Goal: Task Accomplishment & Management: Use online tool/utility

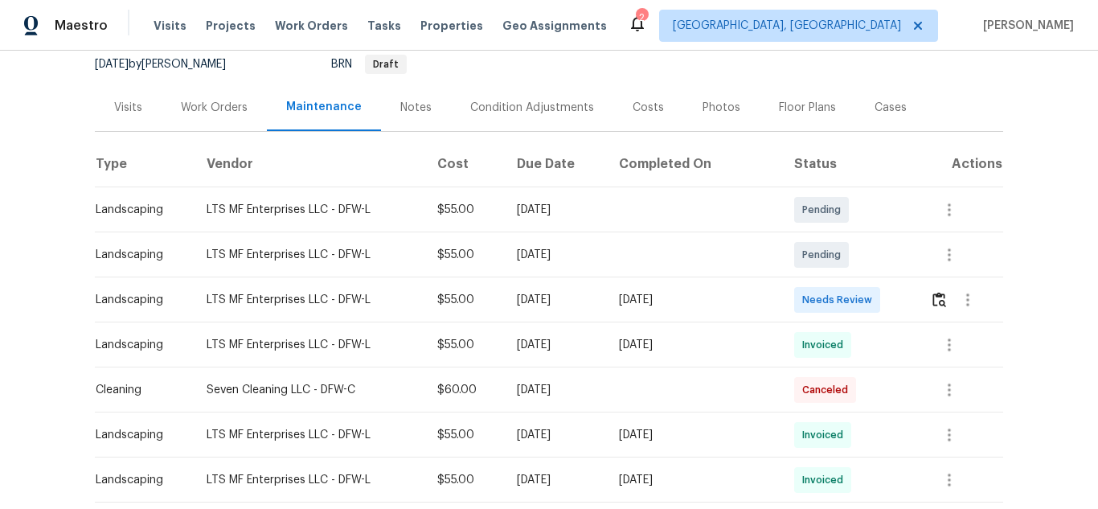
scroll to position [161, 0]
click at [937, 301] on img "button" at bounding box center [939, 298] width 14 height 15
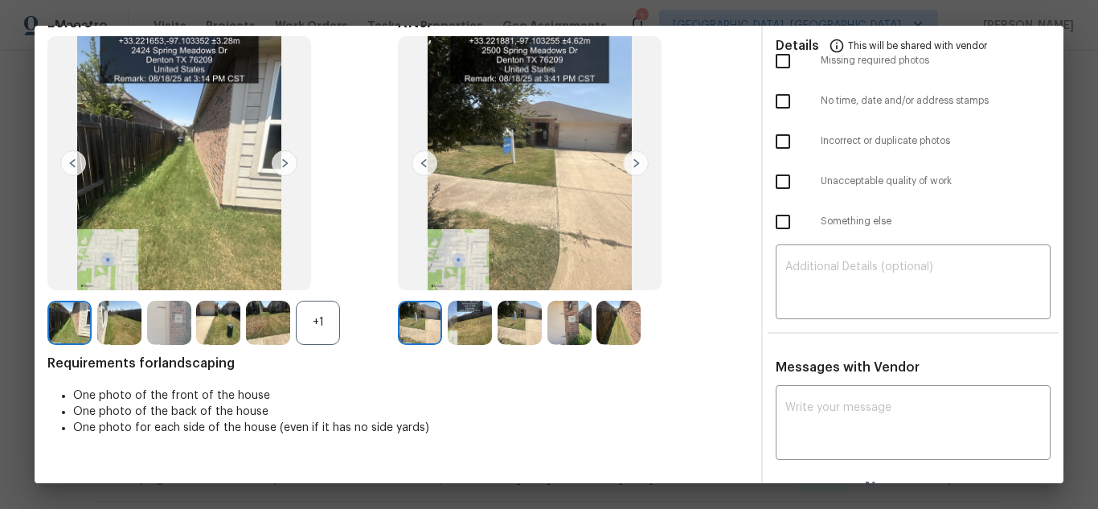
scroll to position [88, 0]
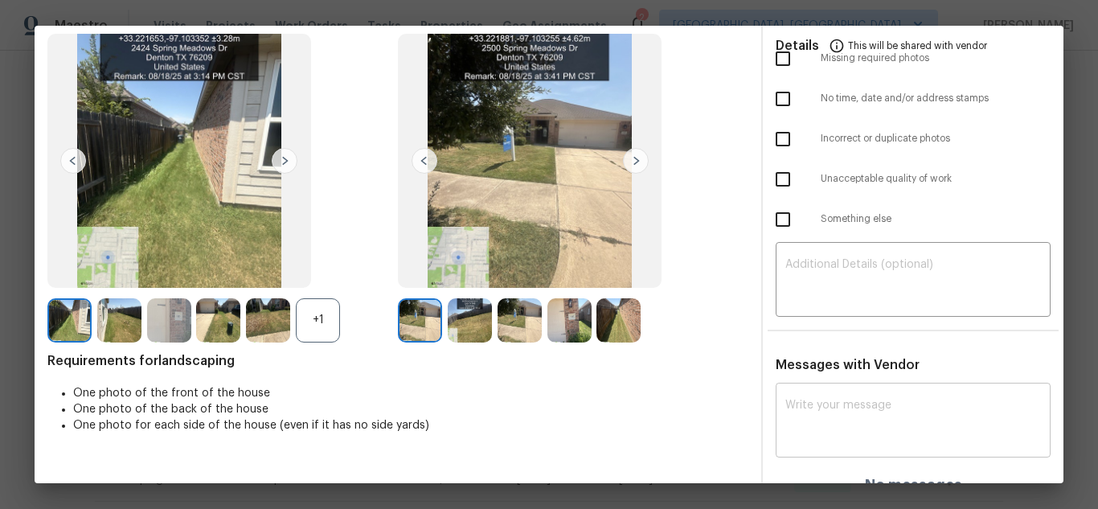
click at [832, 395] on div "x ​" at bounding box center [913, 422] width 275 height 71
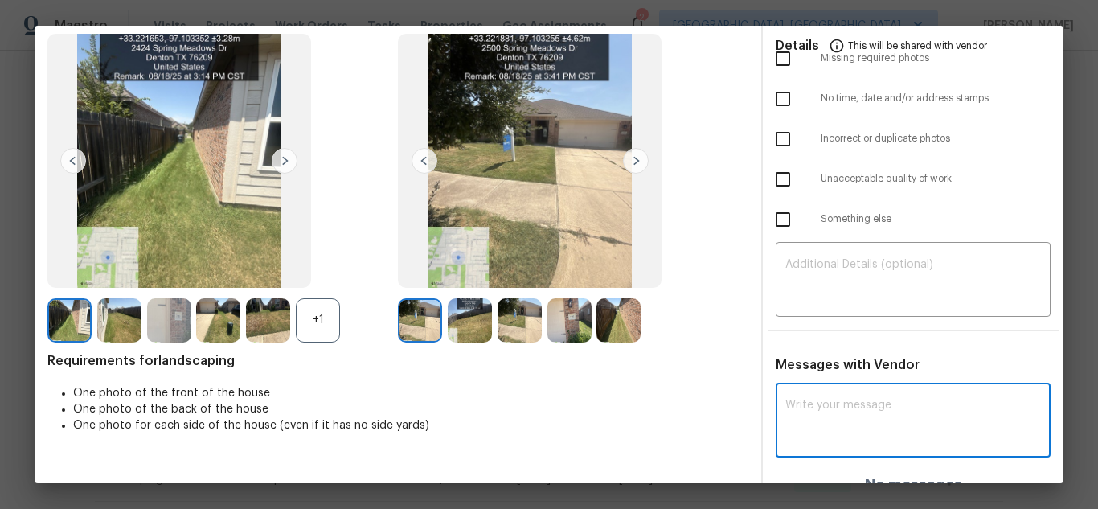
paste textarea "Maintenance Audit Team: Hello! Unfortunately, this landscaping visit completed …"
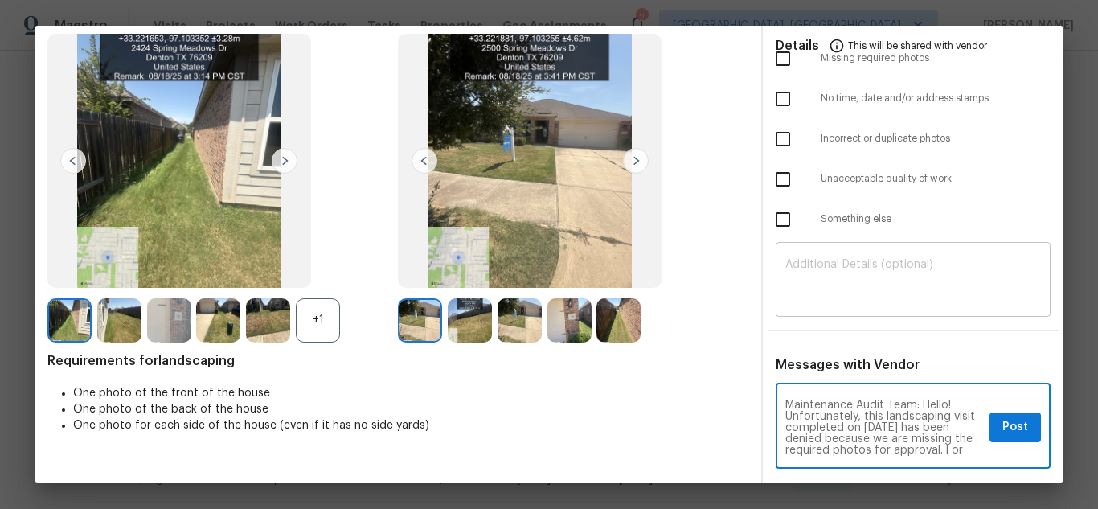
scroll to position [191, 0]
type textarea "Maintenance Audit Team: Hello! Unfortunately, this landscaping visit completed …"
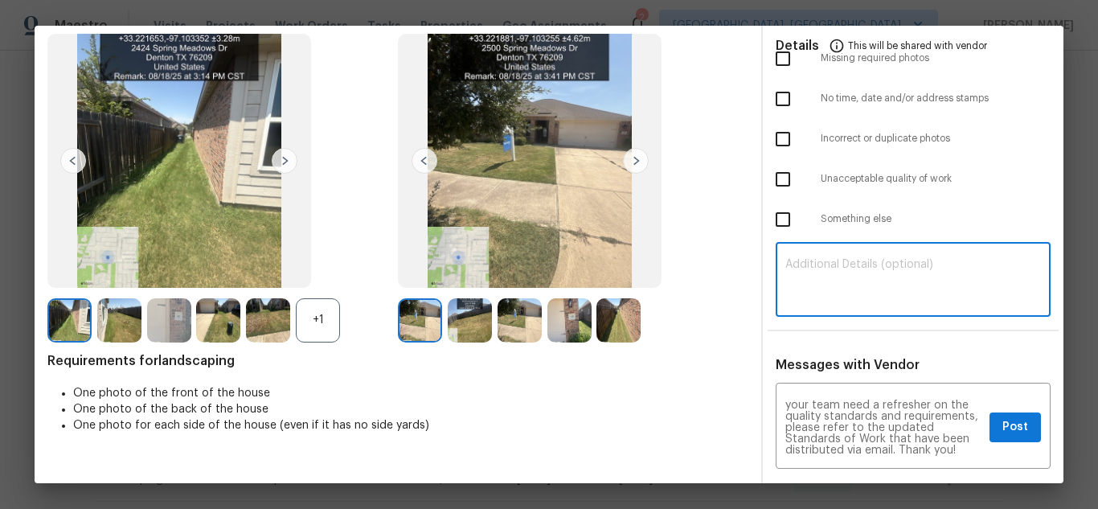
click at [868, 273] on textarea at bounding box center [913, 281] width 256 height 45
paste textarea "Maintenance Audit Team: Hello! Unfortunately, this landscaping visit completed …"
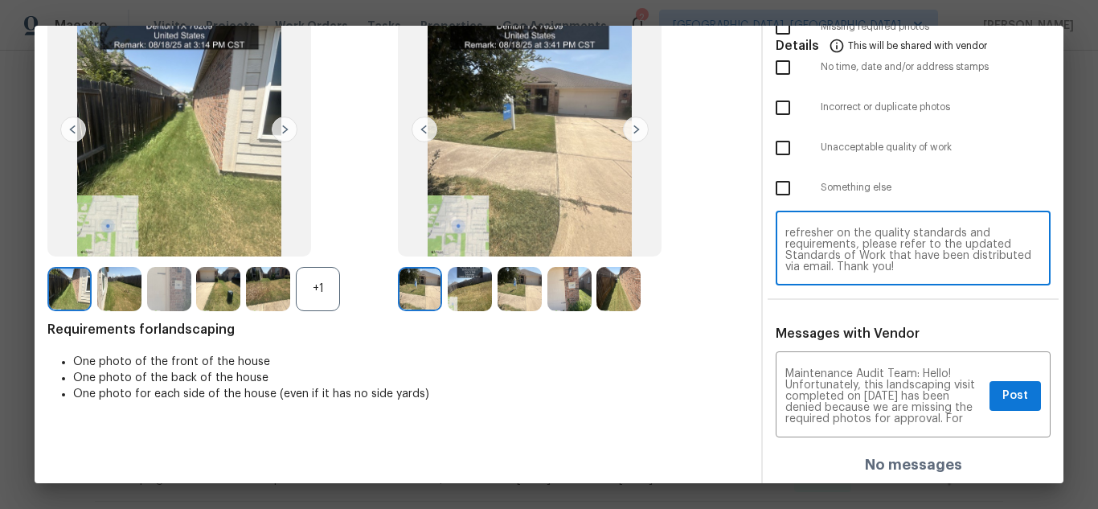
scroll to position [121, 0]
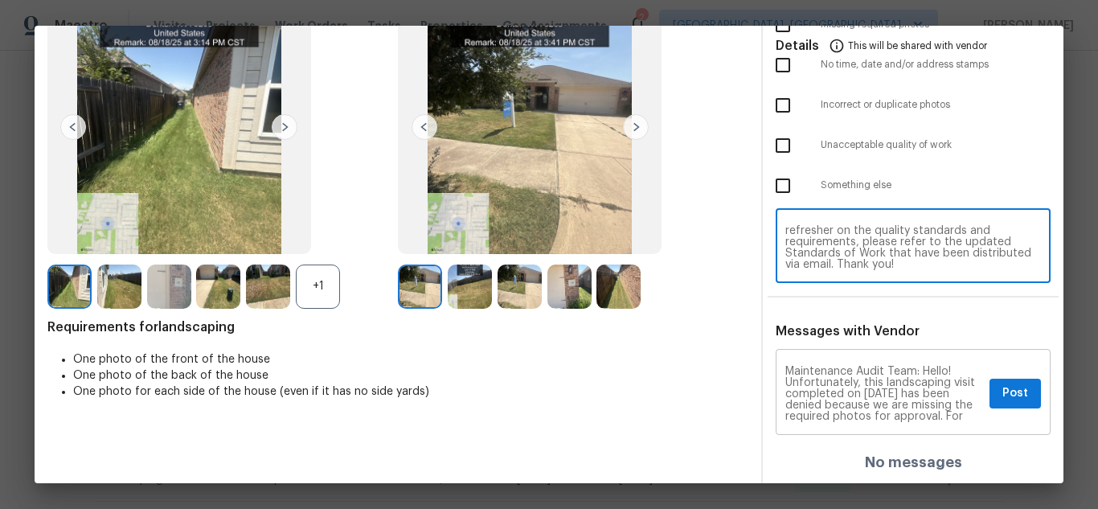
type textarea "Maintenance Audit Team: Hello! Unfortunately, this landscaping visit completed …"
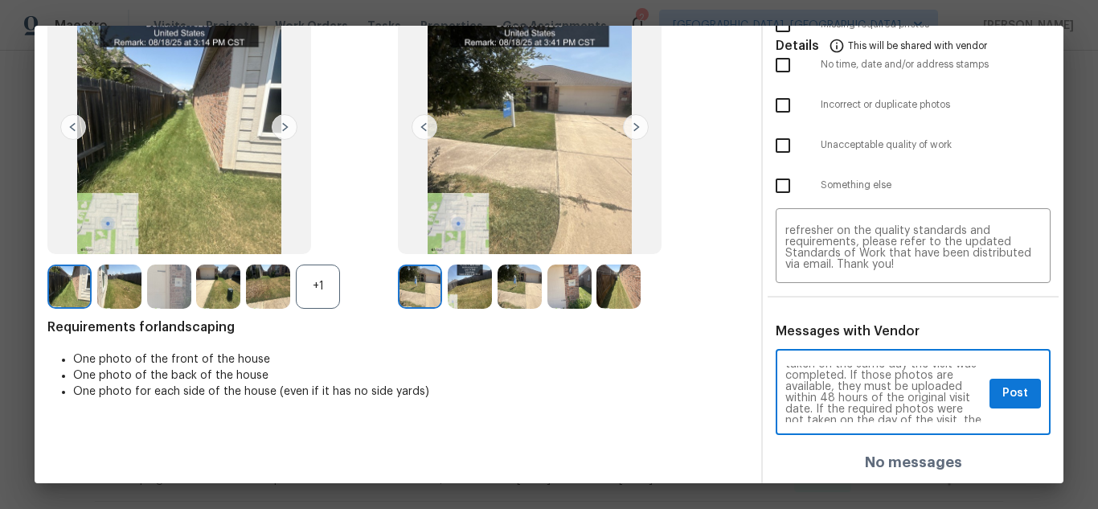
scroll to position [129, 0]
click at [1002, 403] on span "Post" at bounding box center [1015, 393] width 26 height 20
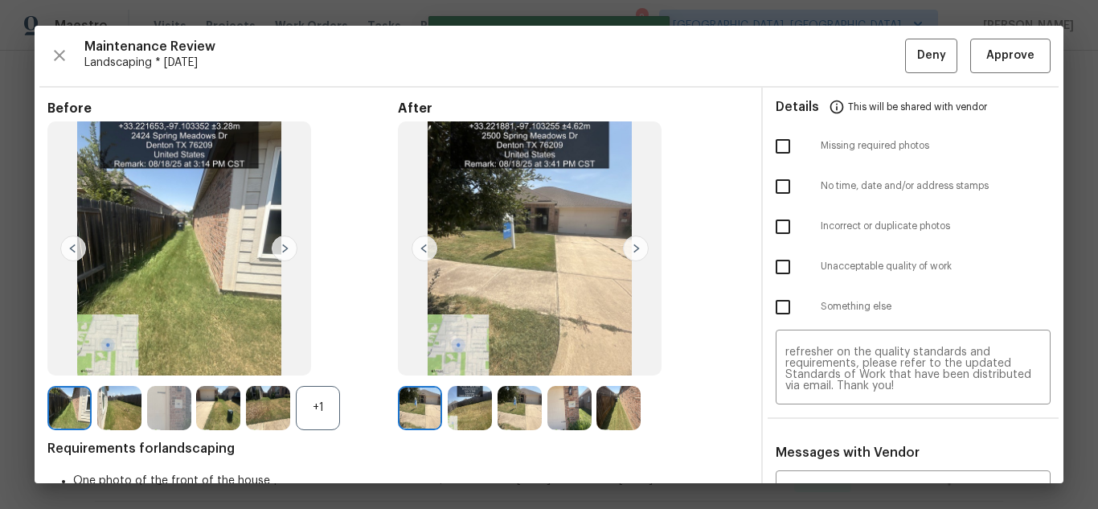
scroll to position [0, 0]
click at [773, 147] on input "checkbox" at bounding box center [783, 146] width 34 height 34
checkbox input "true"
click at [905, 56] on button "Deny" at bounding box center [931, 56] width 52 height 35
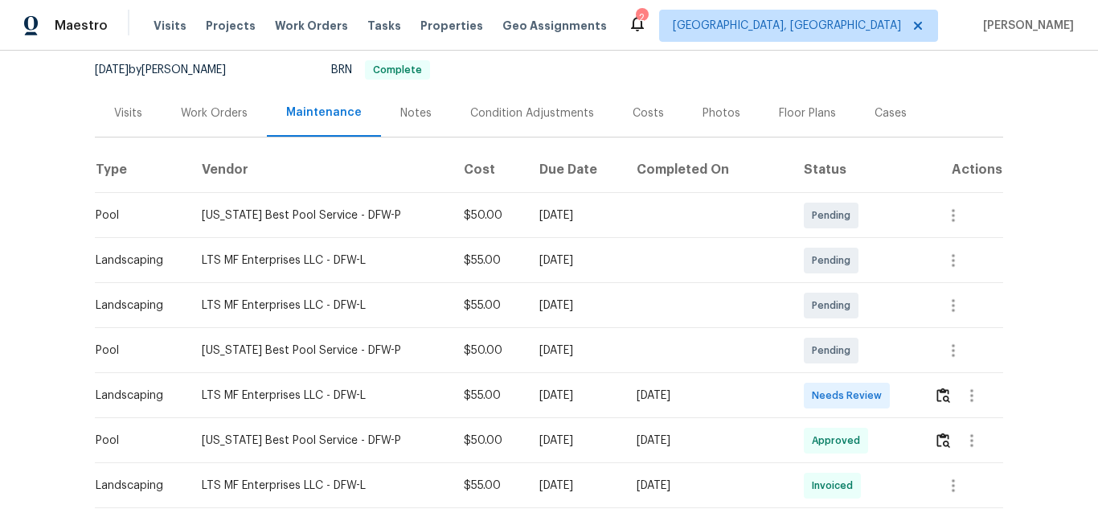
scroll to position [161, 0]
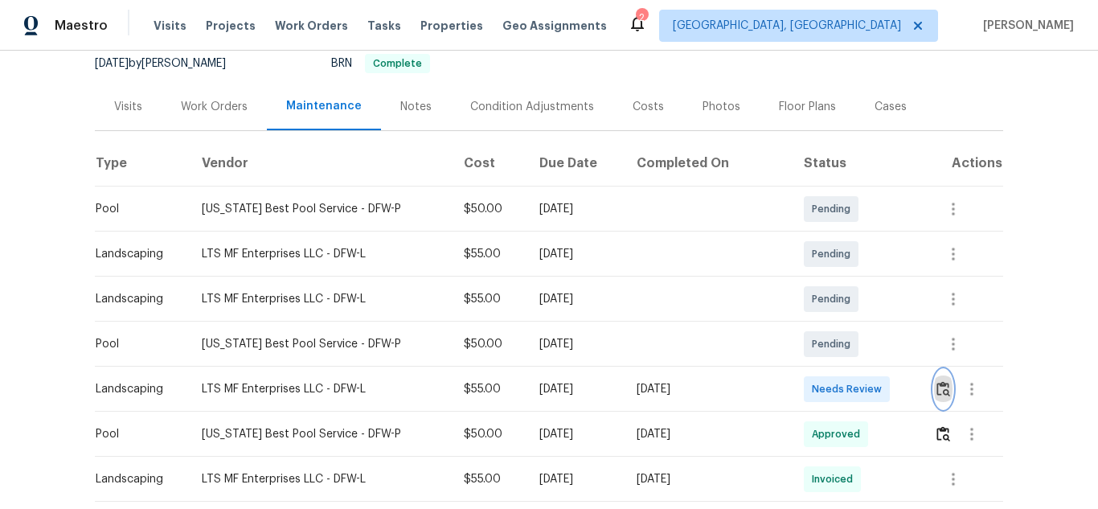
click at [936, 387] on img "button" at bounding box center [943, 388] width 14 height 15
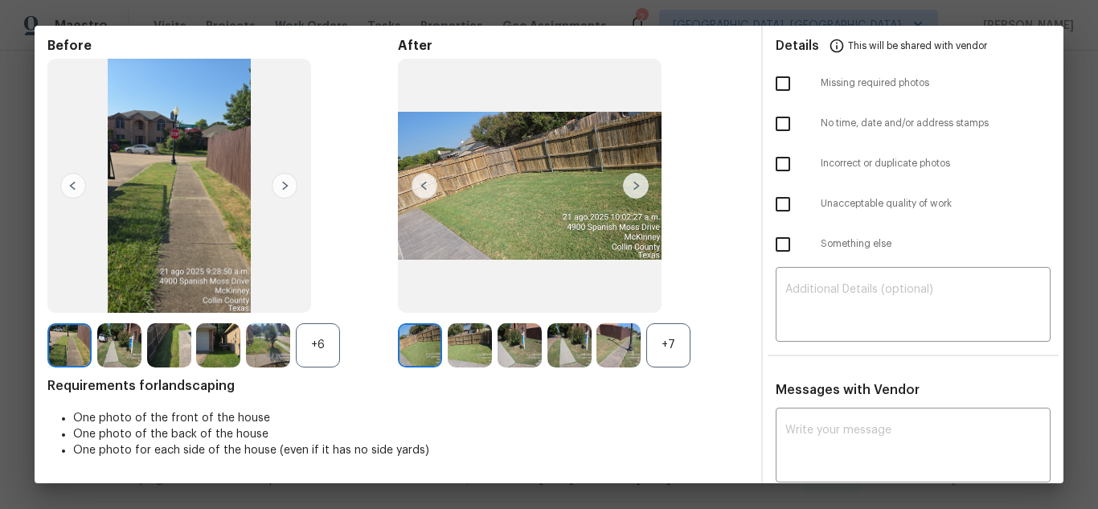
scroll to position [80, 0]
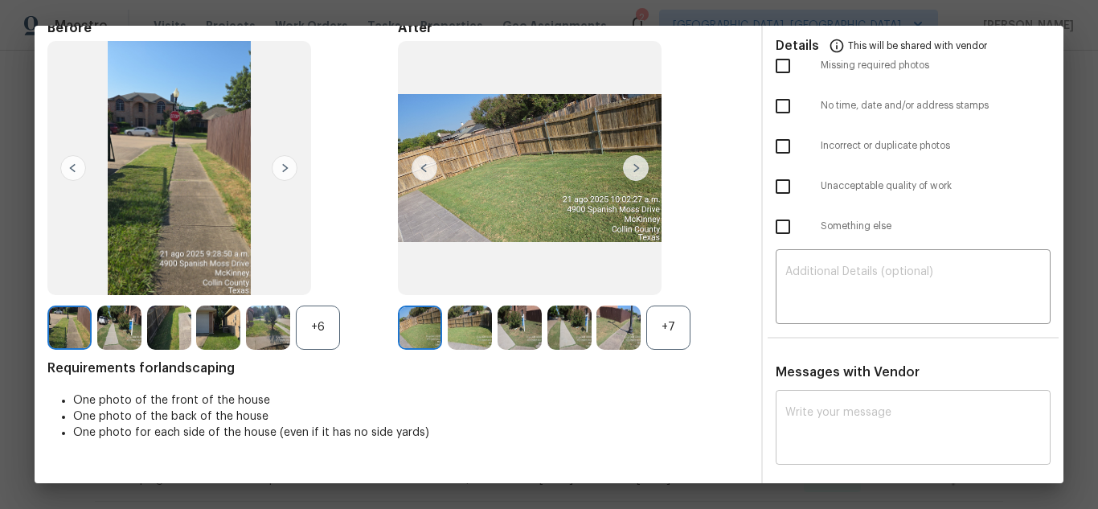
click at [833, 401] on div "x ​" at bounding box center [913, 429] width 275 height 71
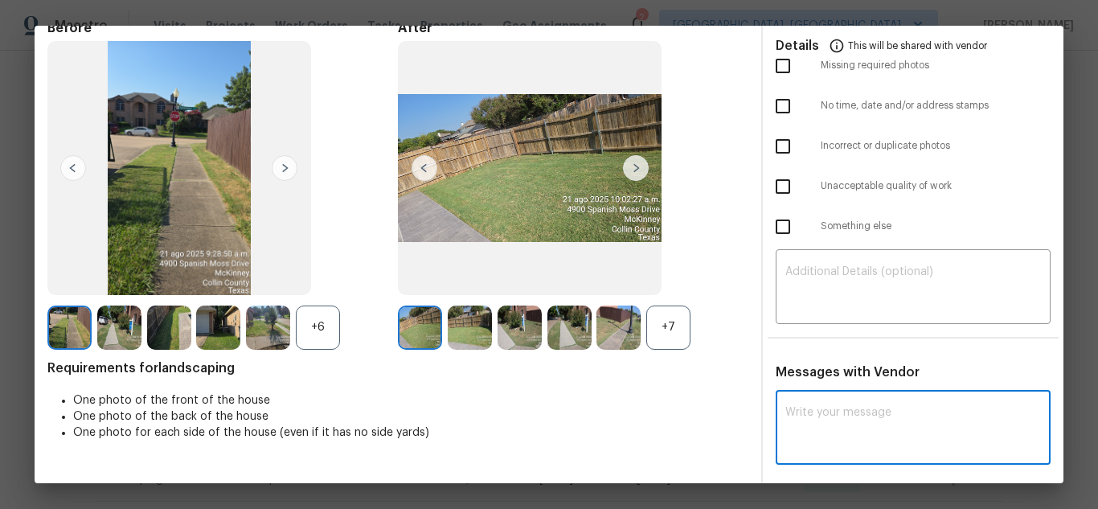
paste textarea "Maintenance Audit Team: Hello! Unfortunately, this landscaping visit completed …"
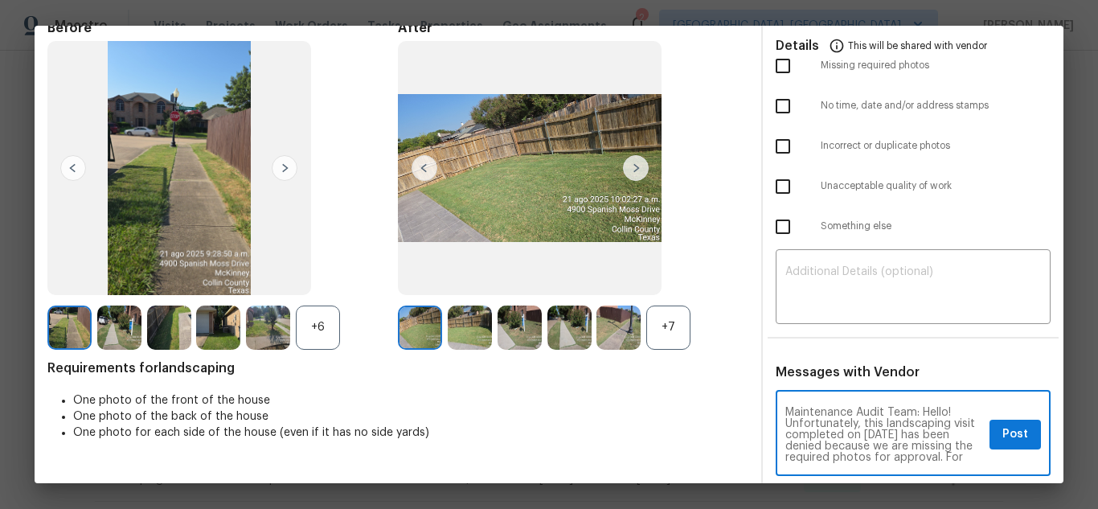
scroll to position [191, 0]
type textarea "Maintenance Audit Team: Hello! Unfortunately, this landscaping visit completed …"
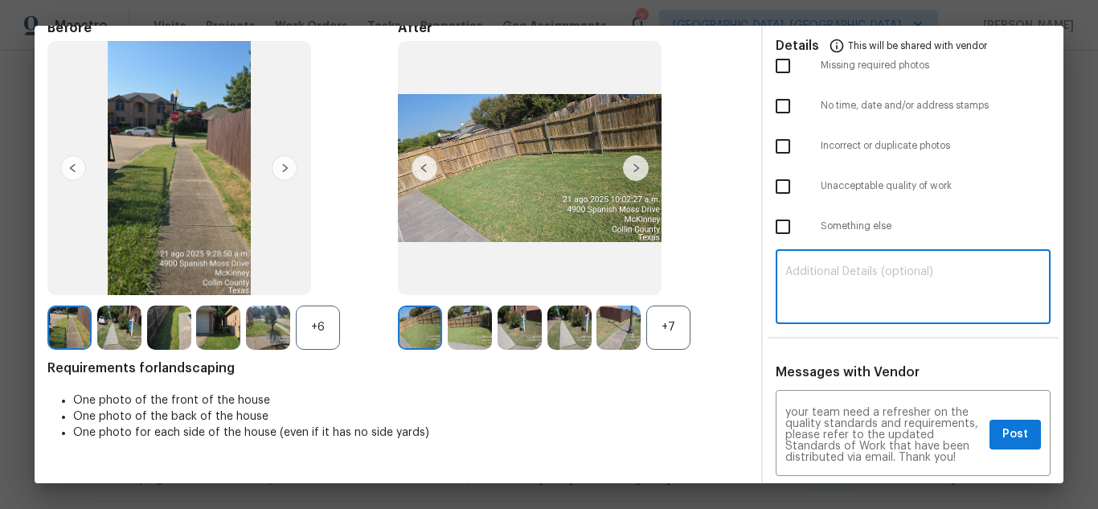
click at [872, 293] on textarea at bounding box center [913, 288] width 256 height 45
paste textarea "Maintenance Audit Team: Hello! Unfortunately, this landscaping visit completed …"
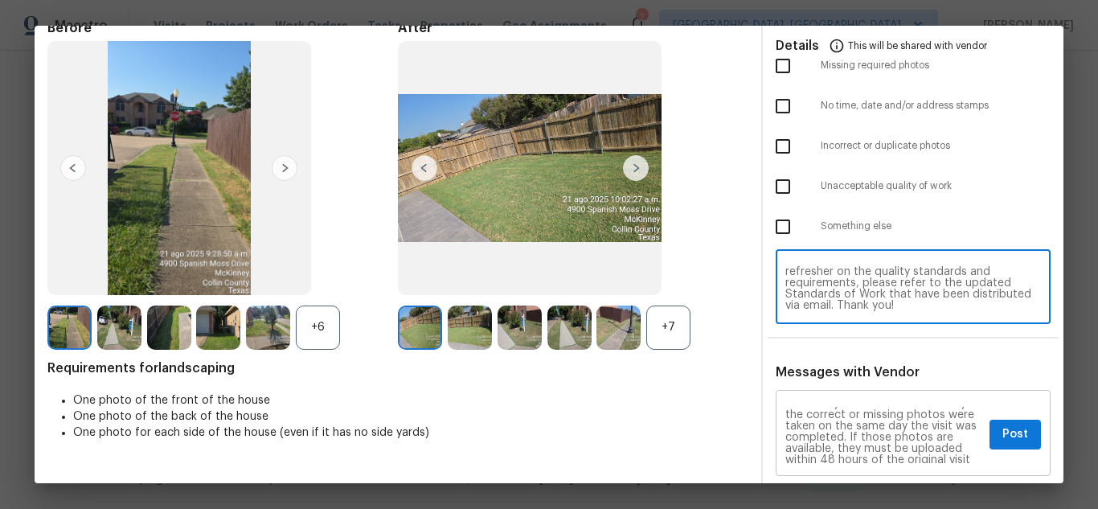
scroll to position [0, 0]
type textarea "Maintenance Audit Team: Hello! Unfortunately, this landscaping visit completed …"
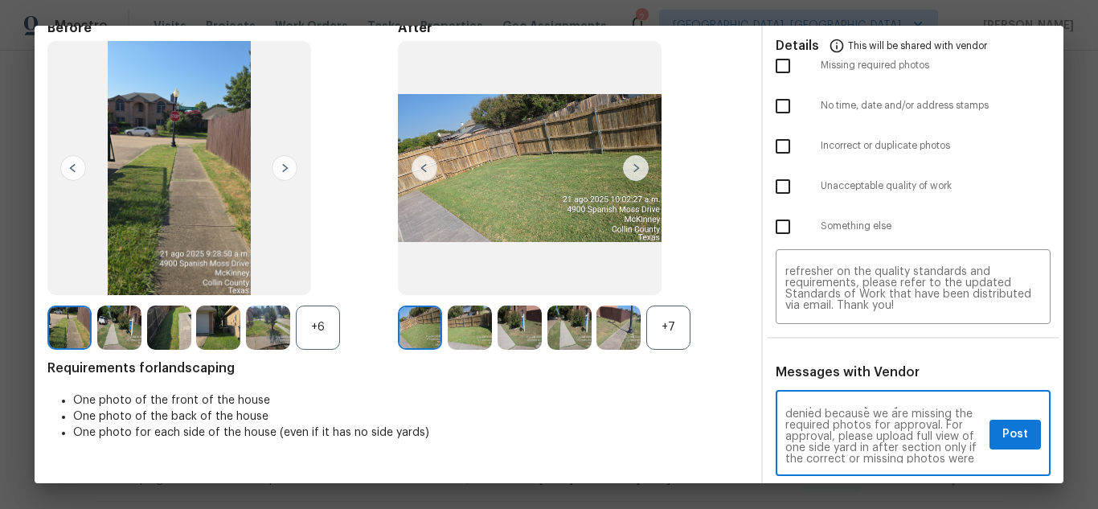
scroll to position [64, 0]
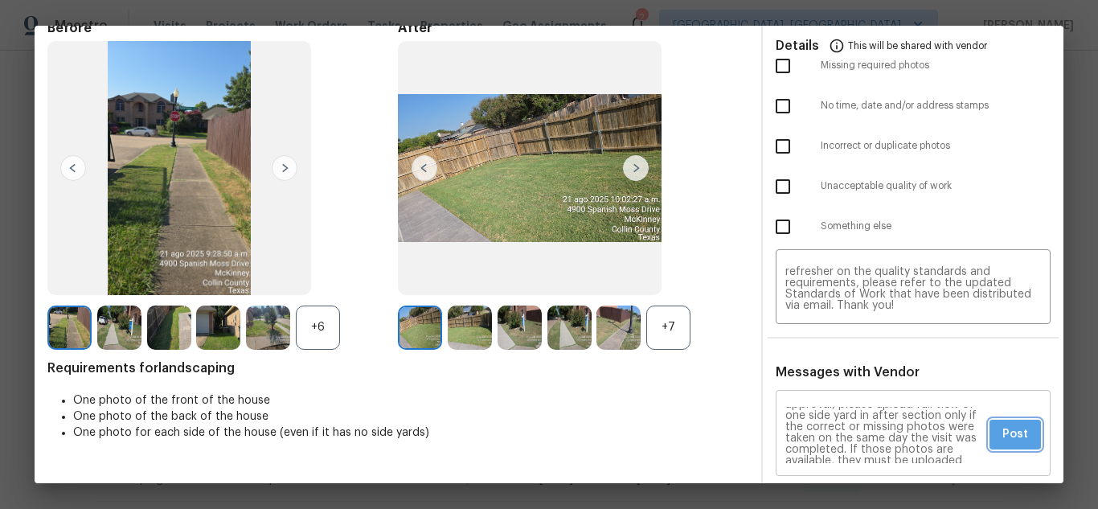
click at [1015, 430] on span "Post" at bounding box center [1015, 434] width 26 height 20
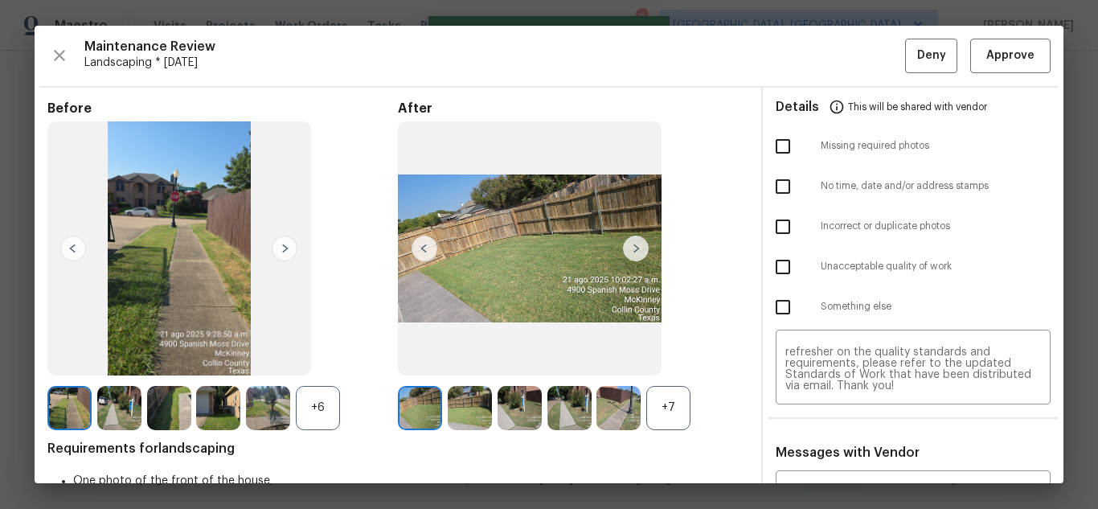
scroll to position [0, 0]
click at [768, 140] on input "checkbox" at bounding box center [783, 146] width 34 height 34
checkbox input "true"
click at [927, 44] on button "Deny" at bounding box center [931, 56] width 52 height 35
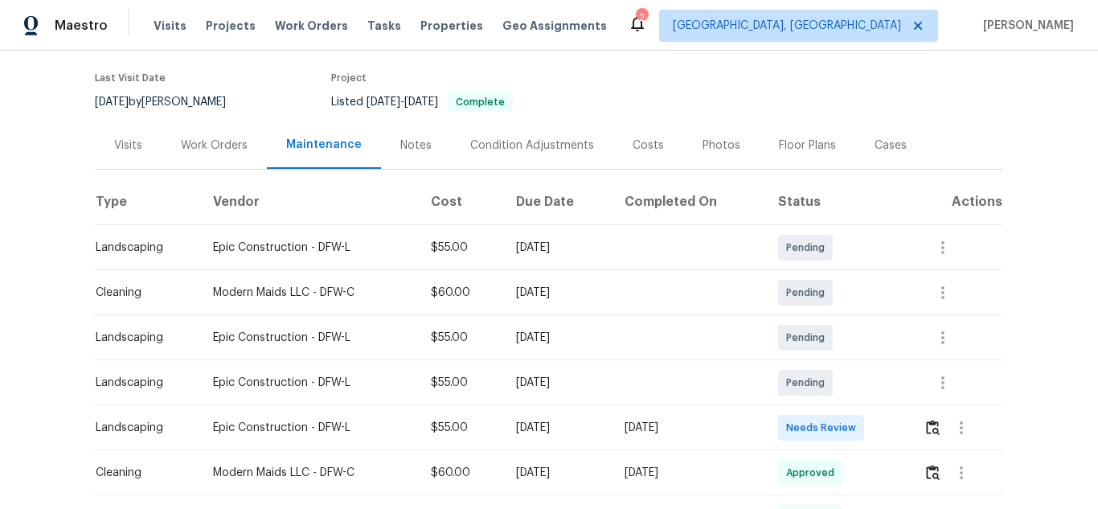
scroll to position [321, 0]
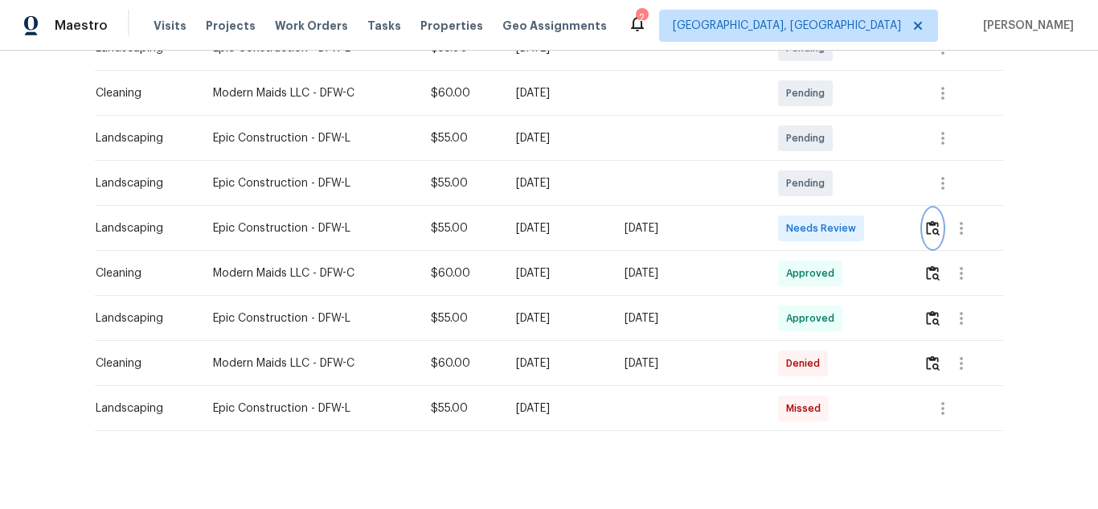
click at [929, 234] on img "button" at bounding box center [933, 227] width 14 height 15
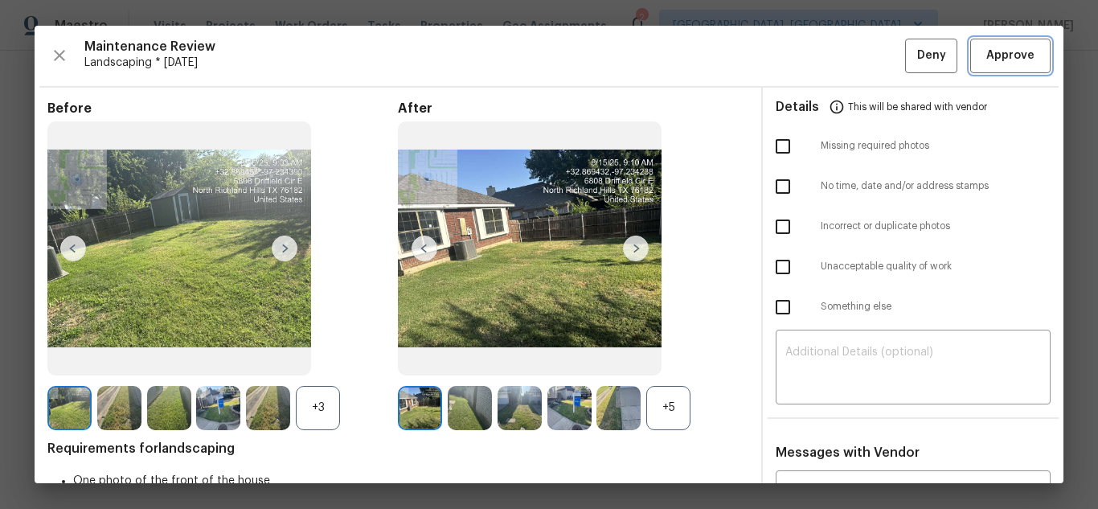
click at [986, 57] on span "Approve" at bounding box center [1010, 56] width 48 height 20
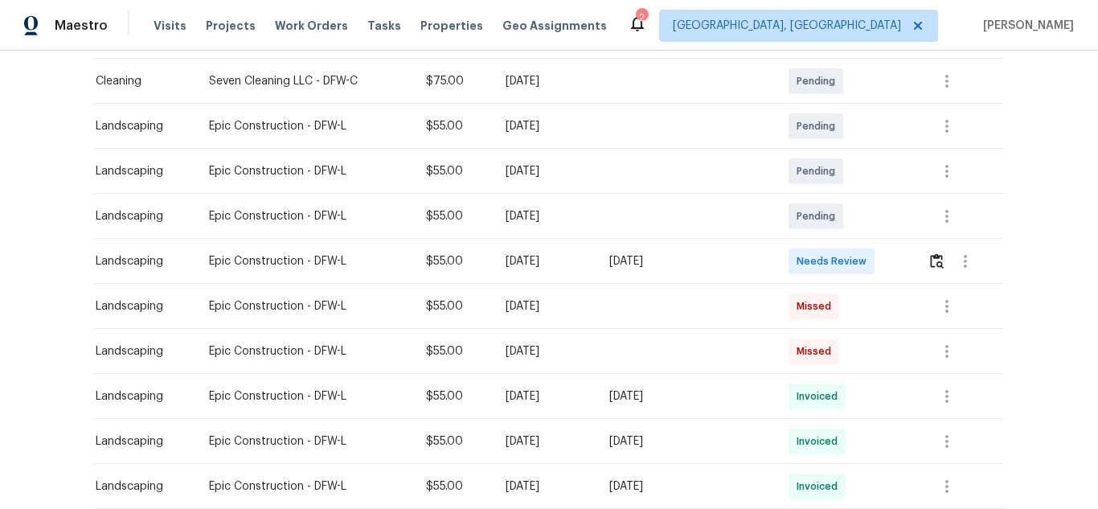
scroll to position [321, 0]
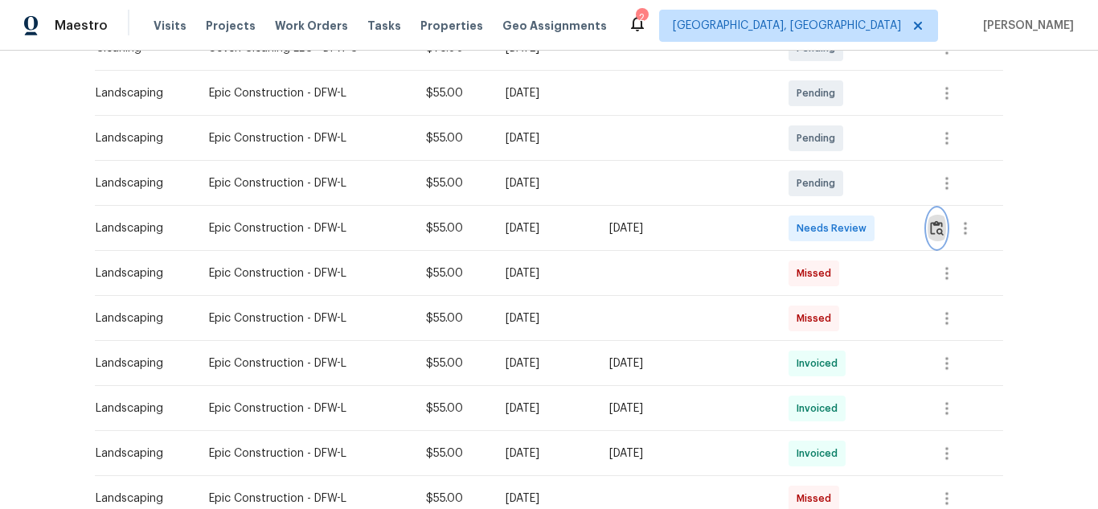
click at [935, 235] on img "button" at bounding box center [937, 227] width 14 height 15
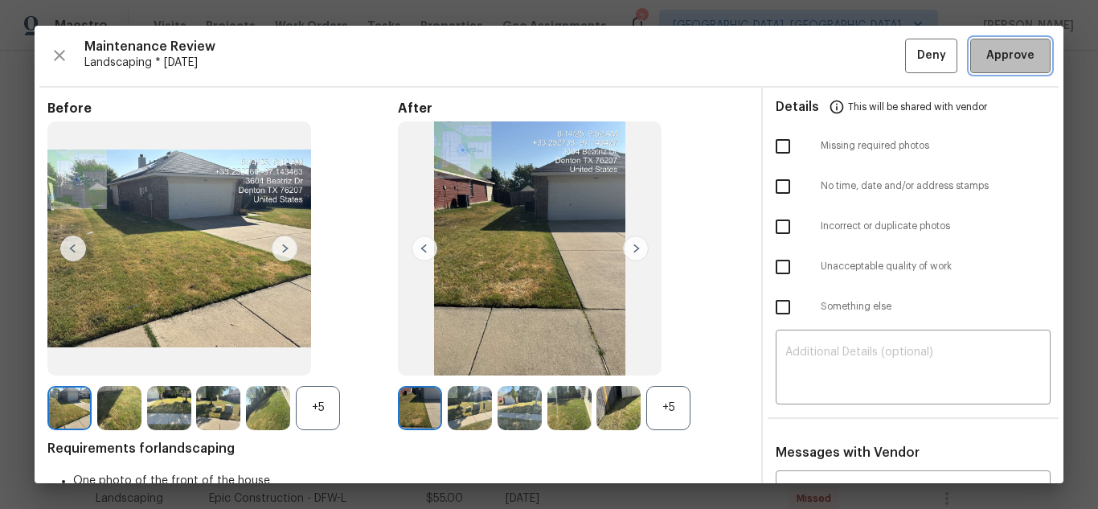
click at [997, 56] on span "Approve" at bounding box center [1010, 56] width 48 height 20
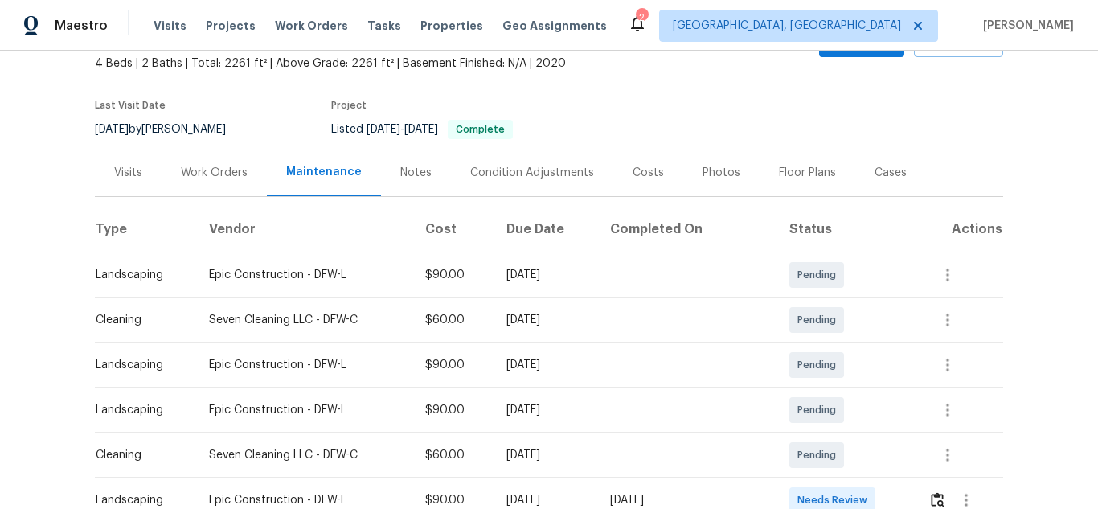
scroll to position [241, 0]
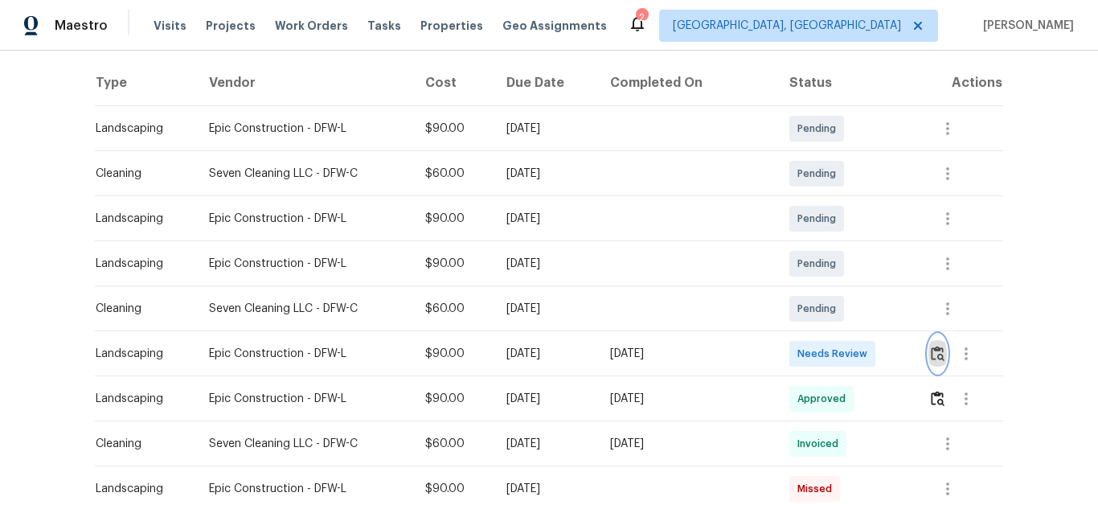
click at [931, 359] on img "button" at bounding box center [938, 353] width 14 height 15
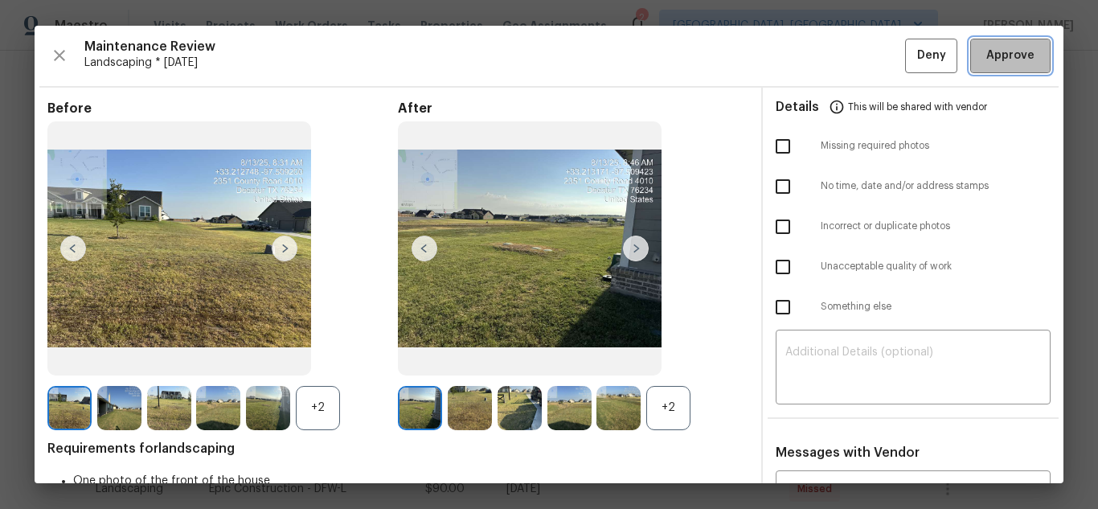
click at [989, 52] on span "Approve" at bounding box center [1010, 56] width 48 height 20
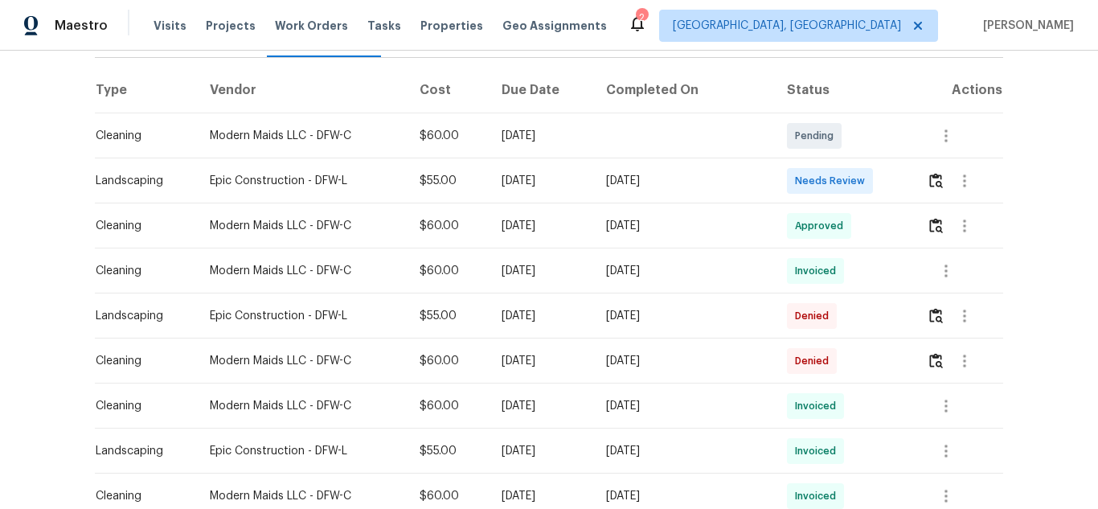
scroll to position [241, 0]
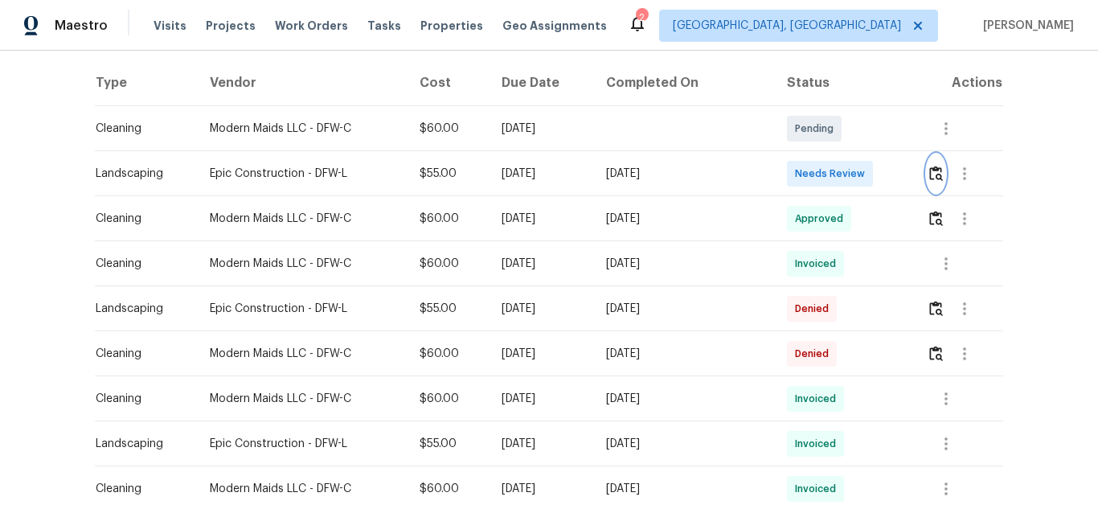
click at [939, 162] on button "button" at bounding box center [936, 173] width 18 height 39
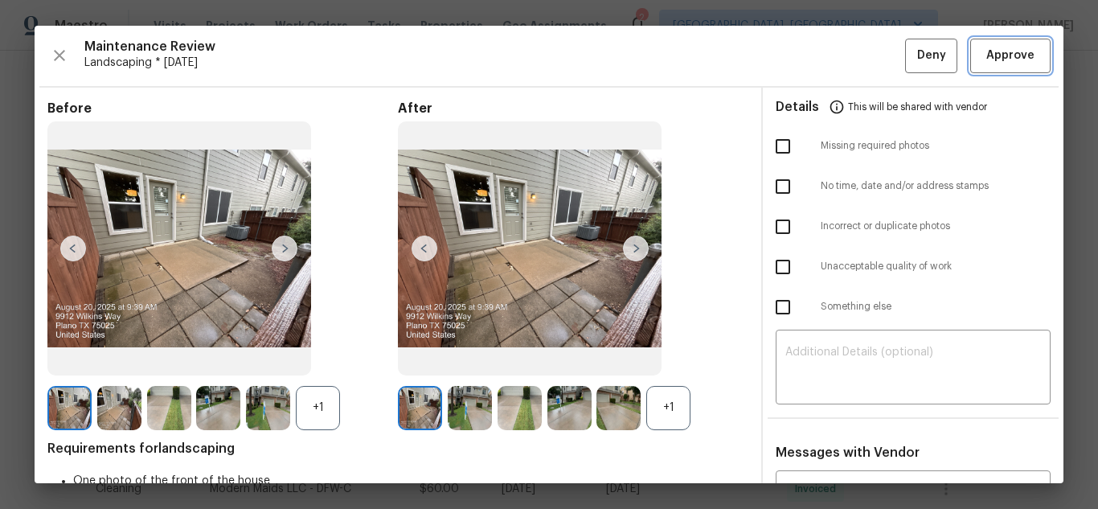
click at [1023, 56] on span "Approve" at bounding box center [1010, 56] width 55 height 20
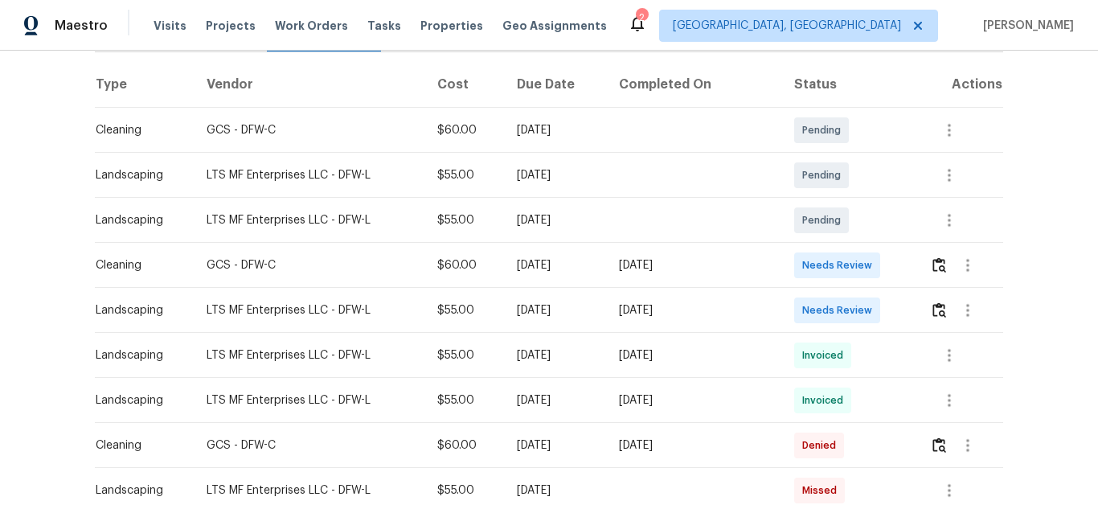
scroll to position [241, 0]
click at [932, 308] on img "button" at bounding box center [939, 308] width 14 height 15
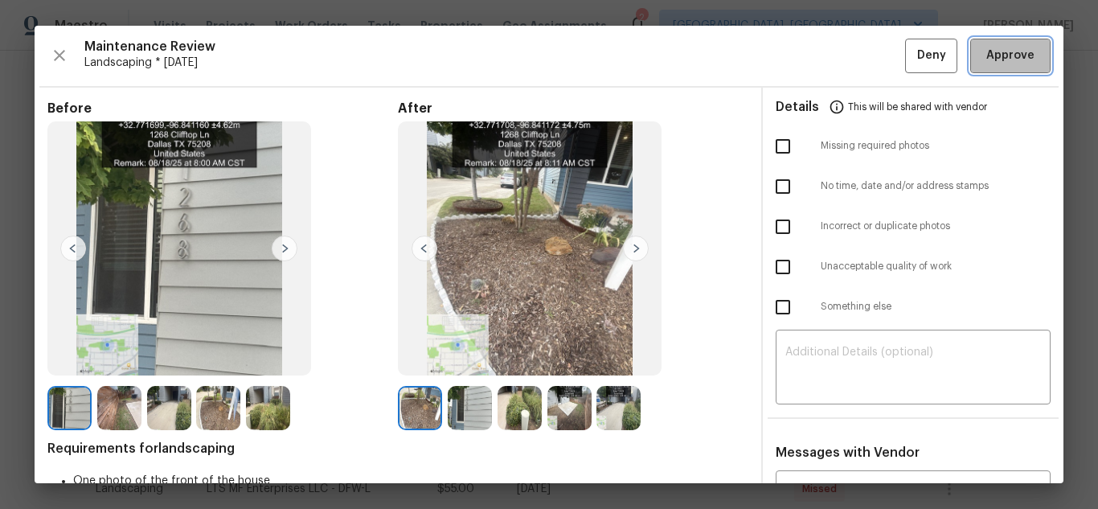
click at [1000, 71] on button "Approve" at bounding box center [1010, 56] width 80 height 35
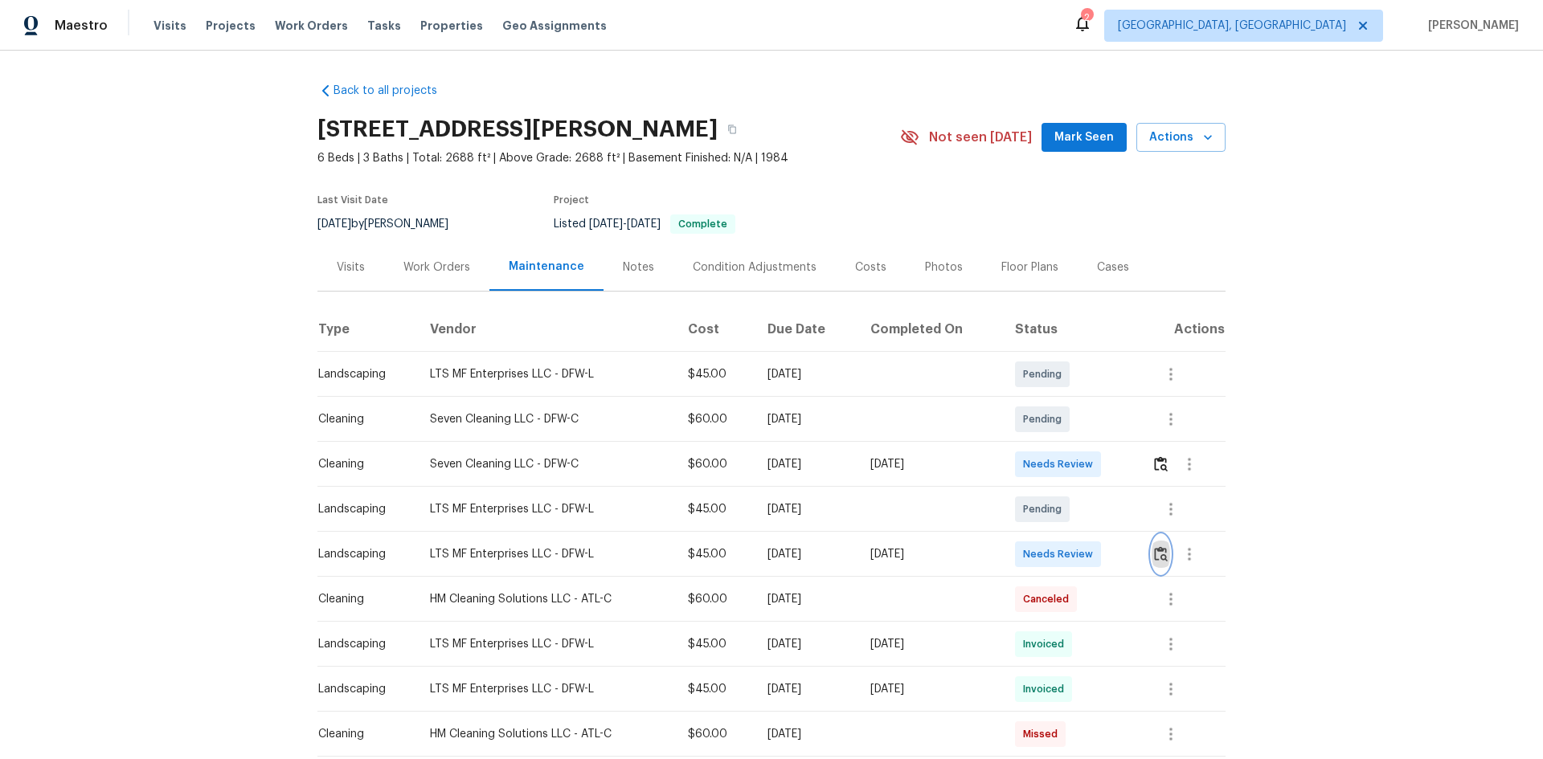
click at [1097, 508] on img "button" at bounding box center [1161, 554] width 14 height 15
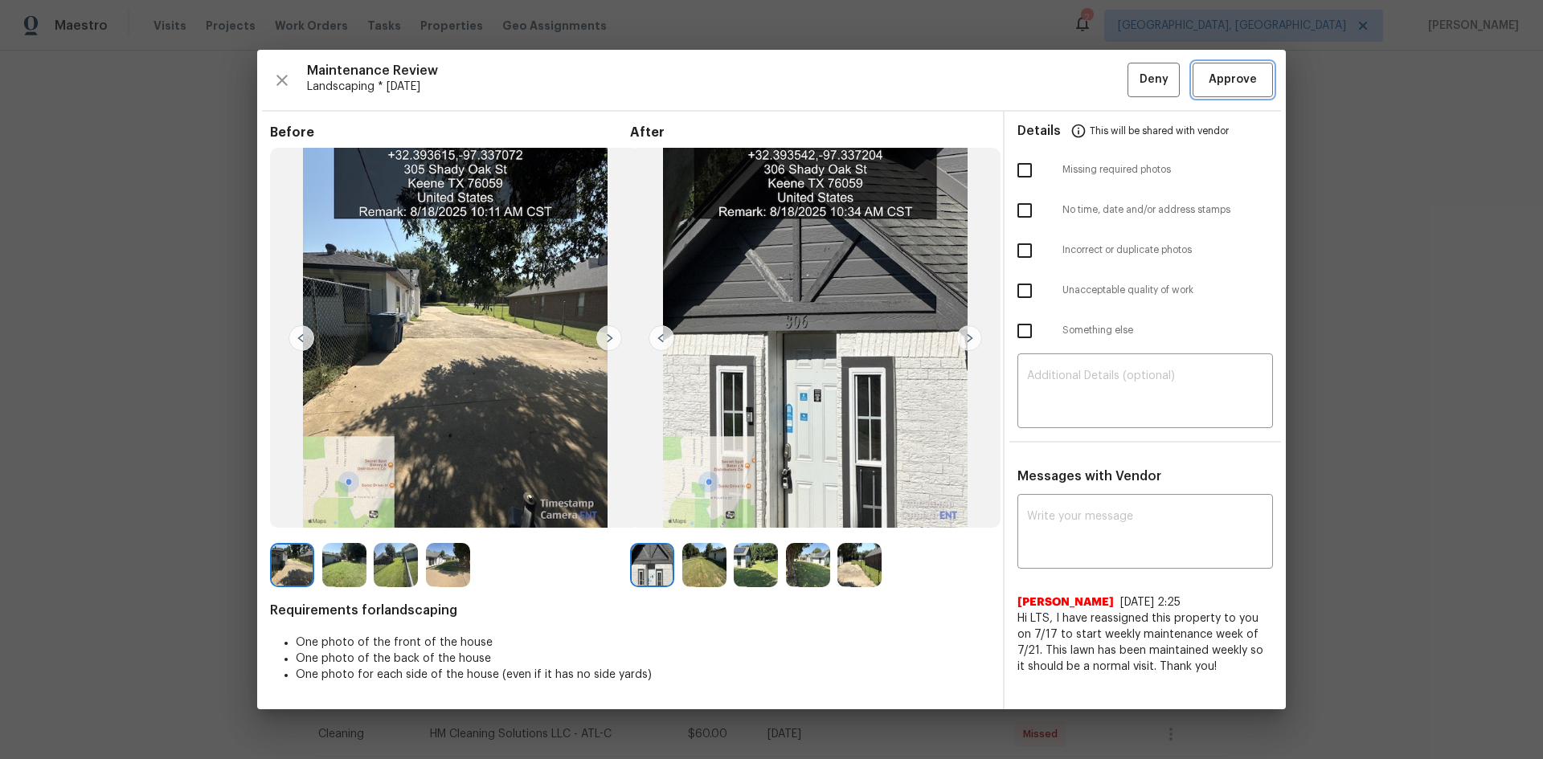
click at [1097, 95] on button "Approve" at bounding box center [1233, 80] width 80 height 35
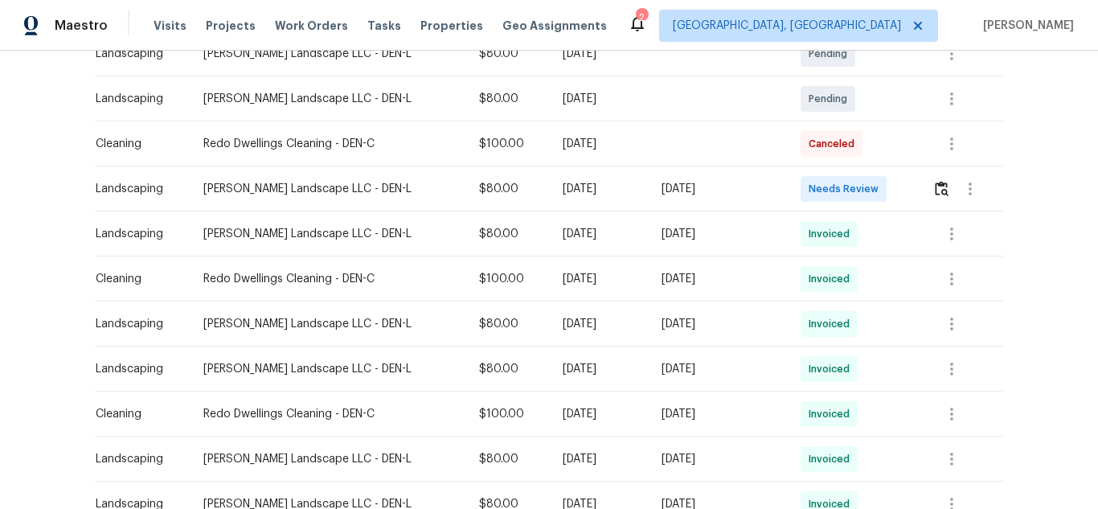
scroll to position [321, 0]
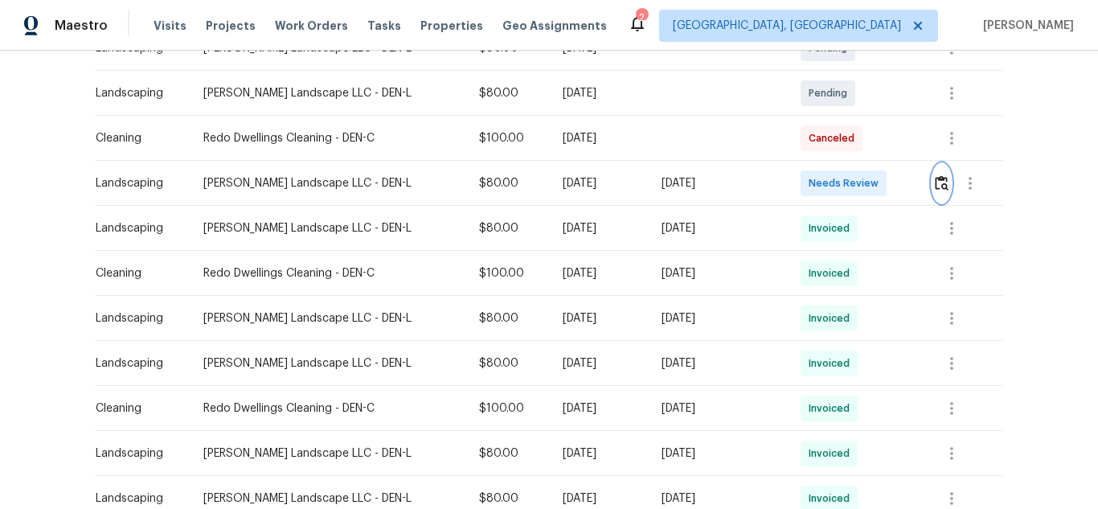
click at [932, 183] on button "button" at bounding box center [941, 183] width 18 height 39
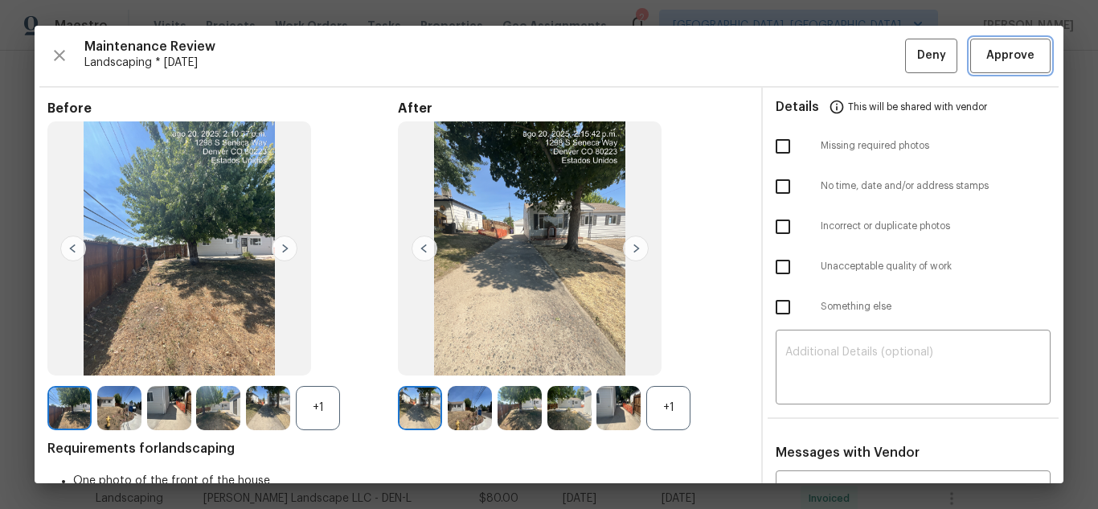
click at [985, 72] on button "Approve" at bounding box center [1010, 56] width 80 height 35
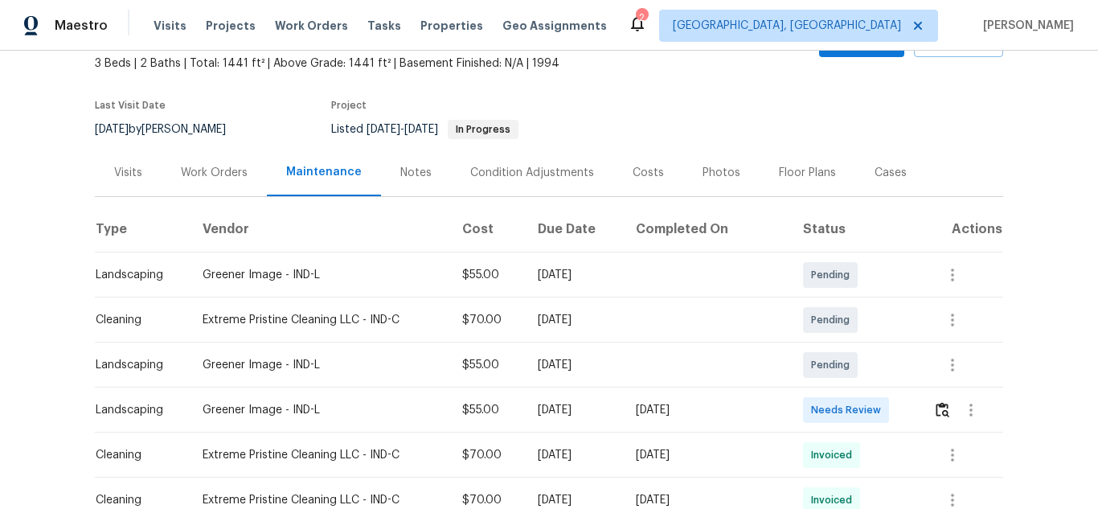
scroll to position [241, 0]
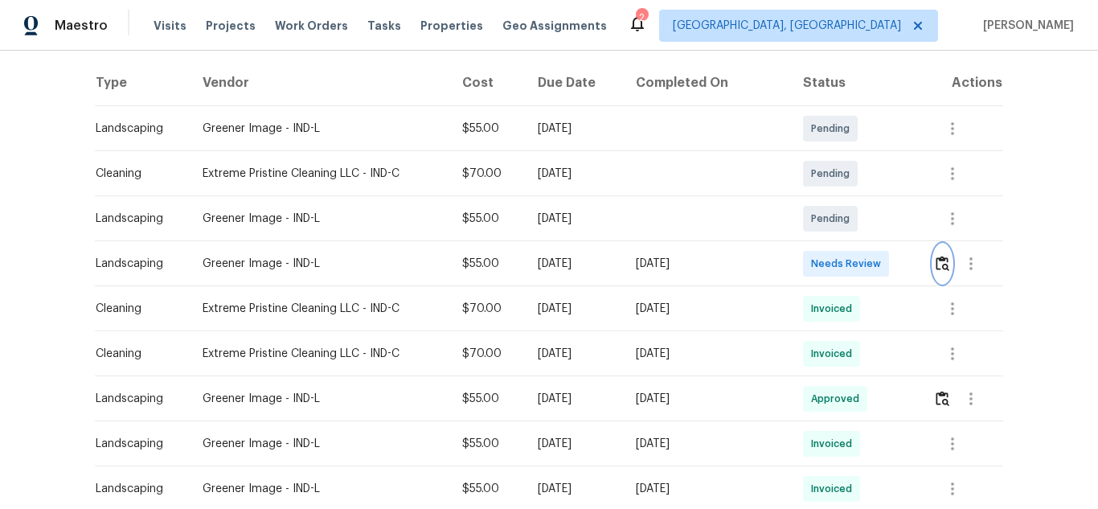
click at [939, 262] on img "button" at bounding box center [942, 263] width 14 height 15
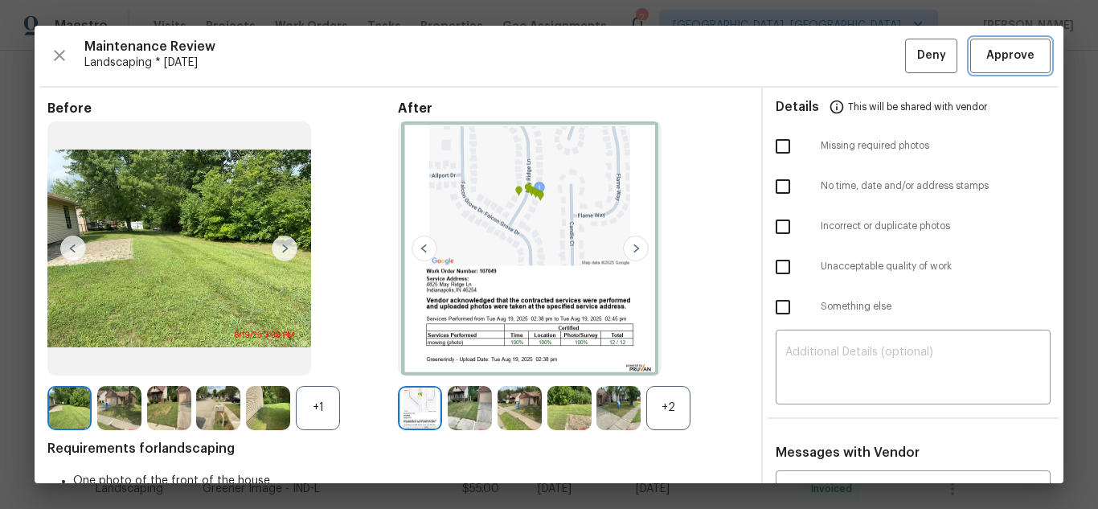
click at [973, 43] on button "Approve" at bounding box center [1010, 56] width 80 height 35
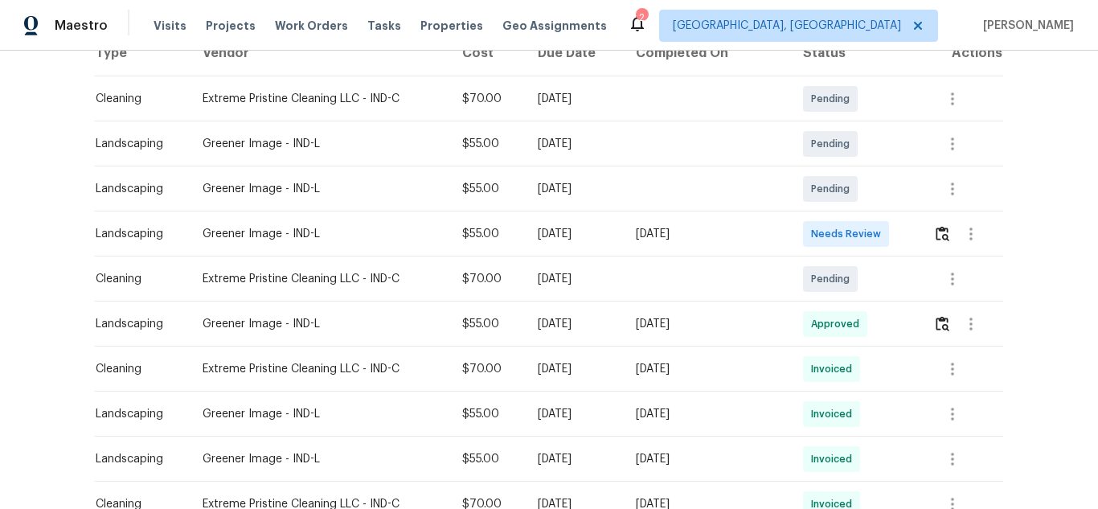
scroll to position [321, 0]
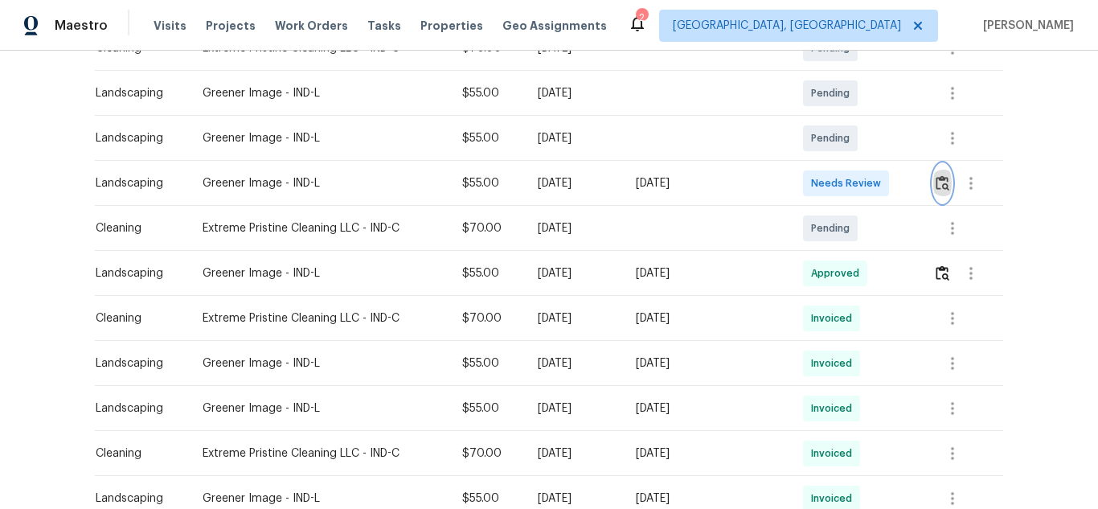
click at [937, 182] on img "button" at bounding box center [942, 182] width 14 height 15
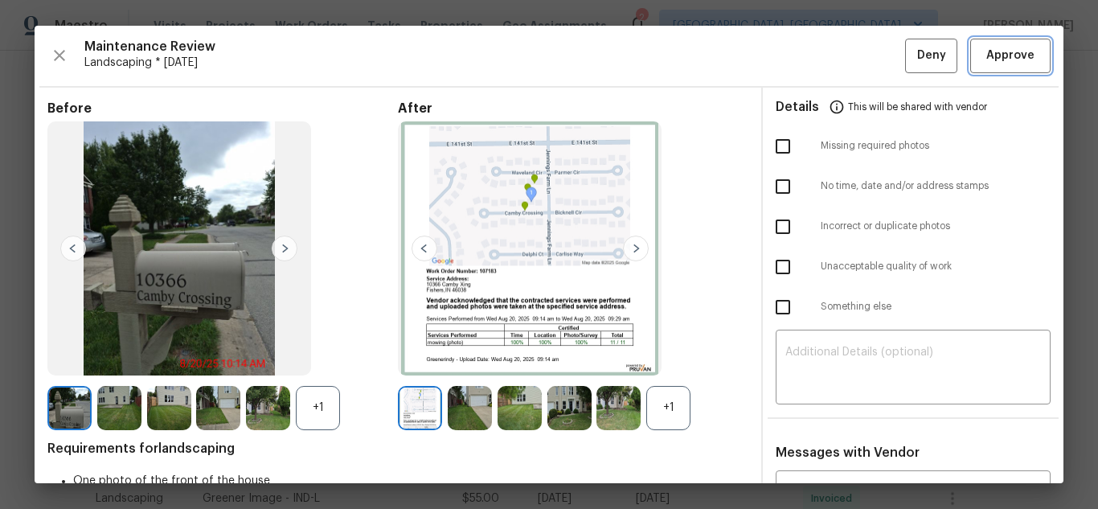
drag, startPoint x: 989, startPoint y: 60, endPoint x: 928, endPoint y: 42, distance: 63.0
click at [989, 60] on span "Approve" at bounding box center [1010, 56] width 48 height 20
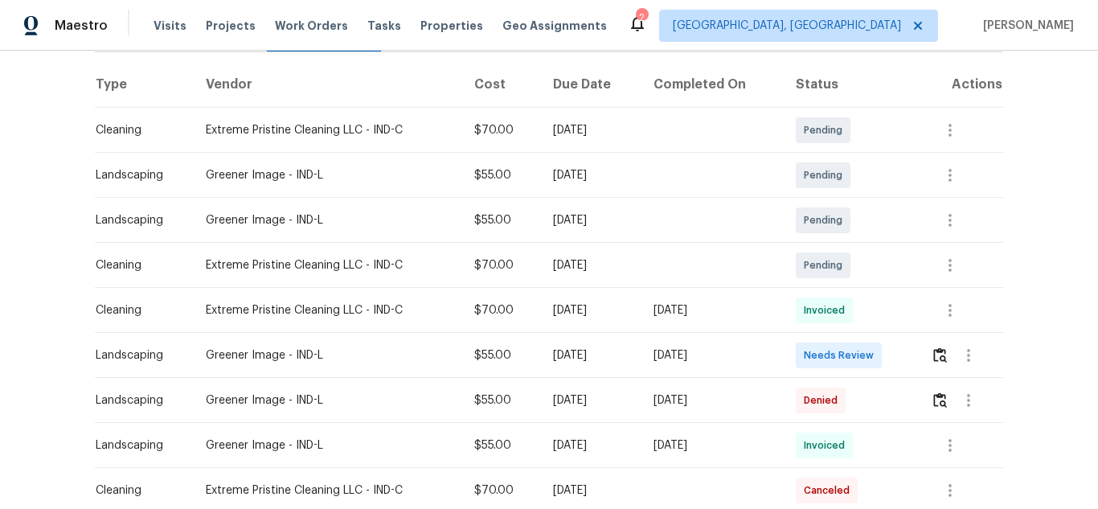
scroll to position [241, 0]
click at [933, 354] on img "button" at bounding box center [940, 353] width 14 height 15
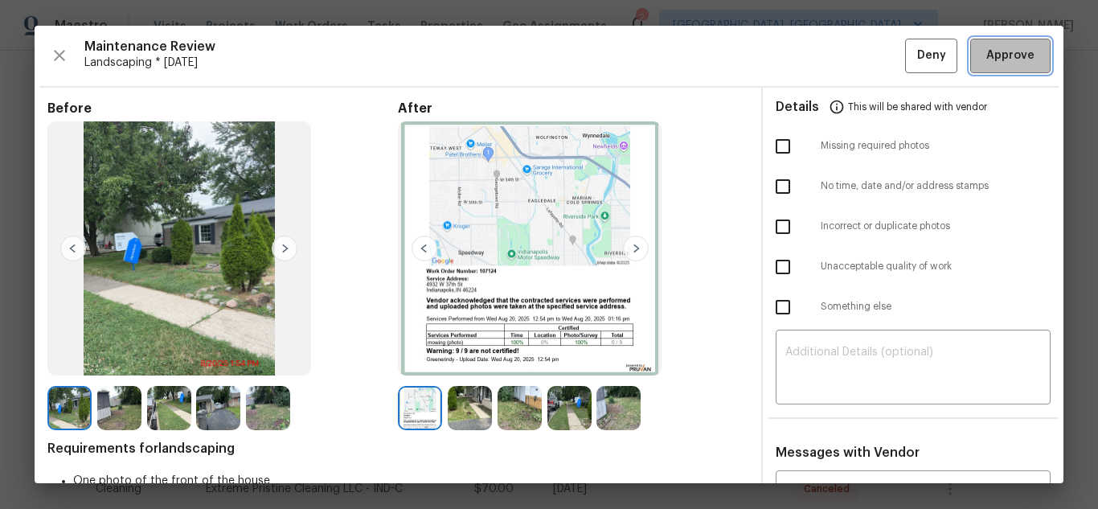
click at [1007, 47] on span "Approve" at bounding box center [1010, 56] width 48 height 20
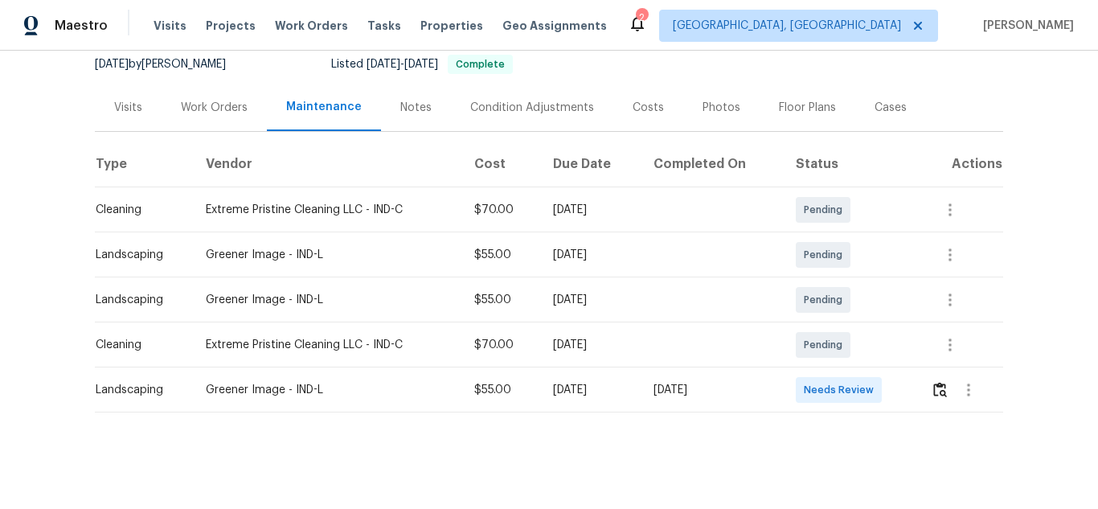
scroll to position [172, 0]
click at [933, 382] on img "button" at bounding box center [940, 389] width 14 height 15
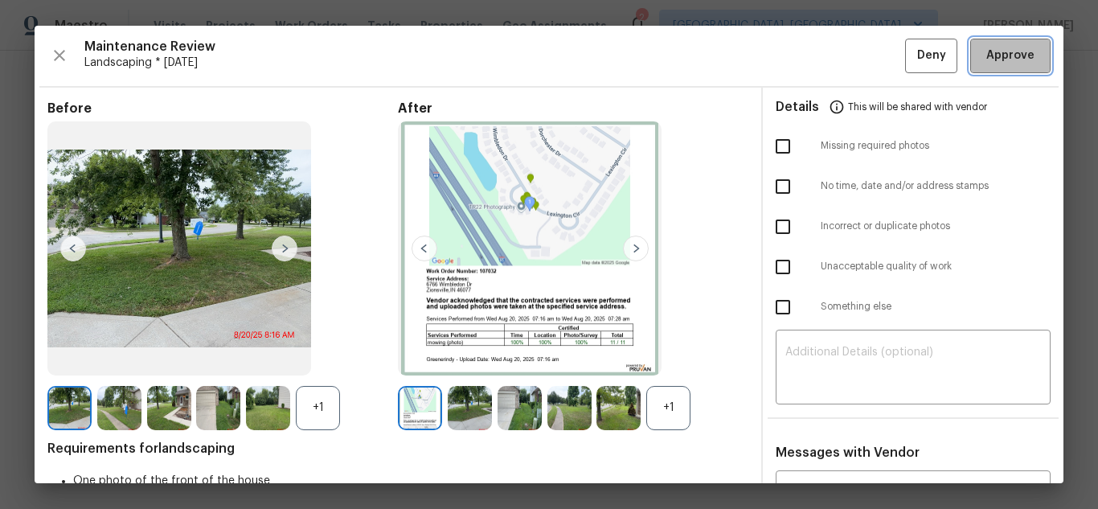
click at [990, 54] on span "Approve" at bounding box center [1010, 56] width 48 height 20
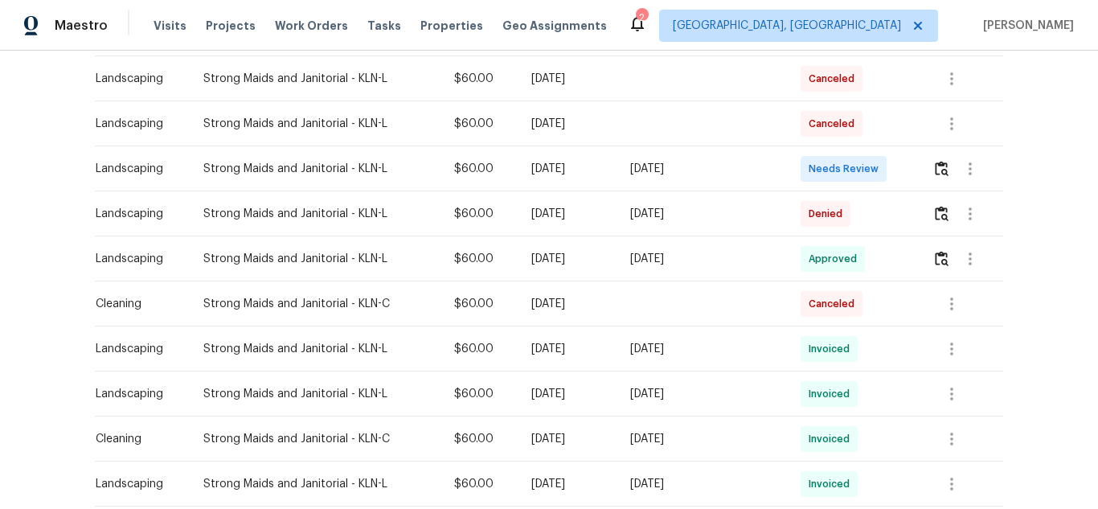
scroll to position [241, 0]
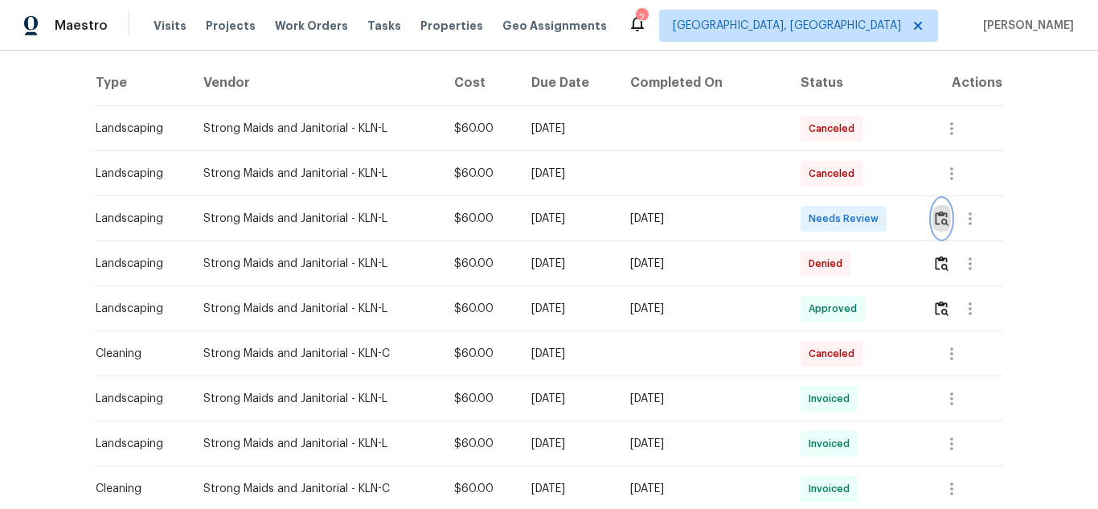
click at [935, 223] on img "button" at bounding box center [942, 218] width 14 height 15
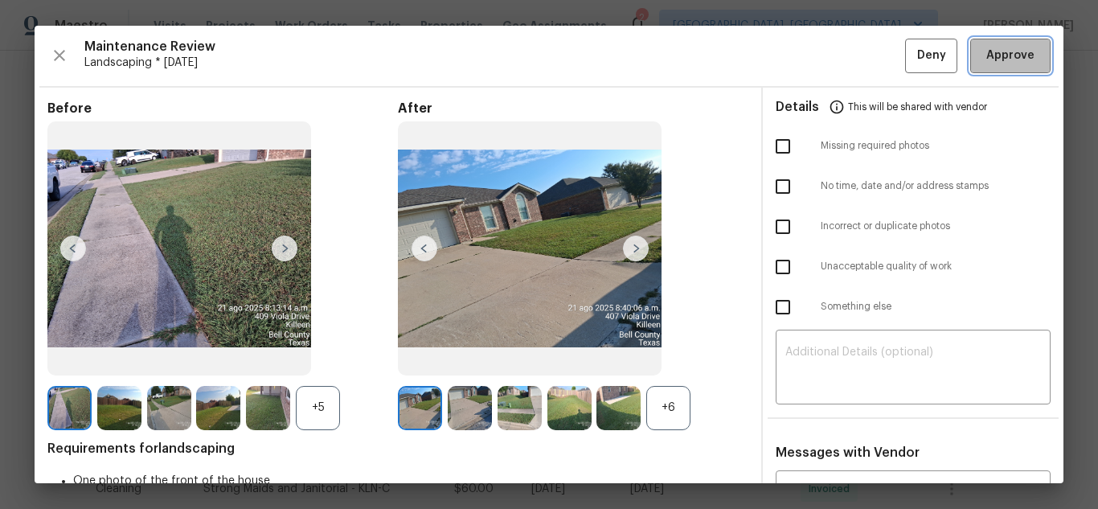
click at [986, 55] on span "Approve" at bounding box center [1010, 56] width 48 height 20
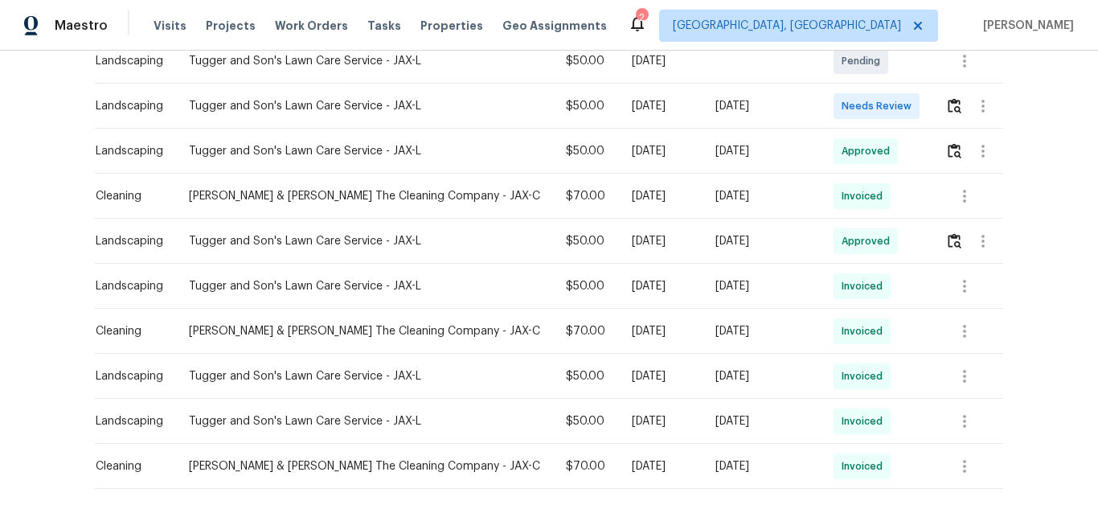
scroll to position [402, 0]
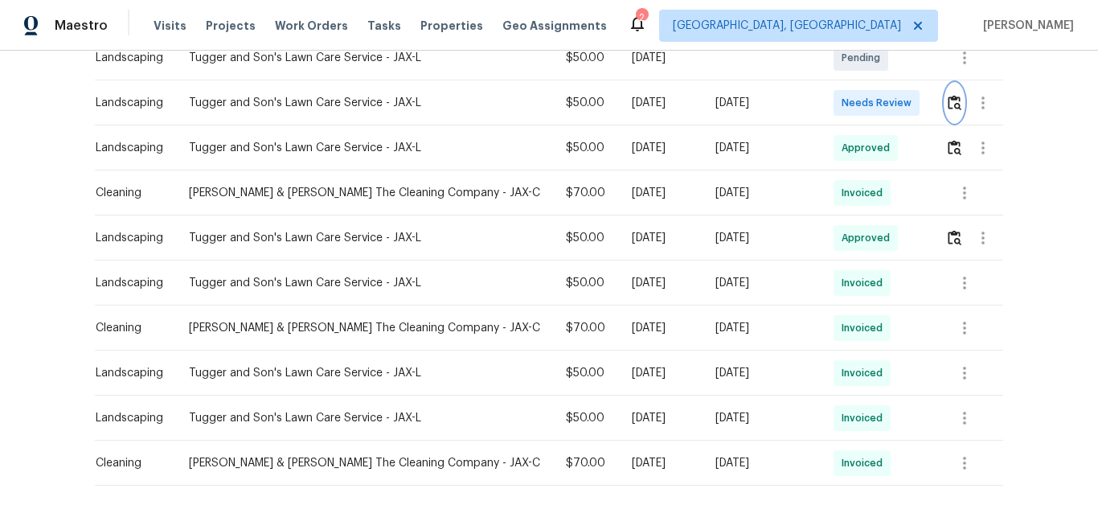
click at [950, 94] on button "button" at bounding box center [954, 103] width 18 height 39
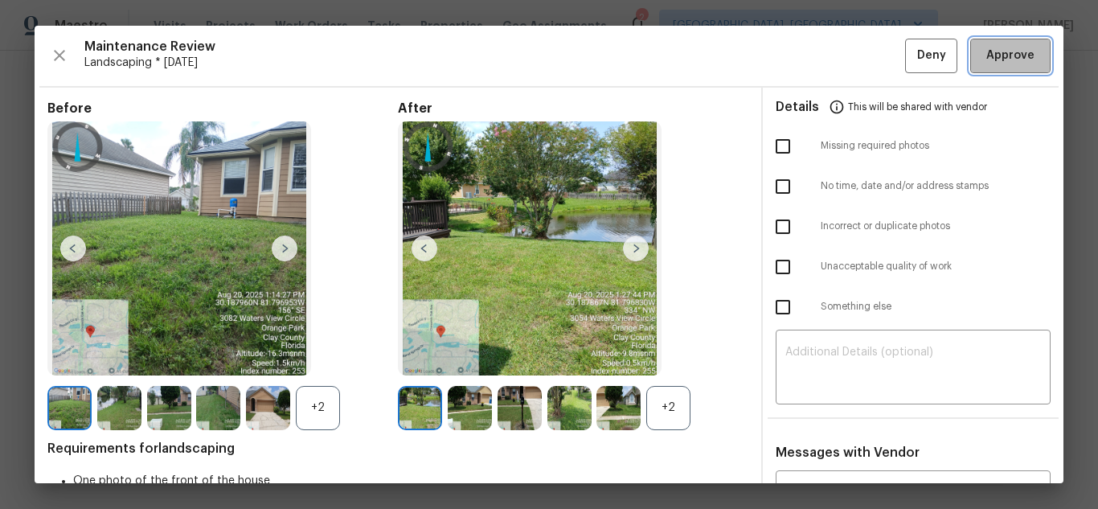
click at [1001, 67] on button "Approve" at bounding box center [1010, 56] width 80 height 35
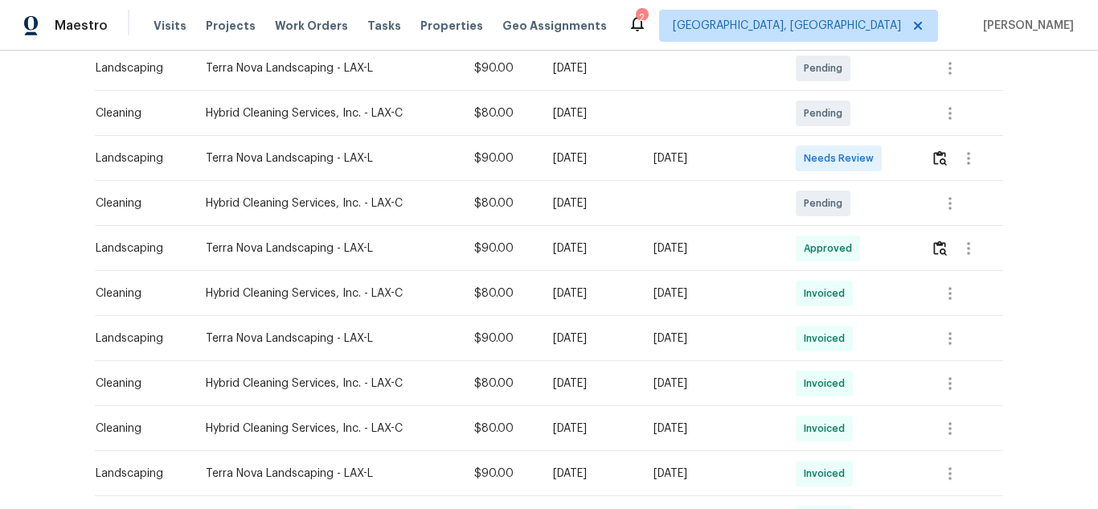
scroll to position [321, 0]
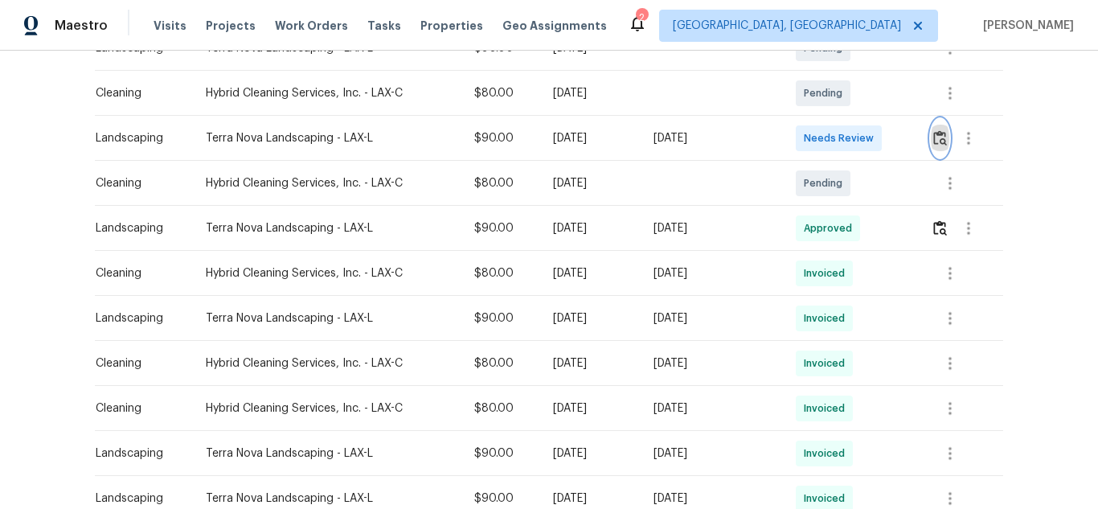
click at [940, 135] on img "button" at bounding box center [940, 137] width 14 height 15
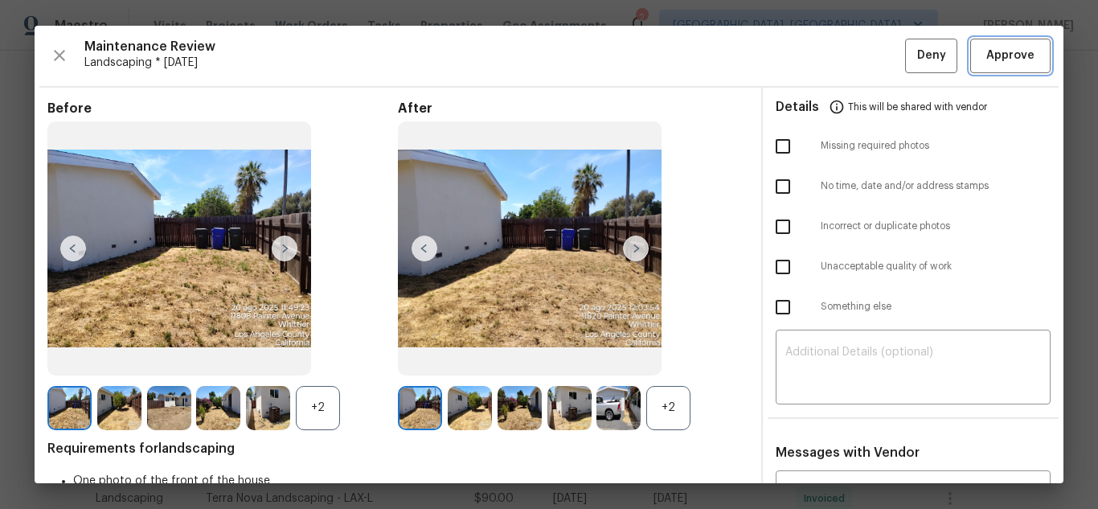
click at [1017, 49] on span "Approve" at bounding box center [1010, 56] width 48 height 20
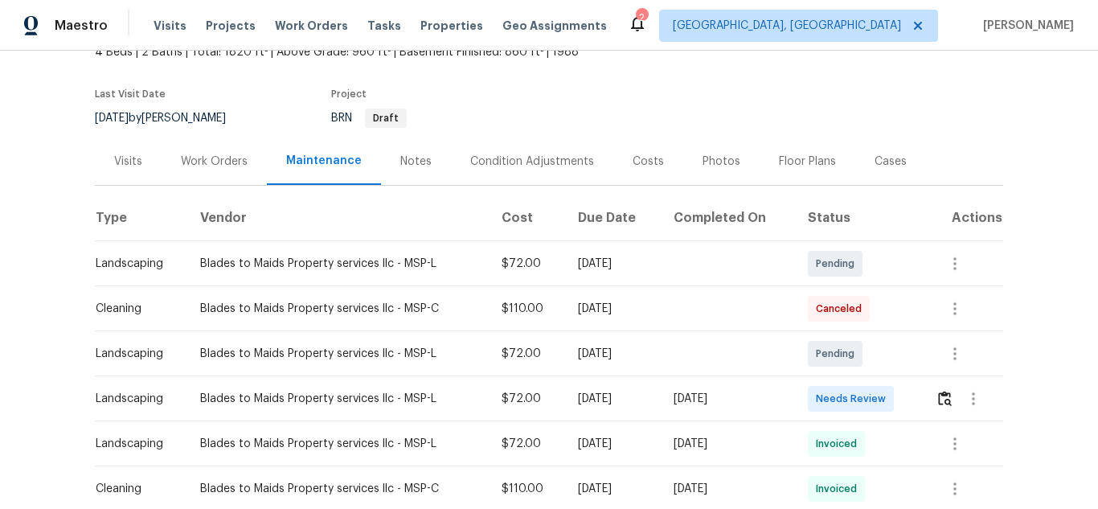
scroll to position [161, 0]
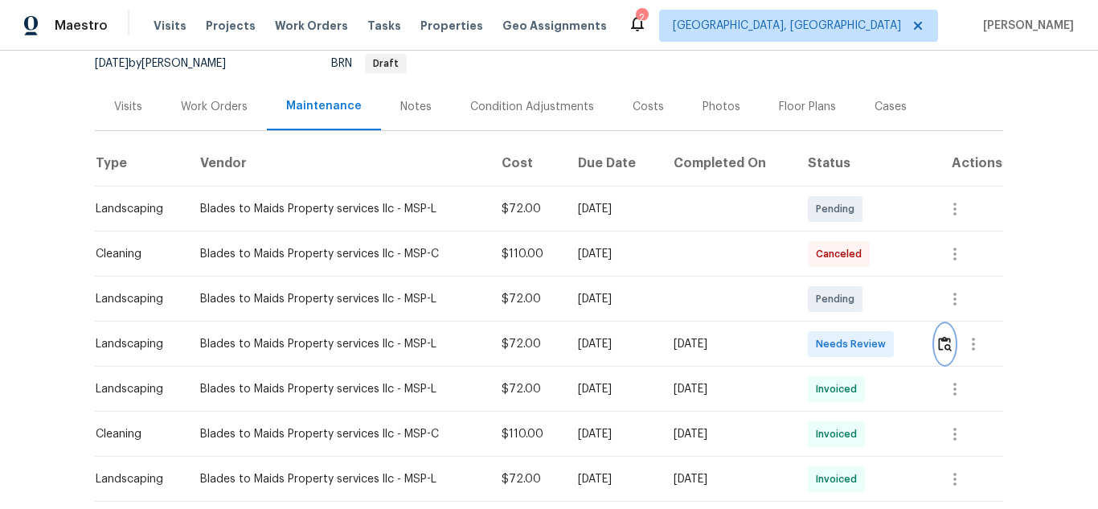
click at [939, 349] on img "button" at bounding box center [945, 343] width 14 height 15
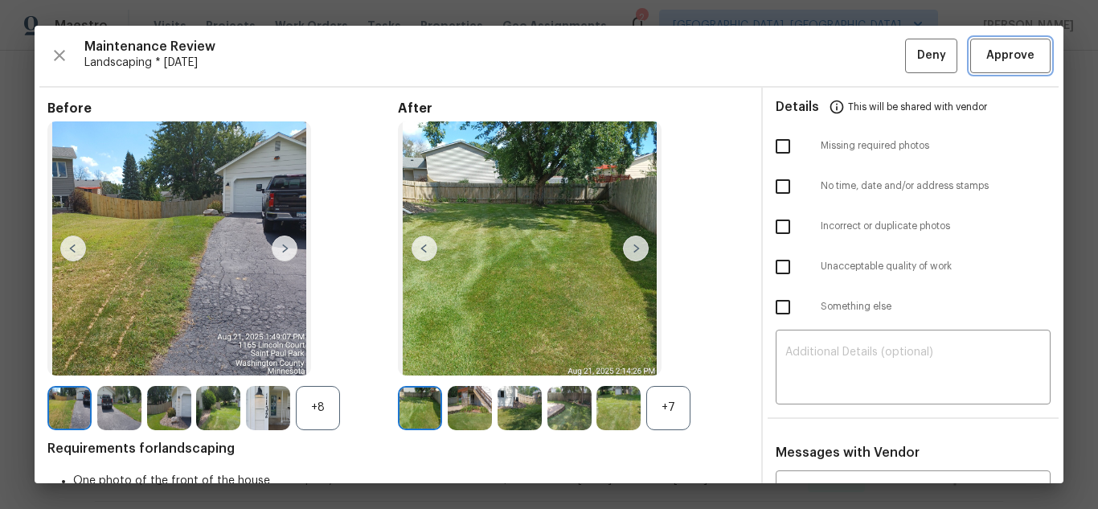
drag, startPoint x: 1002, startPoint y: 49, endPoint x: 982, endPoint y: 49, distance: 20.1
click at [1002, 49] on span "Approve" at bounding box center [1010, 56] width 48 height 20
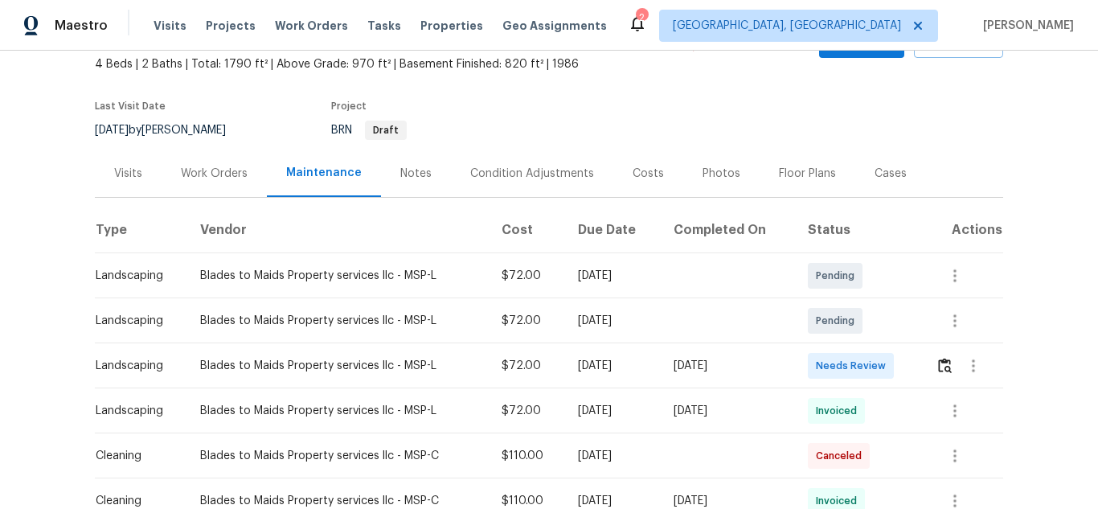
scroll to position [241, 0]
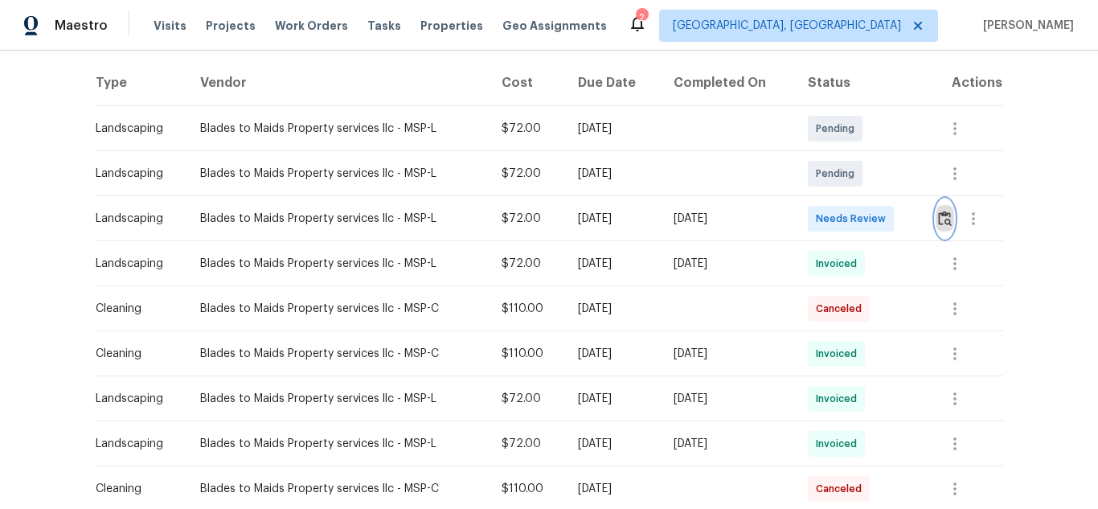
click at [948, 222] on img "button" at bounding box center [945, 218] width 14 height 15
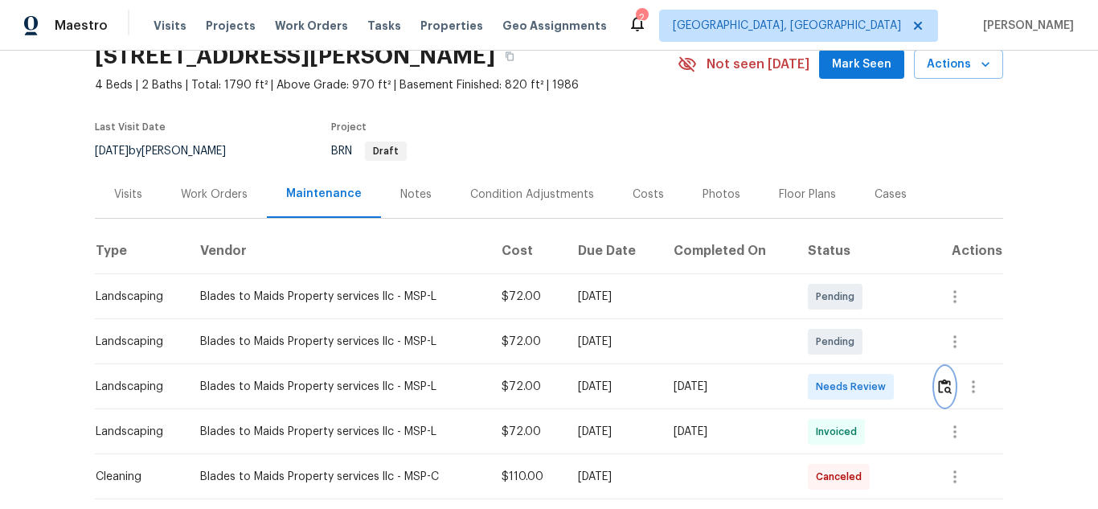
scroll to position [161, 0]
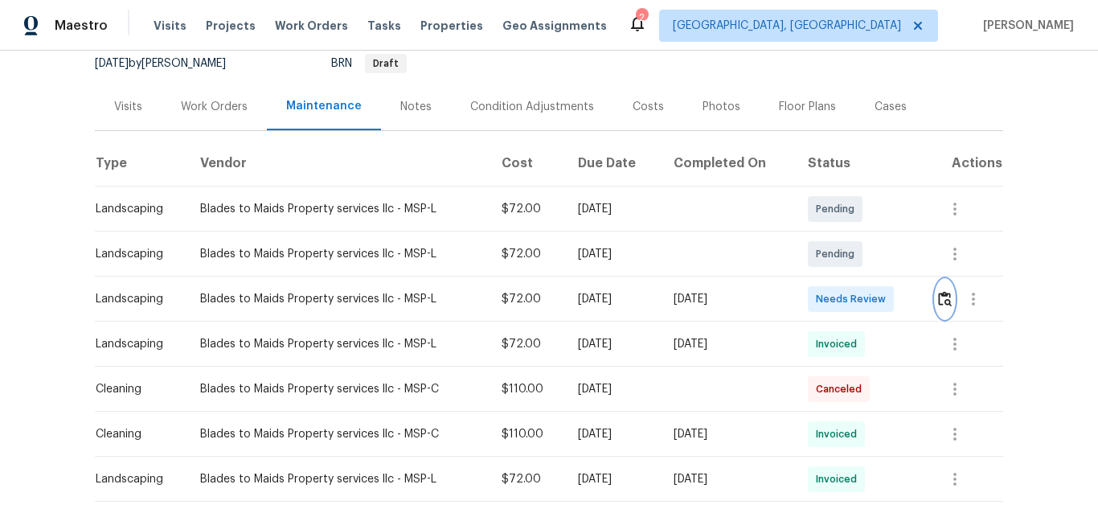
click at [948, 294] on img "button" at bounding box center [945, 298] width 14 height 15
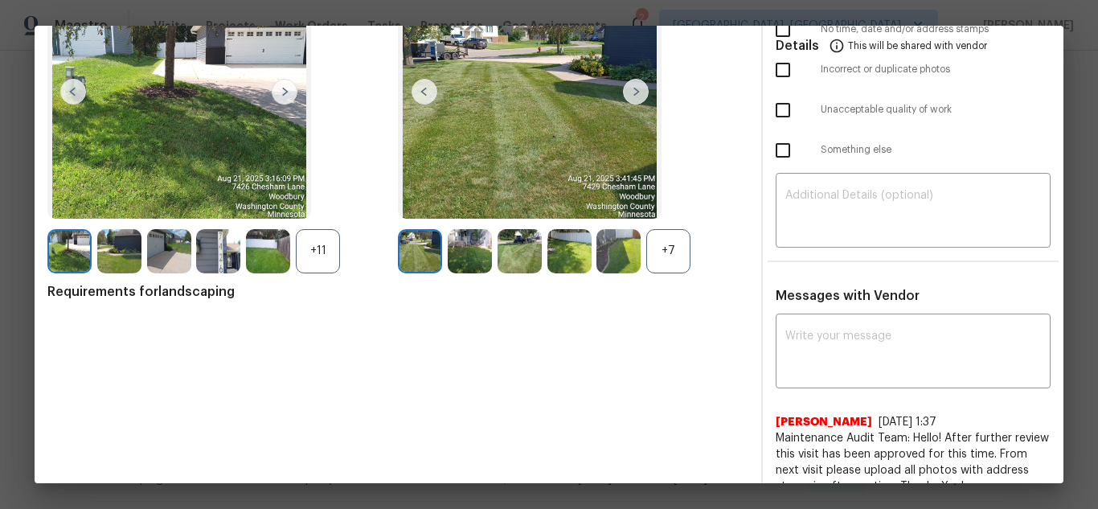
scroll to position [181, 0]
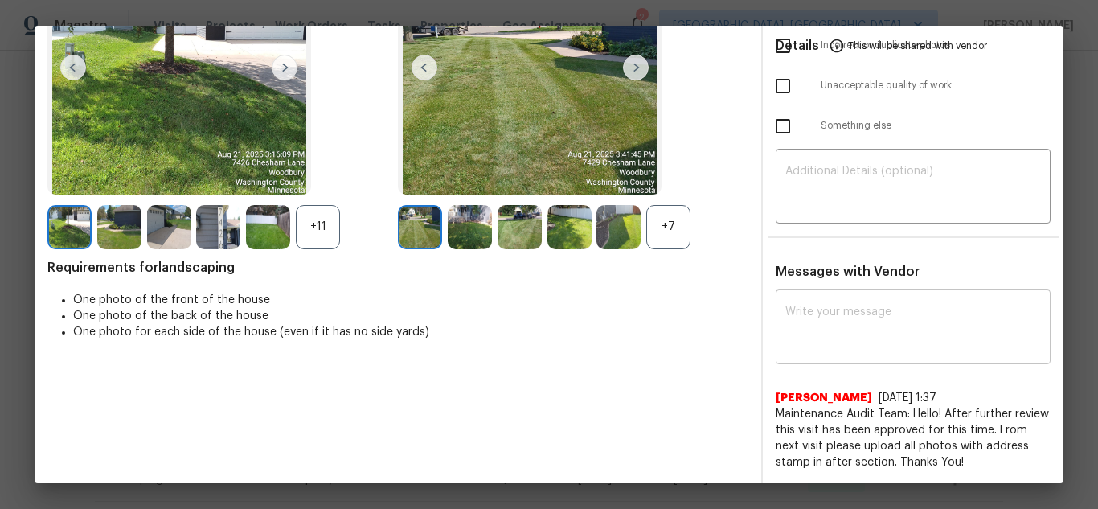
click at [857, 331] on textarea at bounding box center [913, 328] width 256 height 45
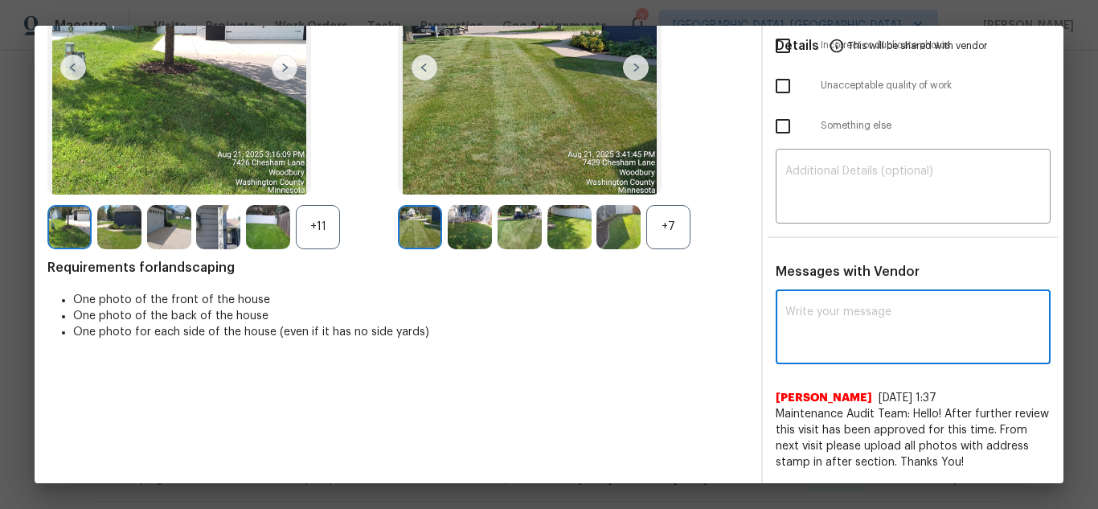
paste textarea "Maintenance Audit Team: Hello! Unfortunately this landscaping visit completed o…"
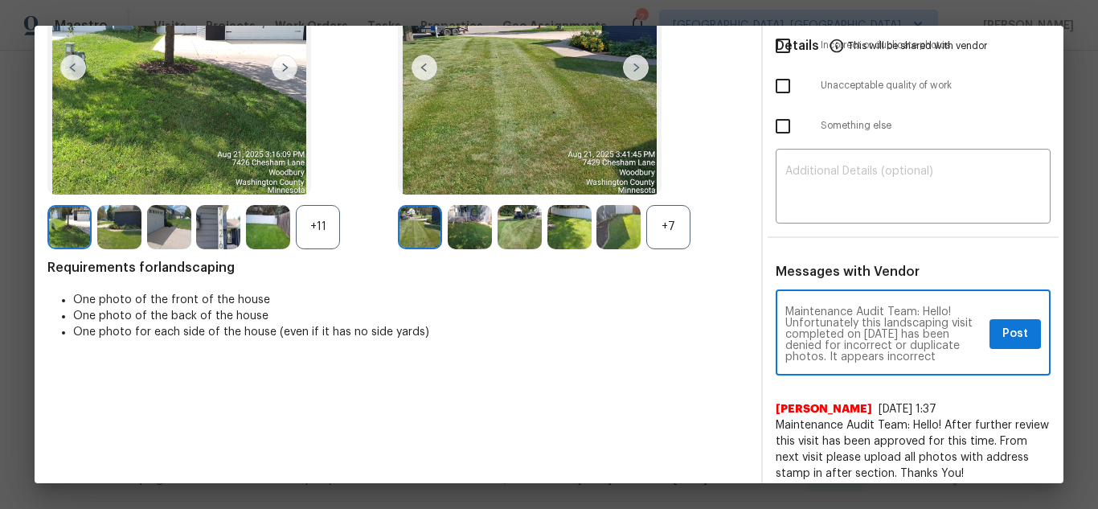
scroll to position [90, 0]
type textarea "Maintenance Audit Team: Hello! Unfortunately this landscaping visit completed o…"
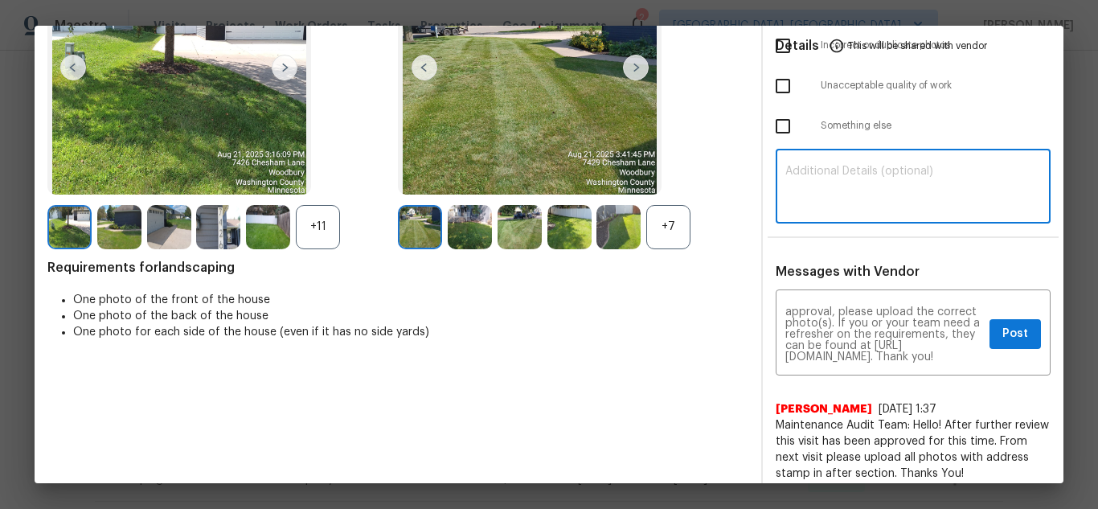
click at [884, 190] on textarea at bounding box center [913, 188] width 256 height 45
paste textarea "Maintenance Audit Team: Hello! Unfortunately this landscaping visit completed o…"
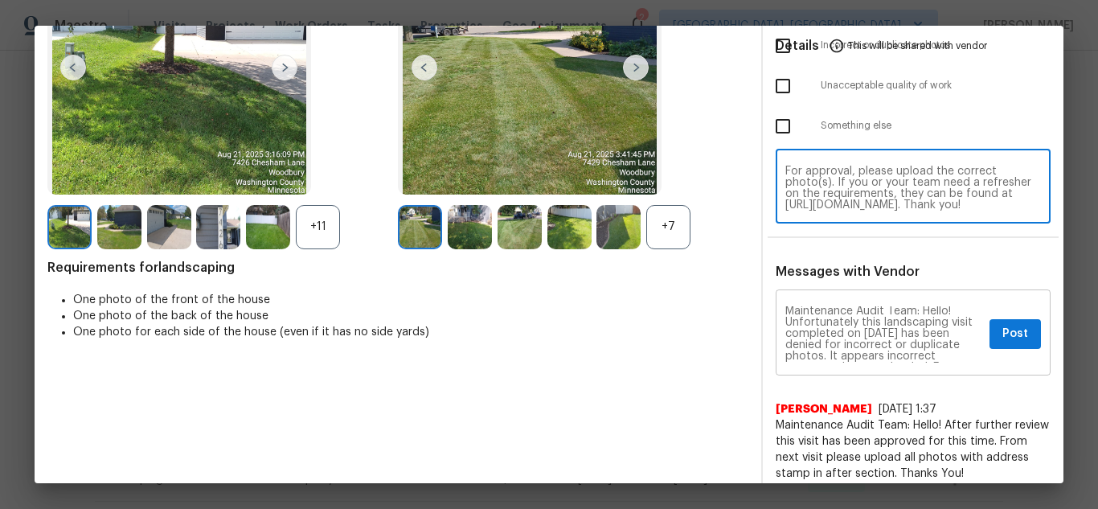
scroll to position [0, 0]
type textarea "Maintenance Audit Team: Hello! Unfortunately this landscaping visit completed o…"
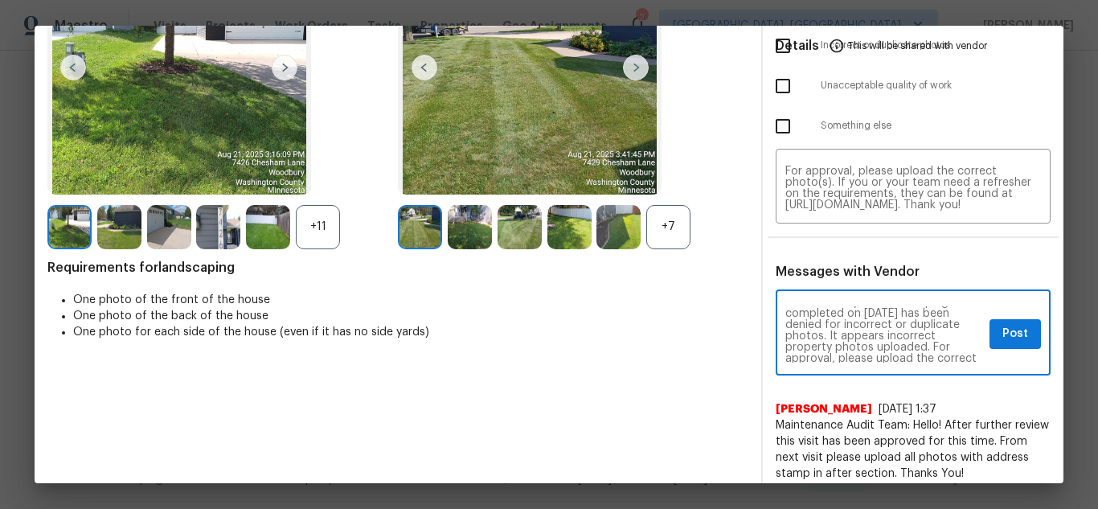
scroll to position [32, 0]
click at [1005, 326] on span "Post" at bounding box center [1015, 334] width 26 height 20
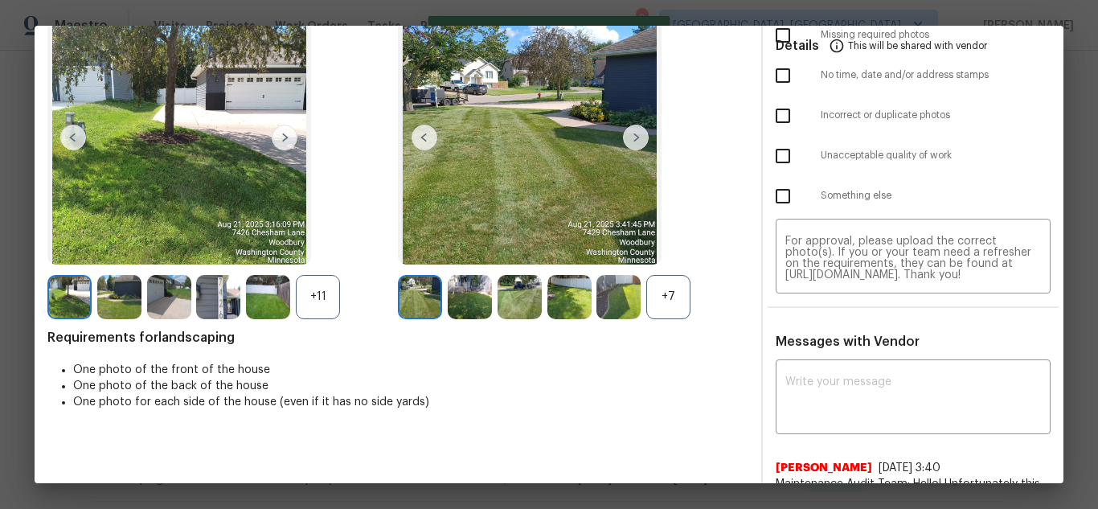
scroll to position [0, 0]
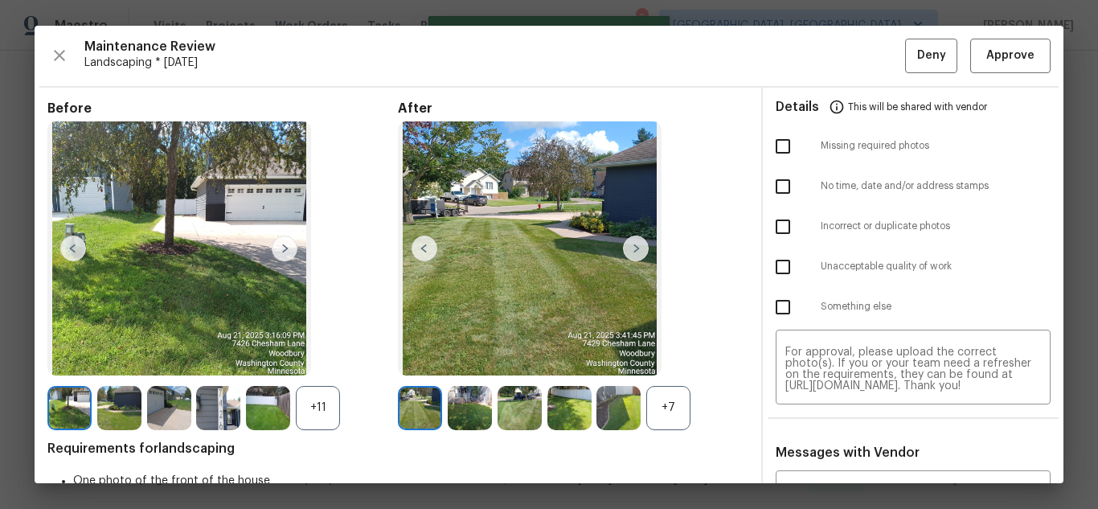
click at [778, 224] on input "checkbox" at bounding box center [783, 227] width 34 height 34
checkbox input "true"
click at [935, 51] on button "Deny" at bounding box center [931, 56] width 52 height 35
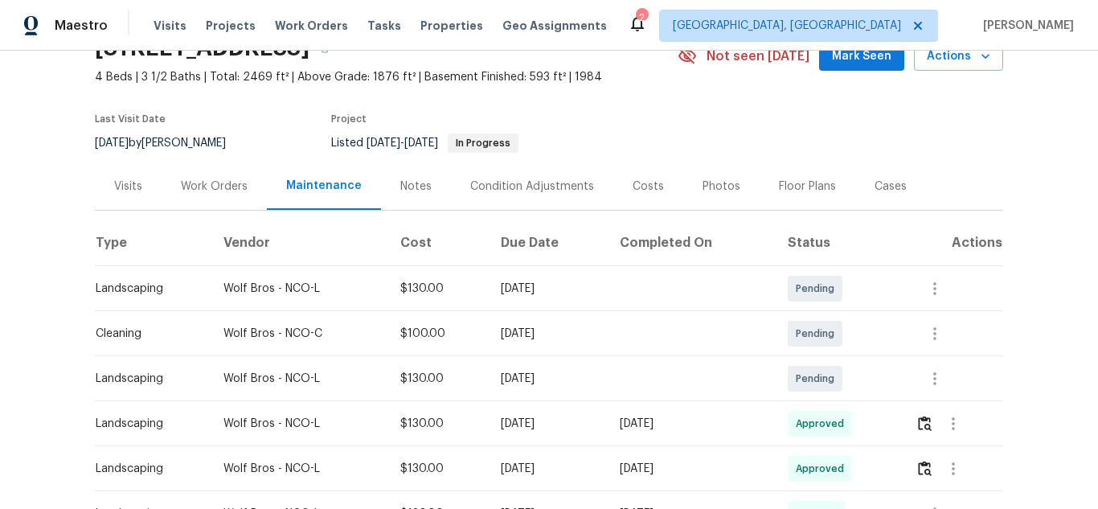
scroll to position [80, 0]
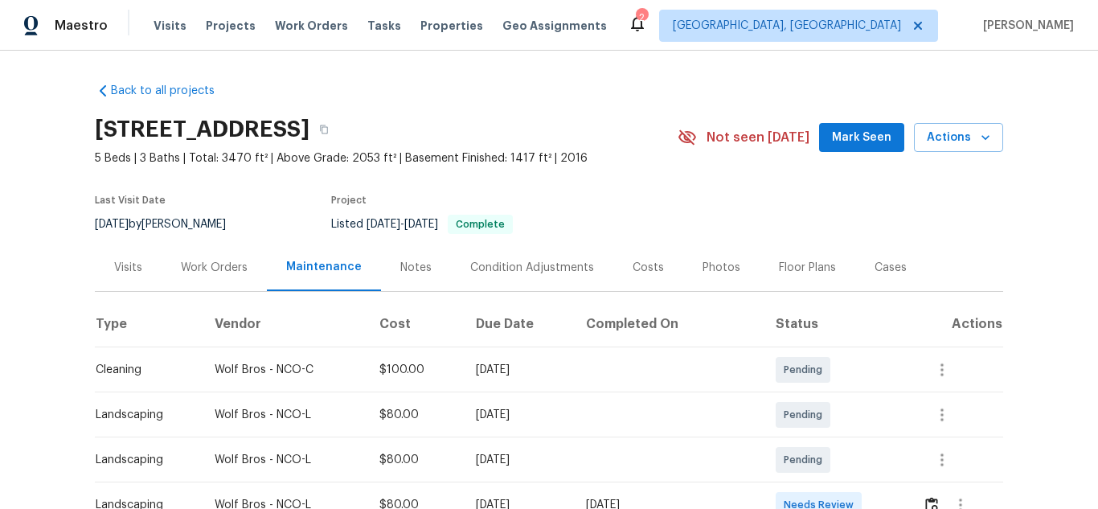
scroll to position [241, 0]
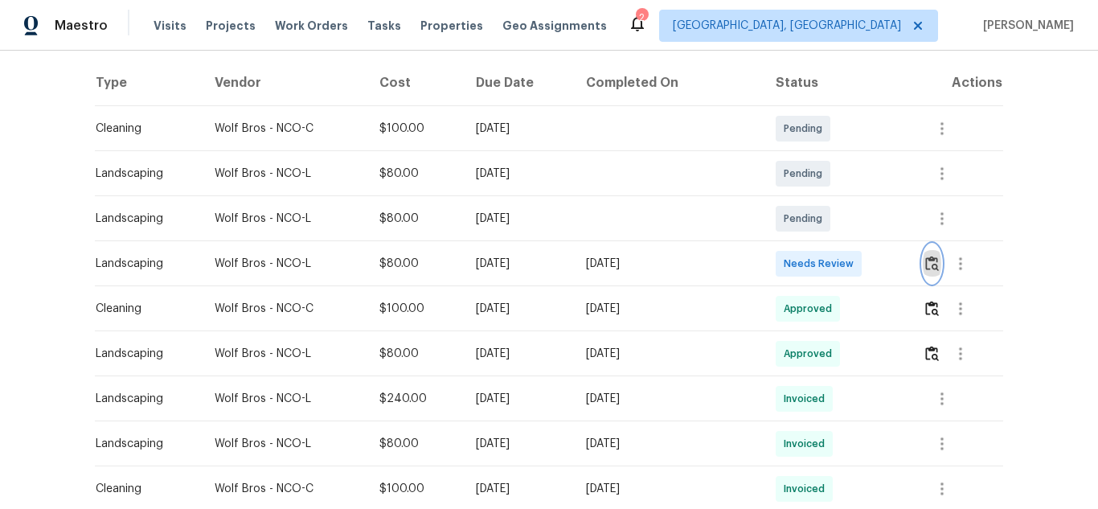
click at [925, 267] on img "button" at bounding box center [932, 263] width 14 height 15
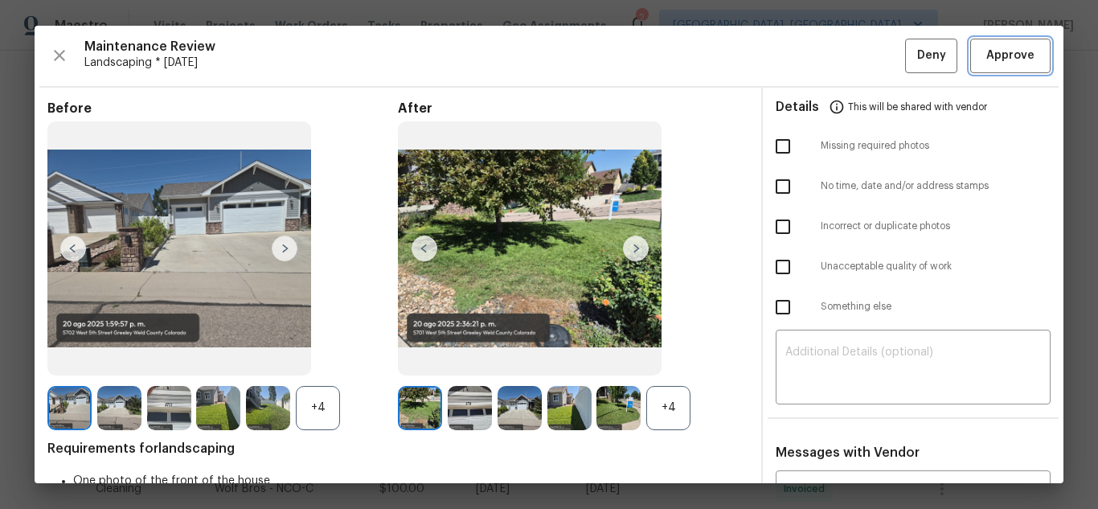
click at [1007, 56] on span "Approve" at bounding box center [1010, 56] width 48 height 20
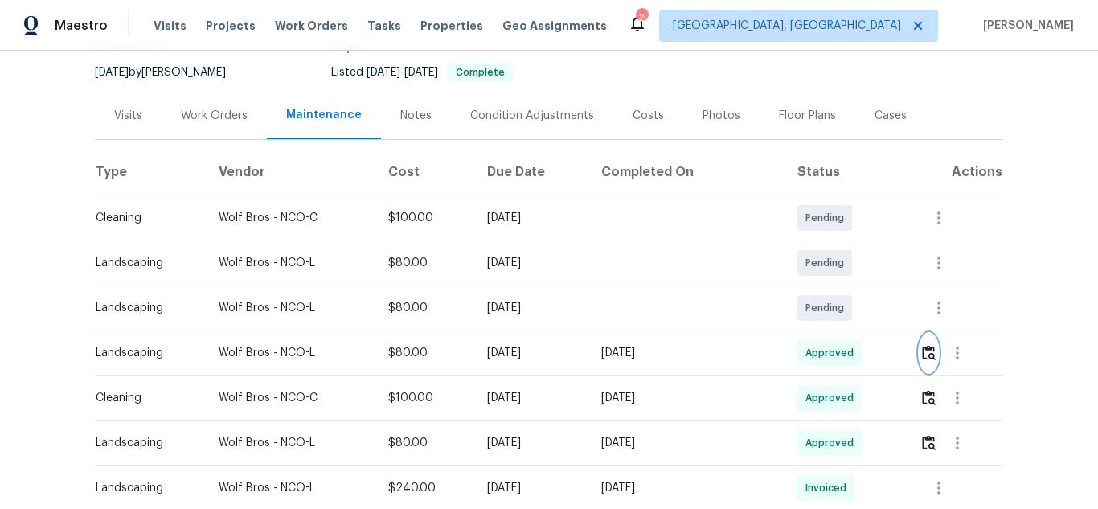
scroll to position [0, 0]
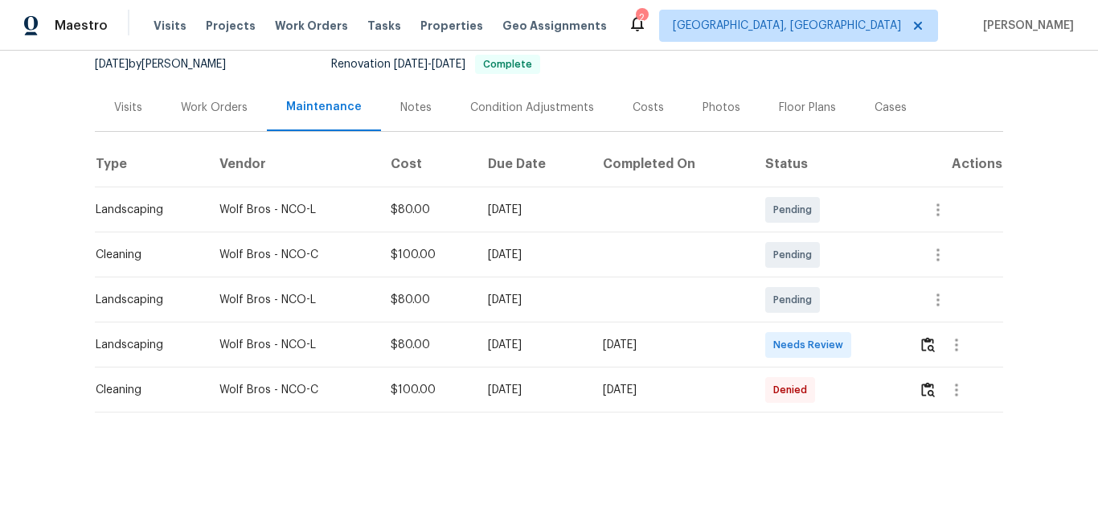
scroll to position [172, 0]
click at [929, 343] on button "button" at bounding box center [928, 344] width 18 height 39
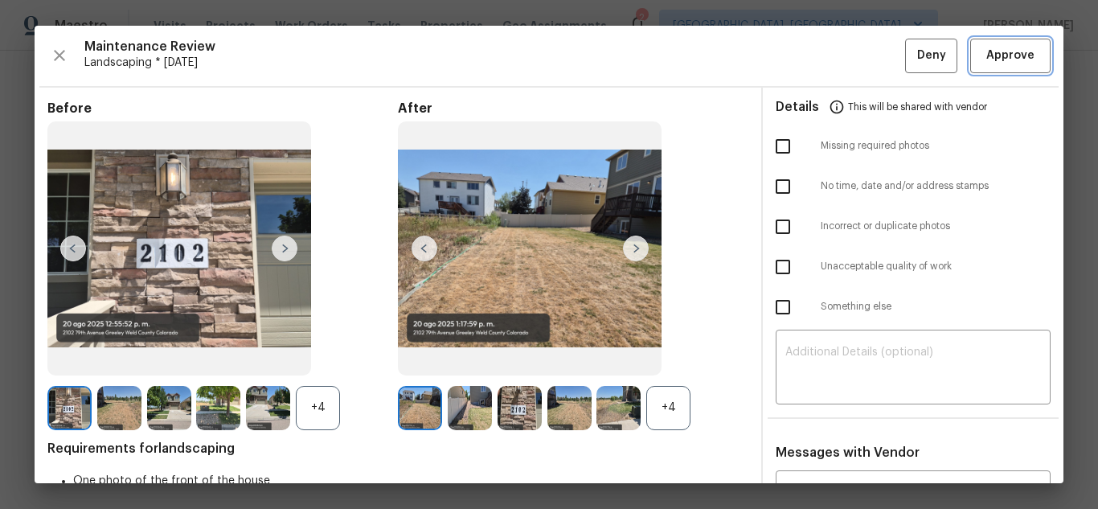
click at [986, 51] on span "Approve" at bounding box center [1010, 56] width 48 height 20
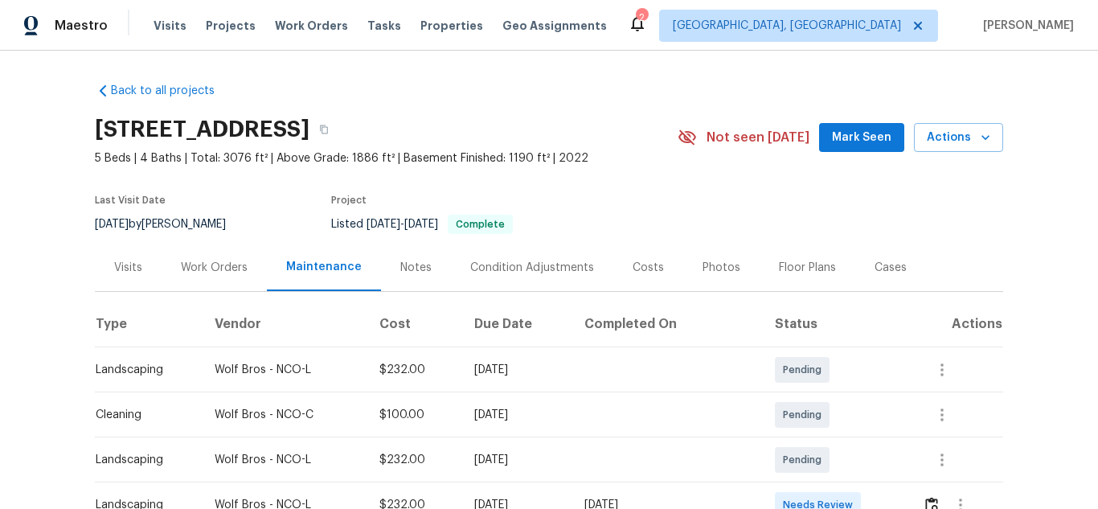
scroll to position [241, 0]
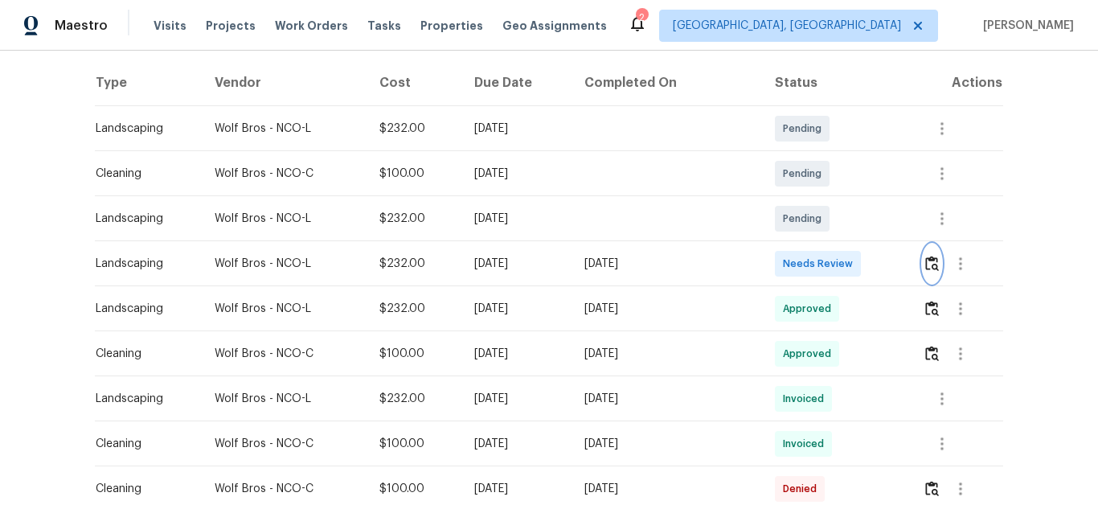
click at [930, 256] on img "button" at bounding box center [932, 263] width 14 height 15
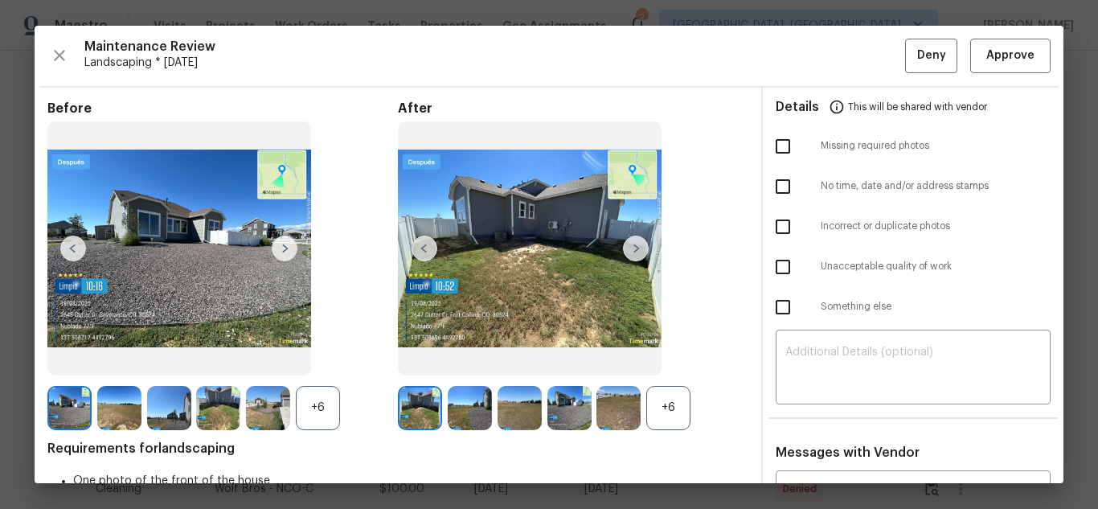
click at [997, 76] on div "Maintenance Review Landscaping * [DATE] Deny Approve Before +6 After +6 Require…" at bounding box center [549, 254] width 1029 height 457
click at [1000, 49] on span "Approve" at bounding box center [1010, 56] width 48 height 20
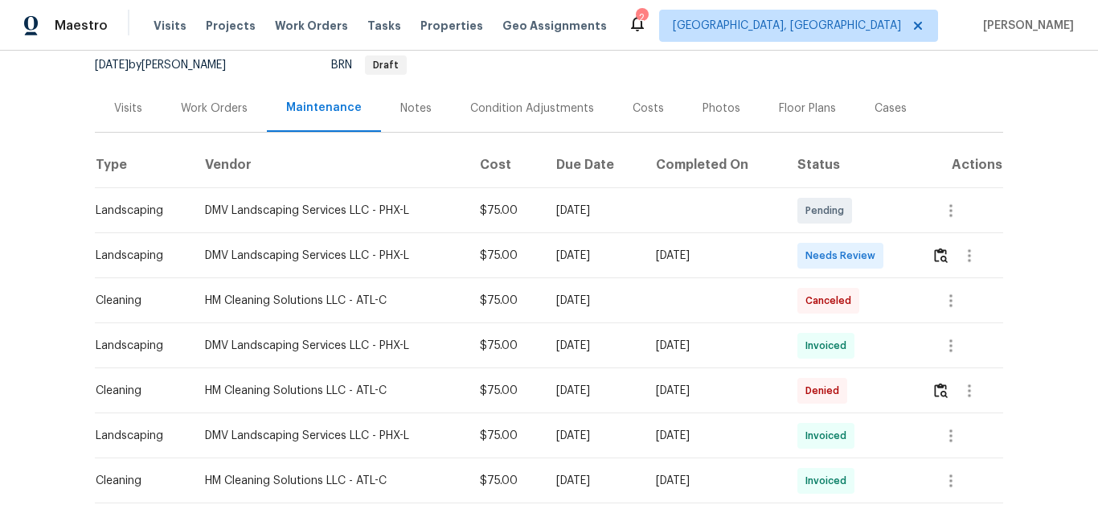
scroll to position [161, 0]
click at [934, 256] on img "button" at bounding box center [941, 253] width 14 height 15
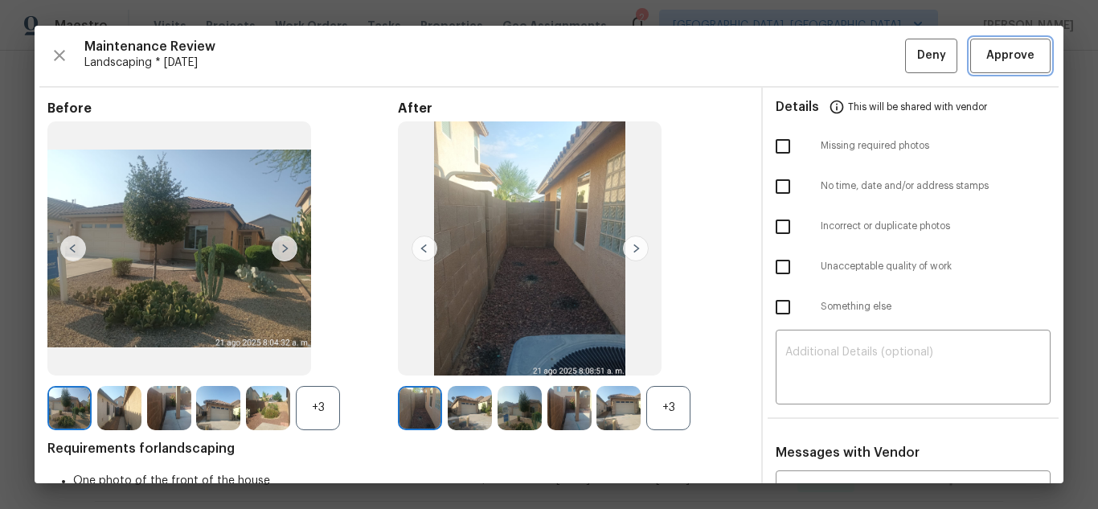
click at [989, 56] on span "Approve" at bounding box center [1010, 56] width 48 height 20
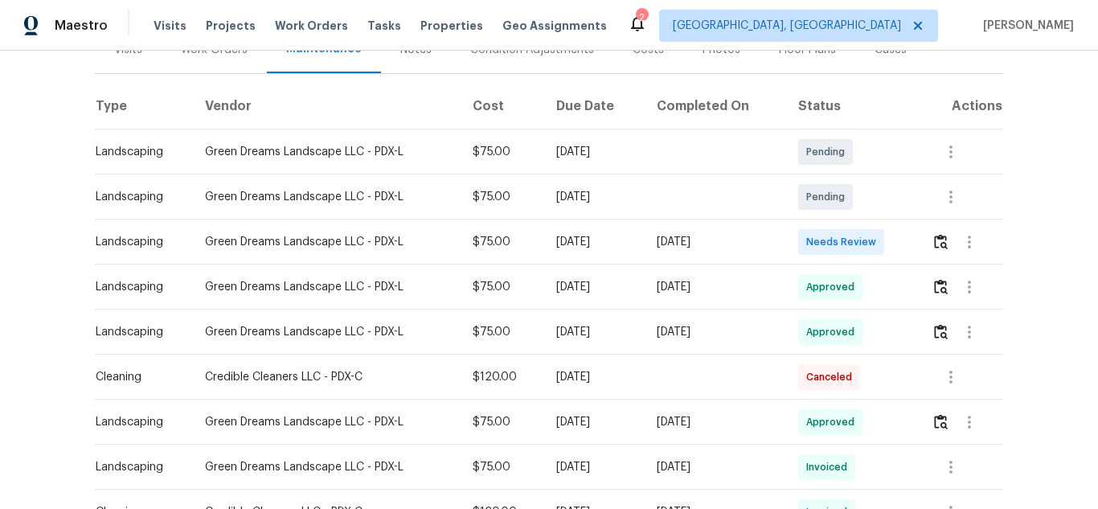
scroll to position [241, 0]
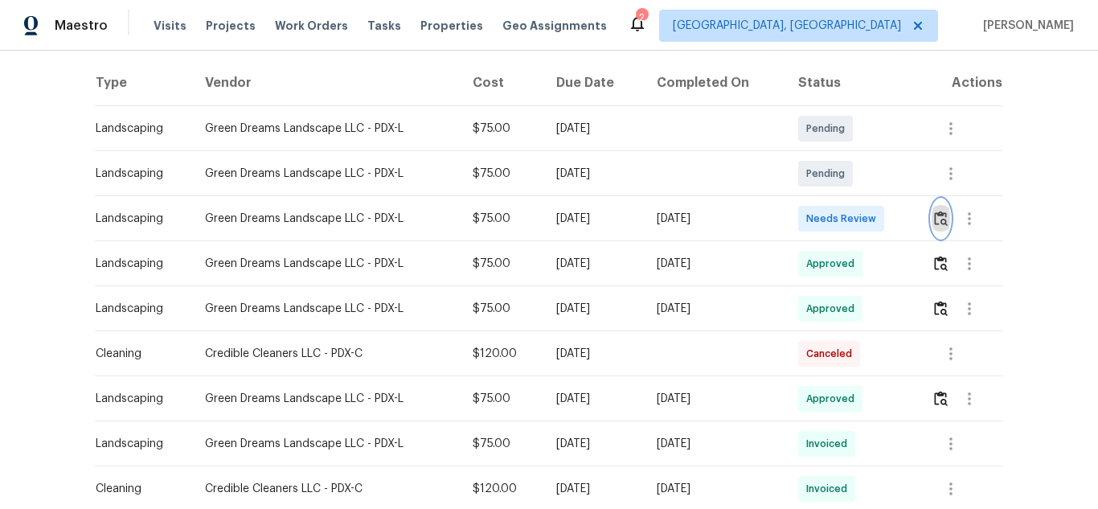
click at [934, 219] on img "button" at bounding box center [941, 218] width 14 height 15
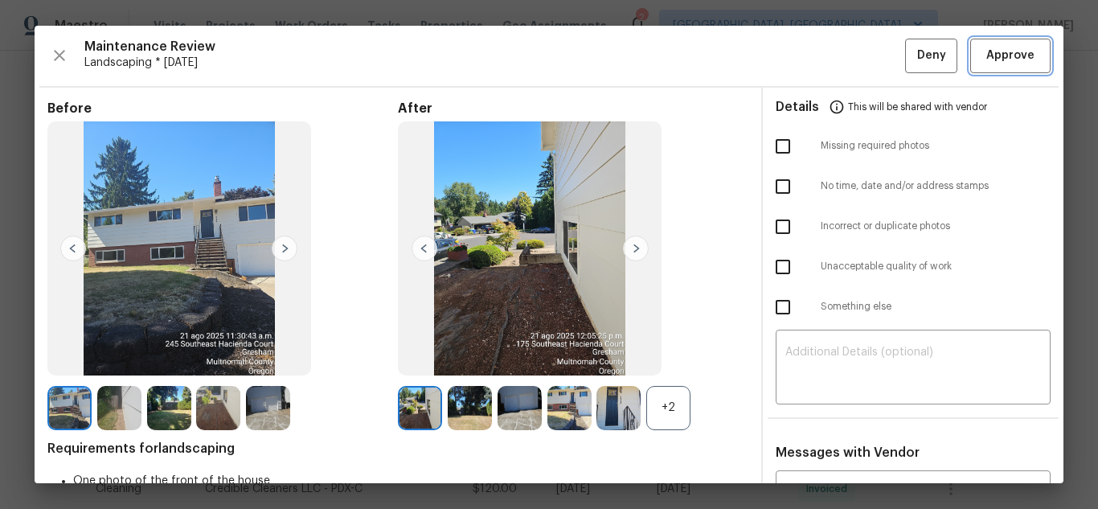
click at [992, 65] on span "Approve" at bounding box center [1010, 56] width 48 height 20
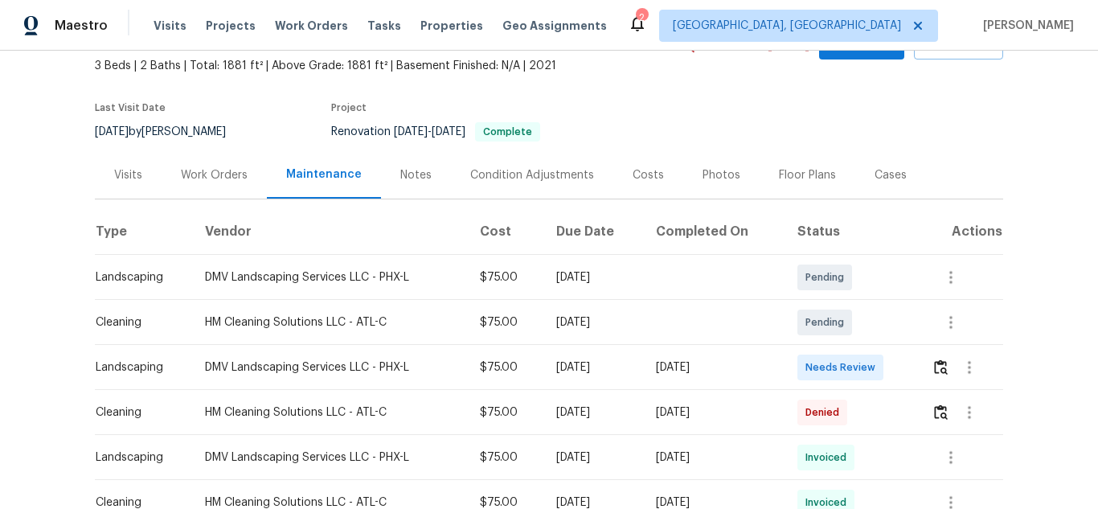
scroll to position [241, 0]
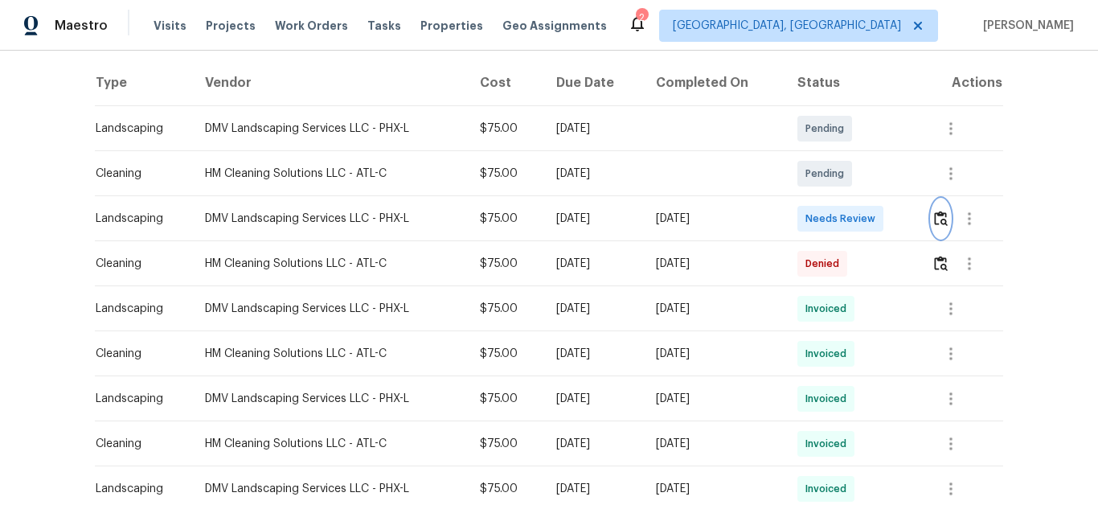
click at [935, 213] on img "button" at bounding box center [941, 218] width 14 height 15
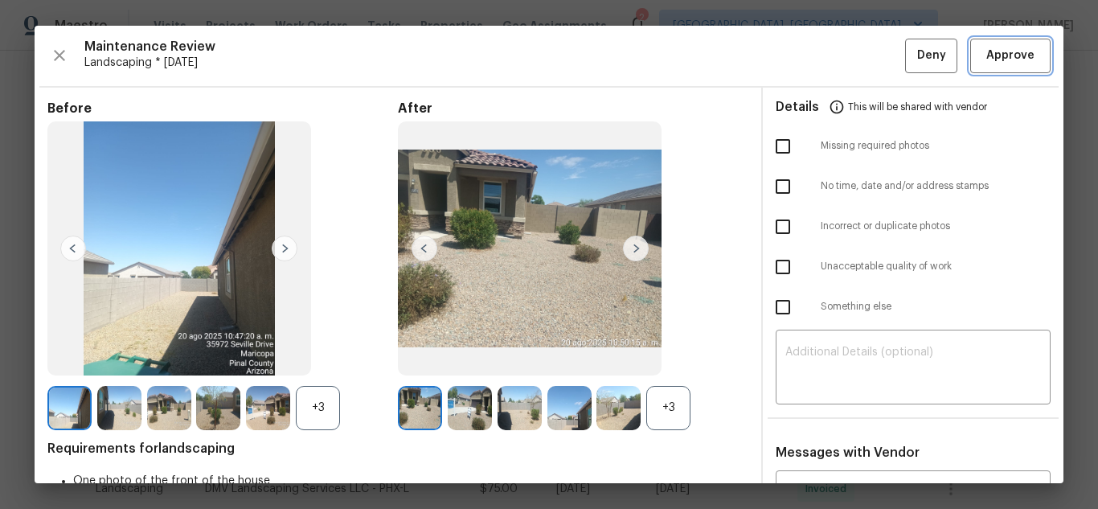
click at [1020, 41] on button "Approve" at bounding box center [1010, 56] width 80 height 35
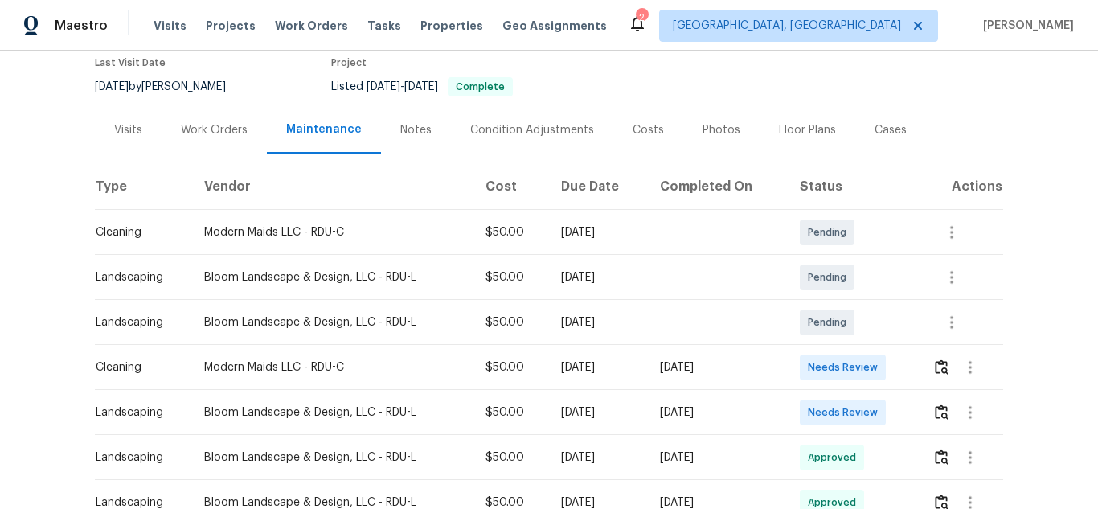
scroll to position [161, 0]
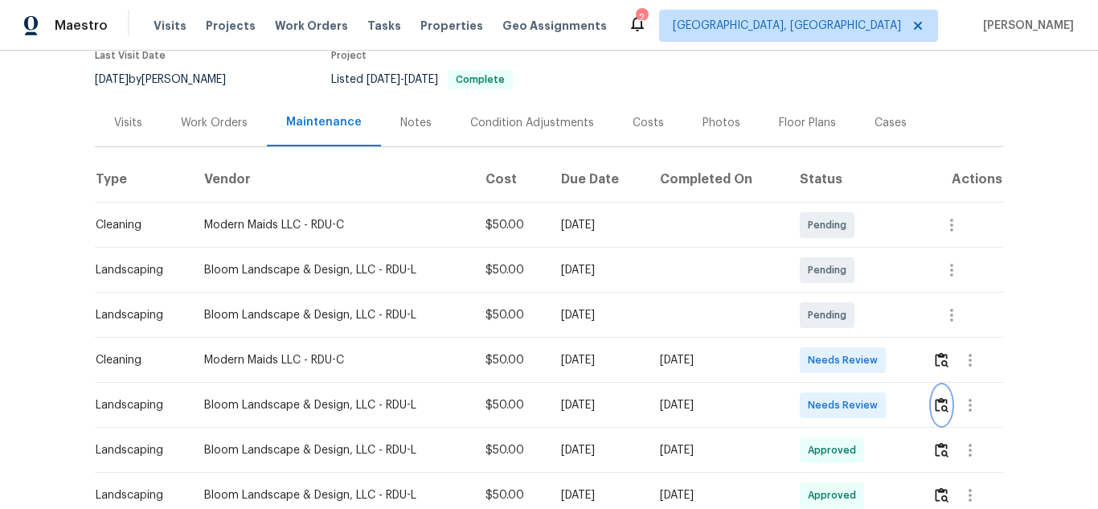
click at [938, 397] on img "button" at bounding box center [942, 404] width 14 height 15
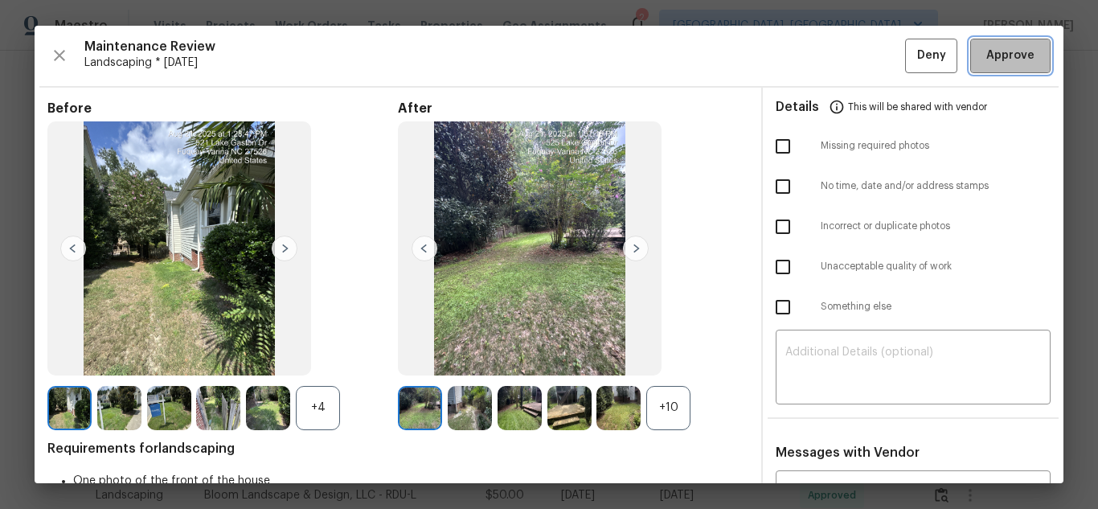
click at [989, 67] on button "Approve" at bounding box center [1010, 56] width 80 height 35
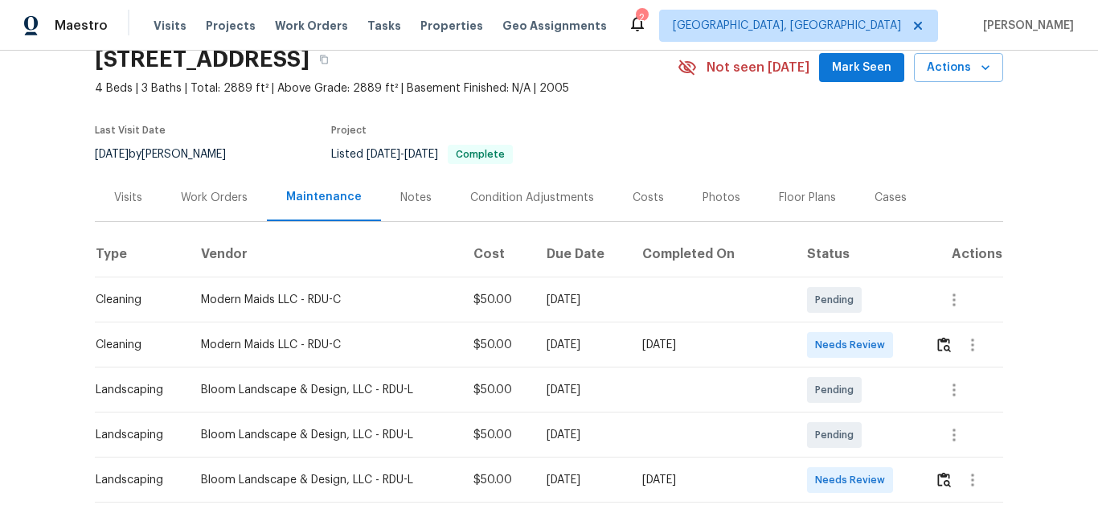
scroll to position [161, 0]
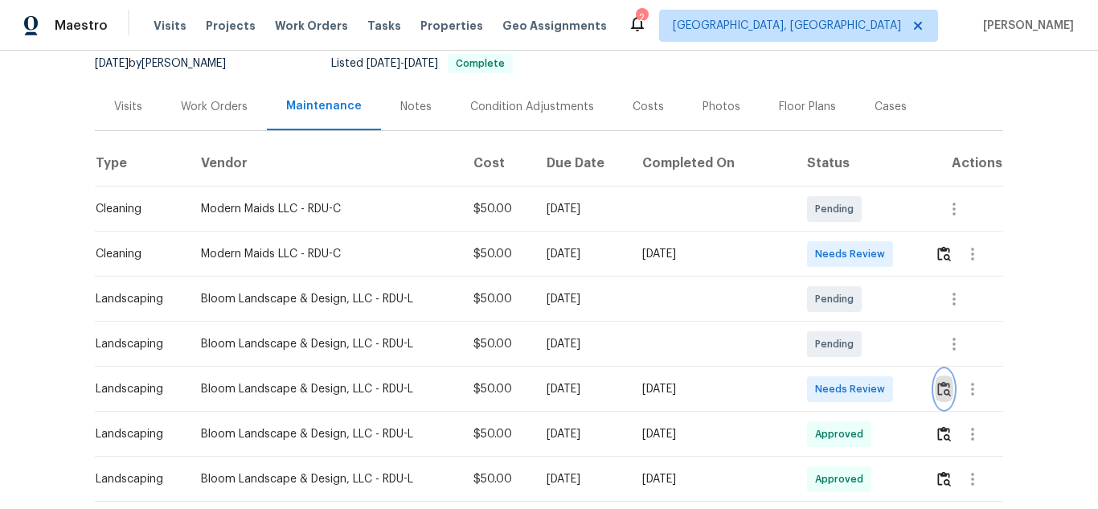
click at [940, 390] on img "button" at bounding box center [944, 388] width 14 height 15
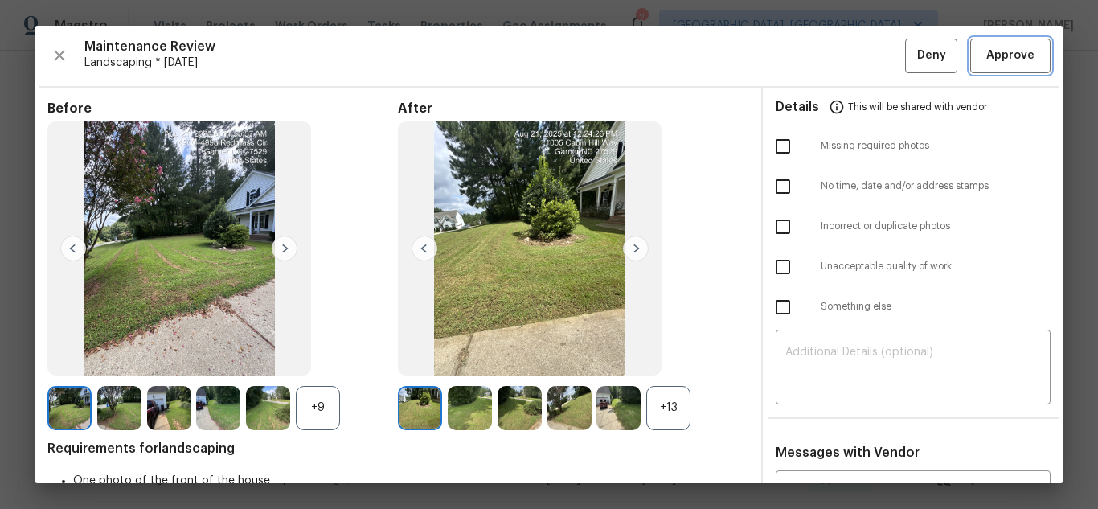
click at [1008, 51] on span "Approve" at bounding box center [1010, 56] width 48 height 20
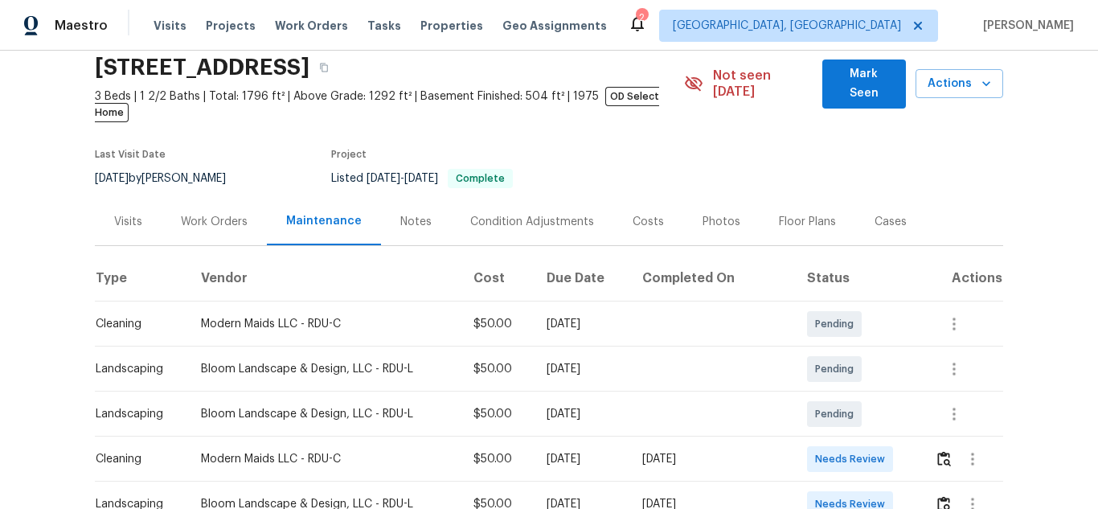
scroll to position [161, 0]
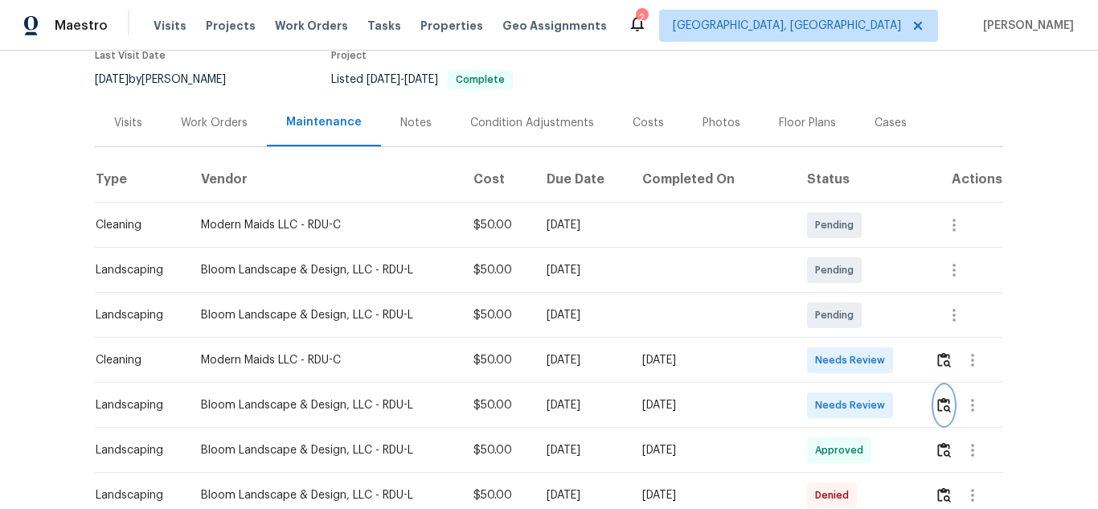
click at [944, 397] on img "button" at bounding box center [944, 404] width 14 height 15
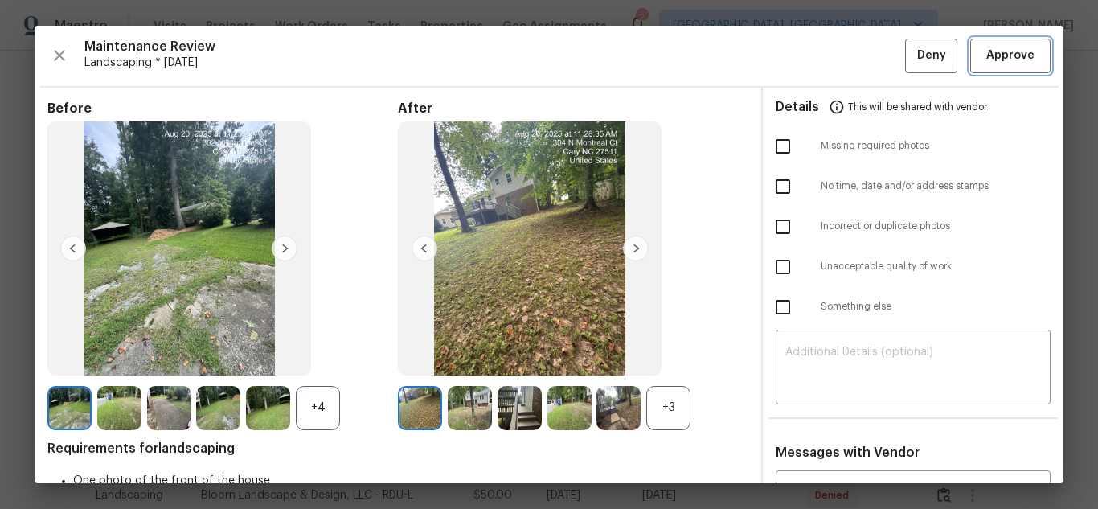
click at [1002, 42] on button "Approve" at bounding box center [1010, 56] width 80 height 35
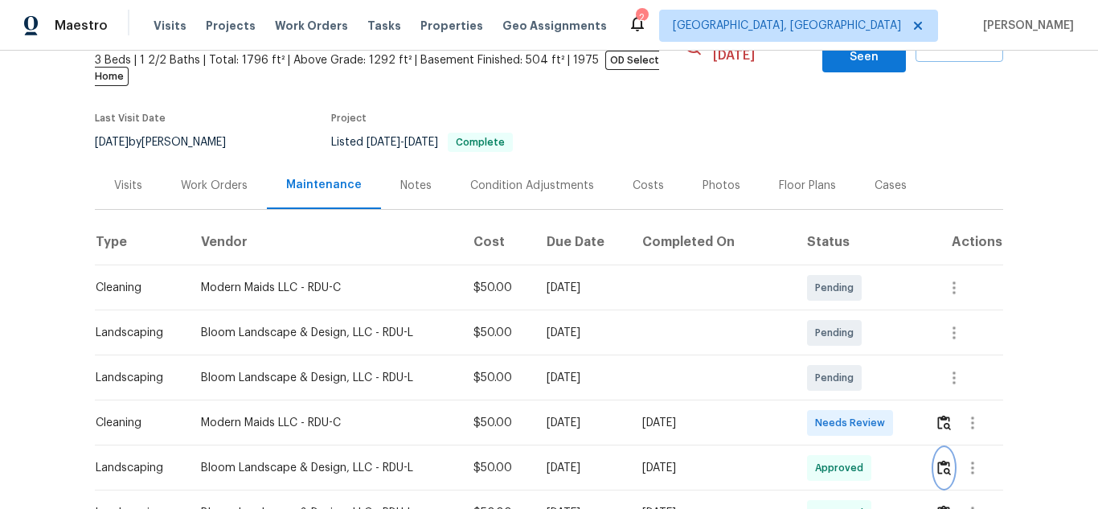
scroll to position [0, 0]
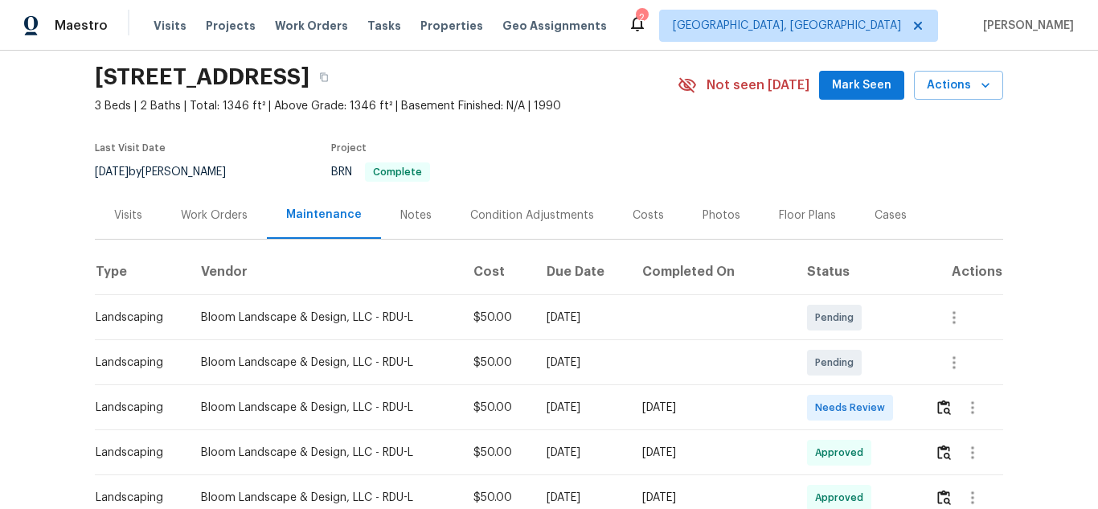
scroll to position [80, 0]
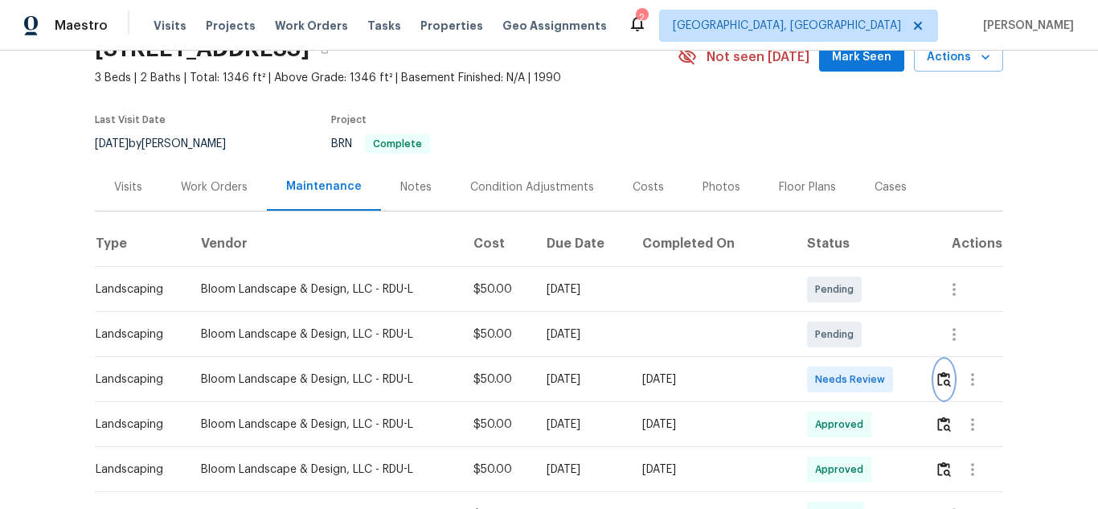
click at [939, 376] on img "button" at bounding box center [944, 378] width 14 height 15
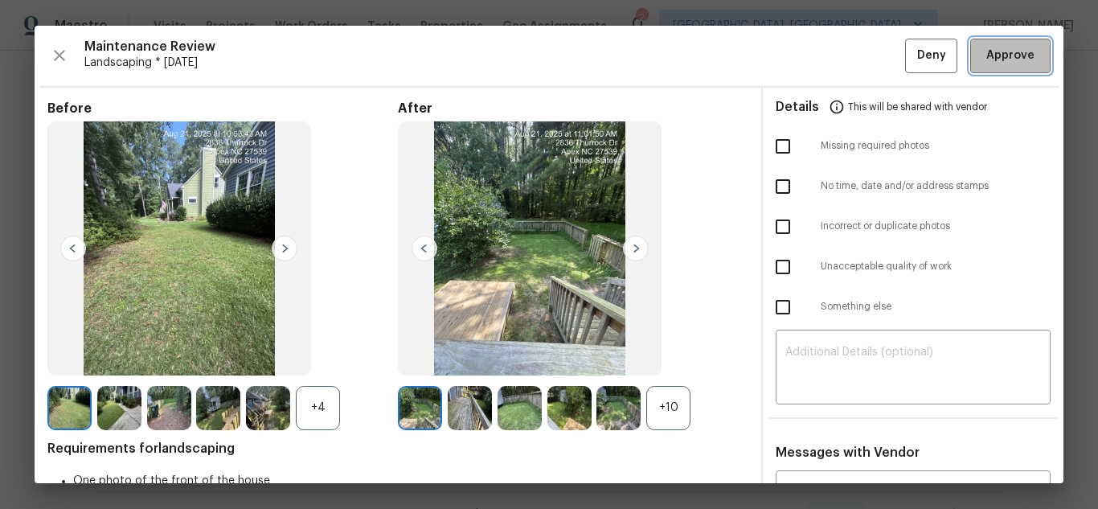
click at [997, 44] on button "Approve" at bounding box center [1010, 56] width 80 height 35
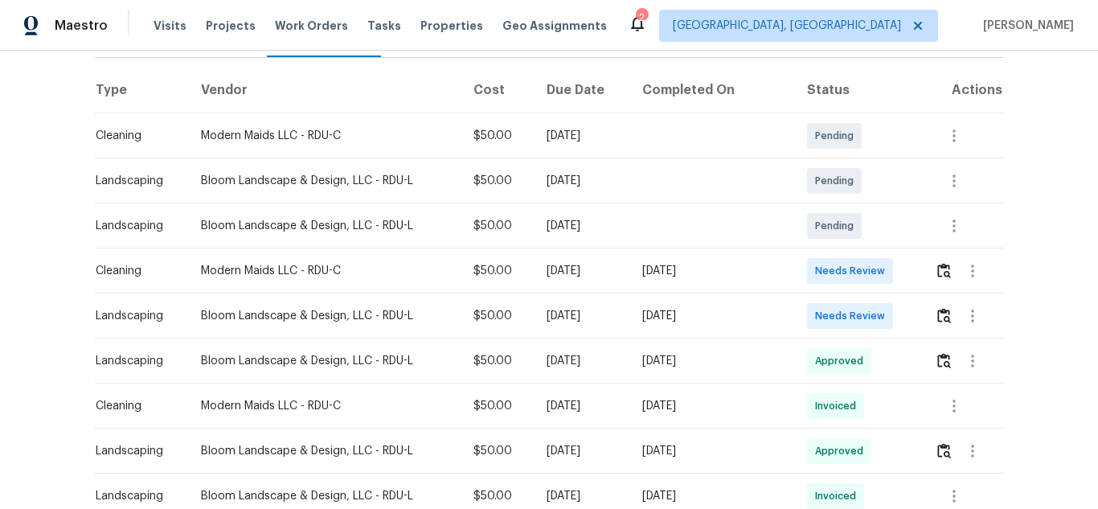
scroll to position [241, 0]
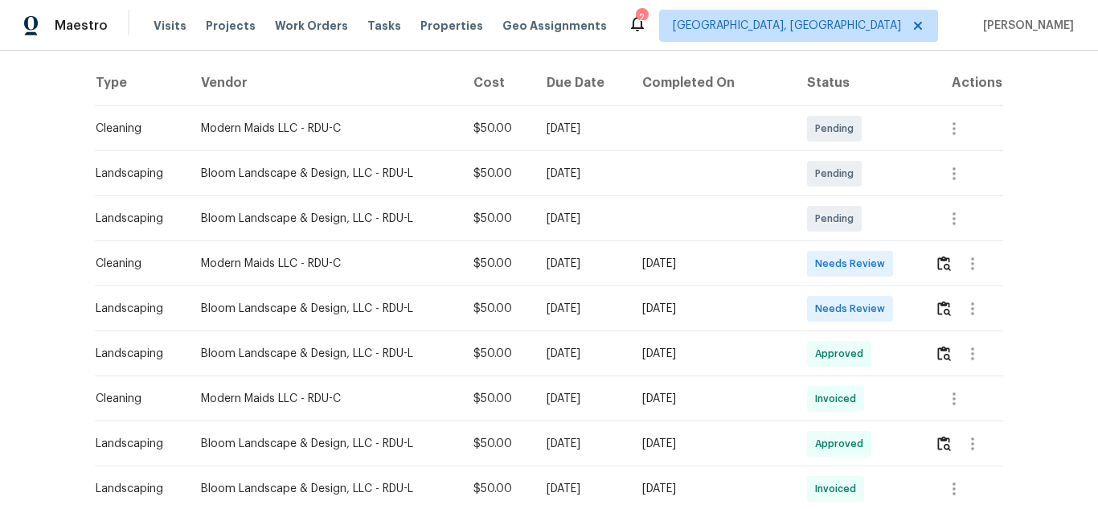
click at [925, 312] on td at bounding box center [962, 308] width 81 height 45
click at [935, 299] on button "button" at bounding box center [944, 308] width 18 height 39
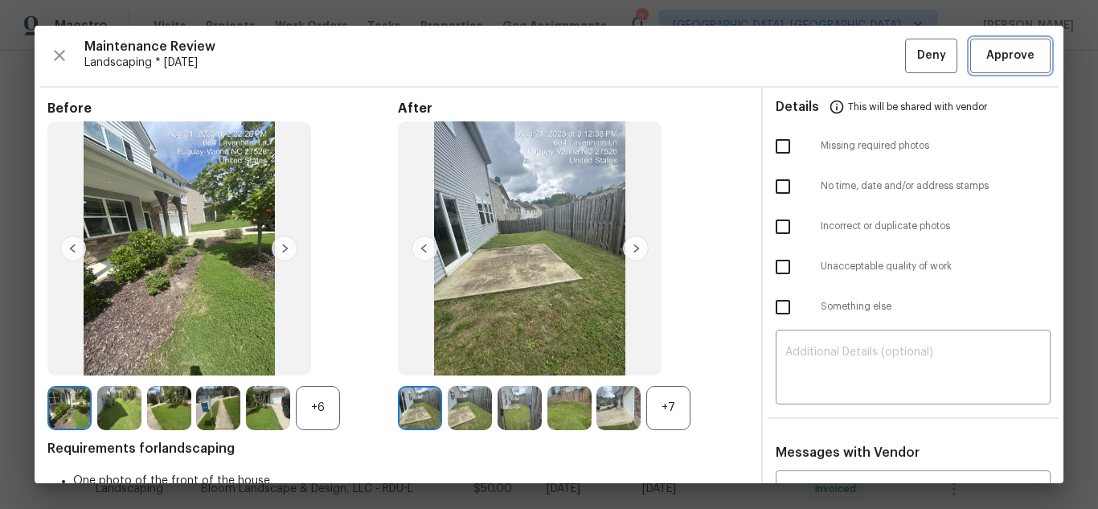
click at [993, 55] on span "Approve" at bounding box center [1010, 56] width 48 height 20
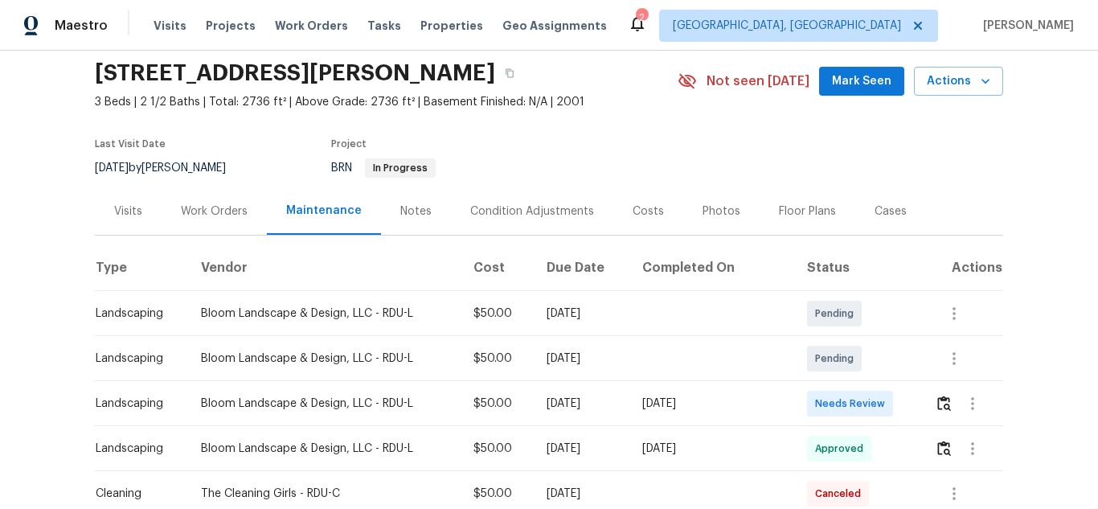
scroll to position [80, 0]
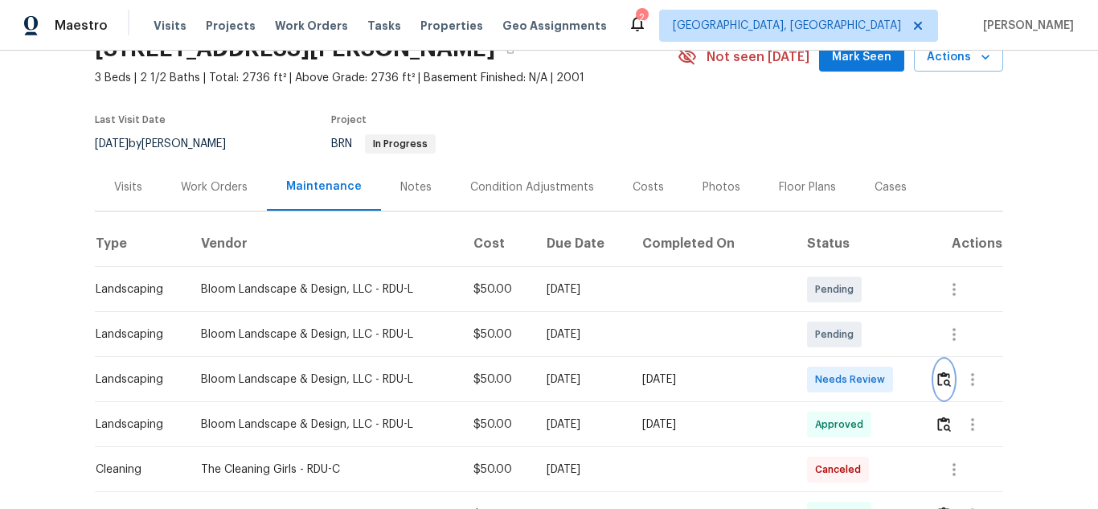
click at [940, 379] on img "button" at bounding box center [944, 378] width 14 height 15
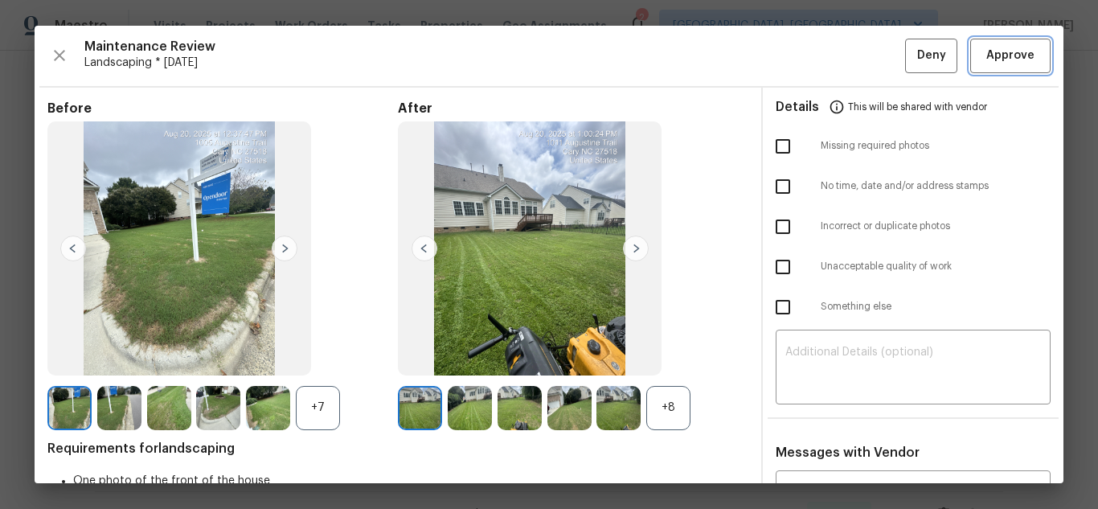
click at [986, 50] on span "Approve" at bounding box center [1010, 56] width 48 height 20
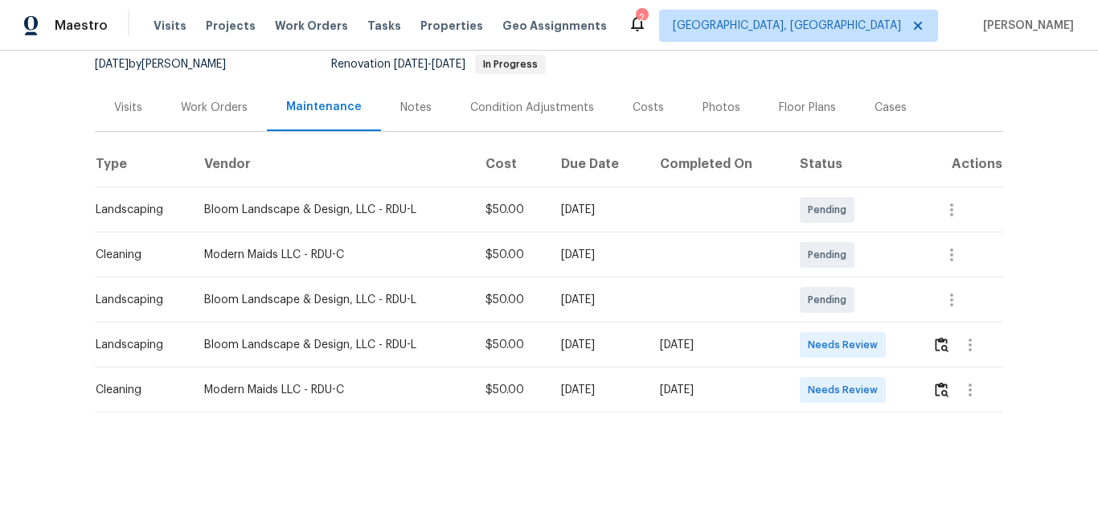
scroll to position [172, 0]
click at [935, 337] on img "button" at bounding box center [942, 344] width 14 height 15
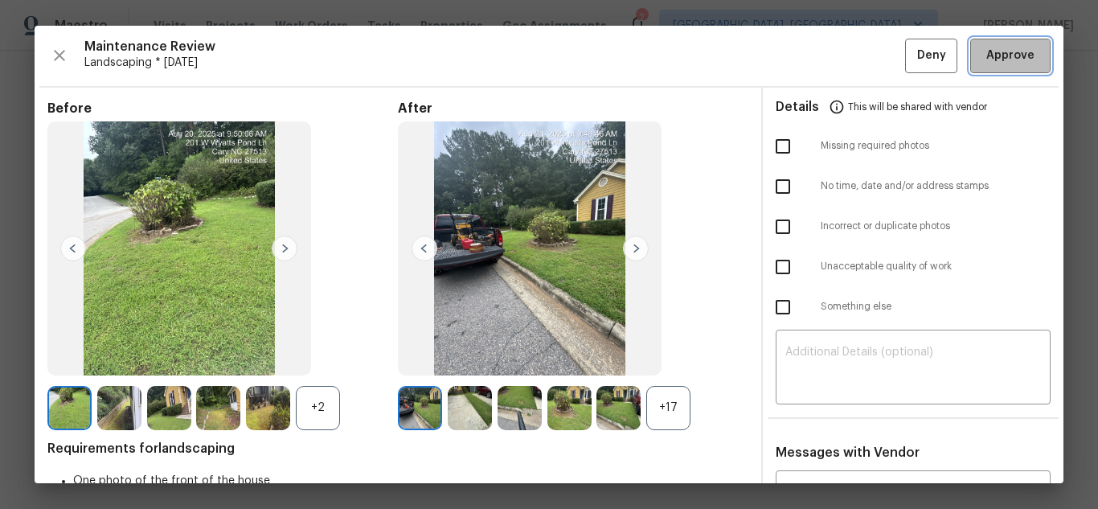
click at [997, 71] on button "Approve" at bounding box center [1010, 56] width 80 height 35
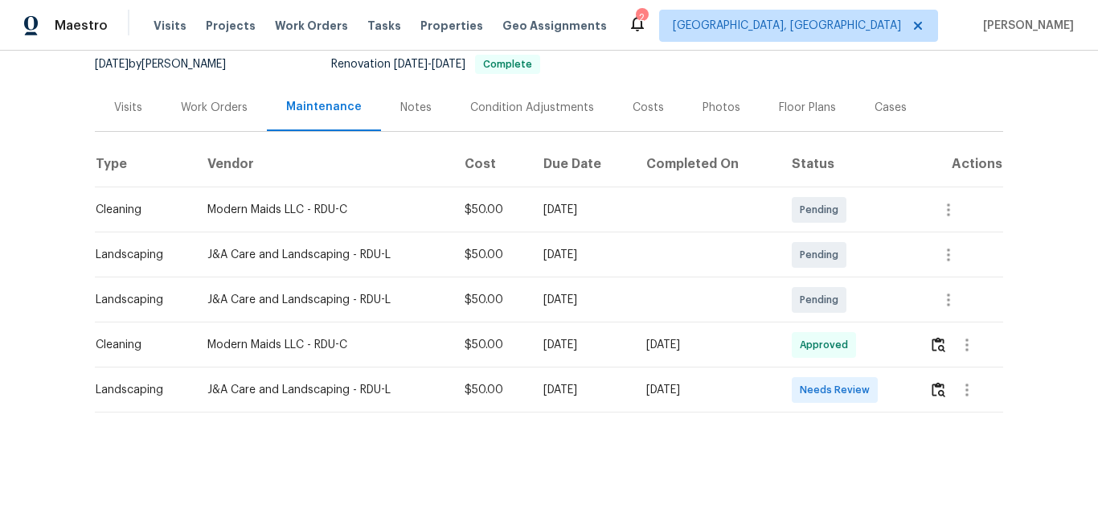
scroll to position [161, 0]
click at [931, 394] on img "button" at bounding box center [938, 389] width 14 height 15
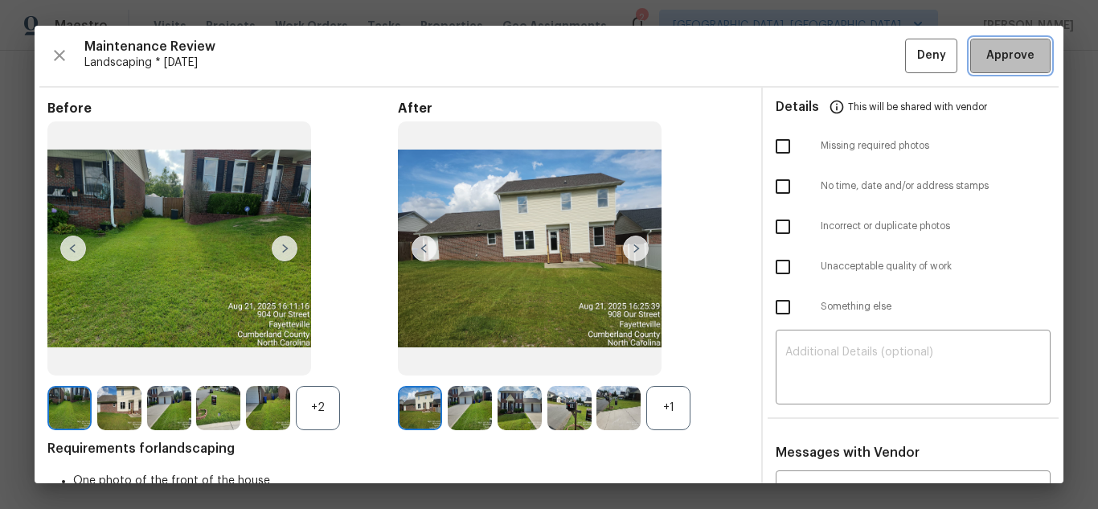
click at [970, 49] on button "Approve" at bounding box center [1010, 56] width 80 height 35
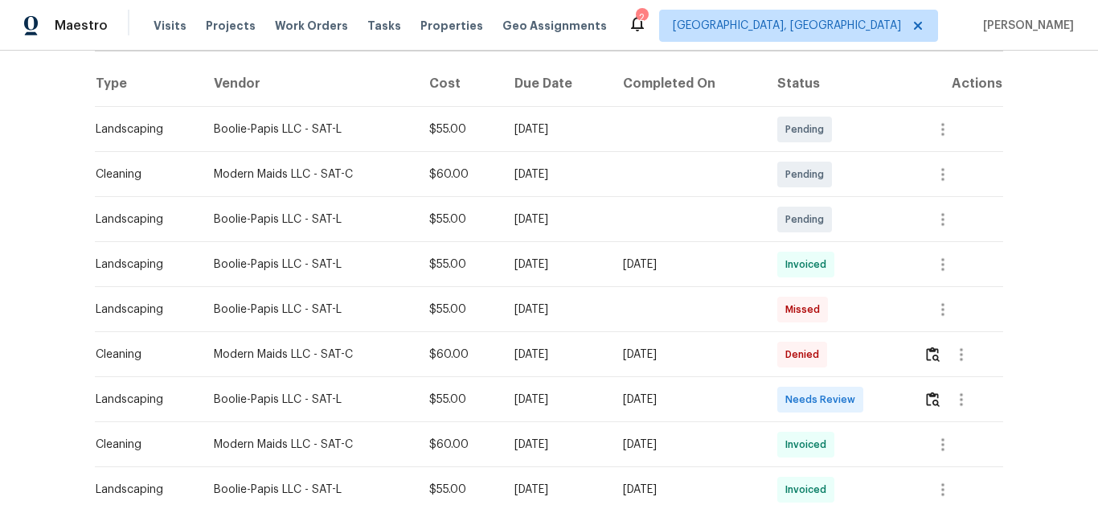
scroll to position [241, 0]
click at [923, 400] on button "button" at bounding box center [932, 398] width 18 height 39
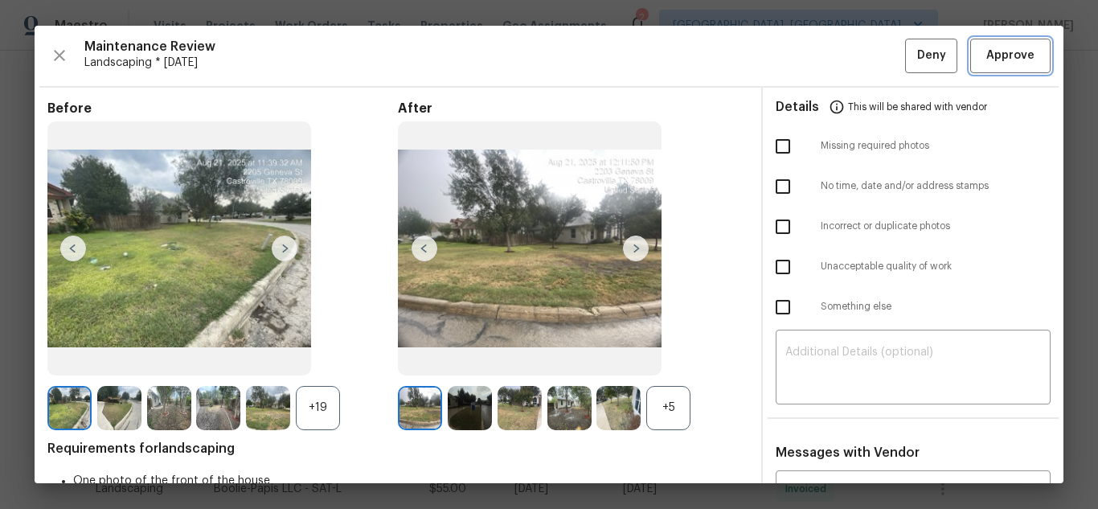
click at [983, 51] on span "Approve" at bounding box center [1010, 56] width 55 height 20
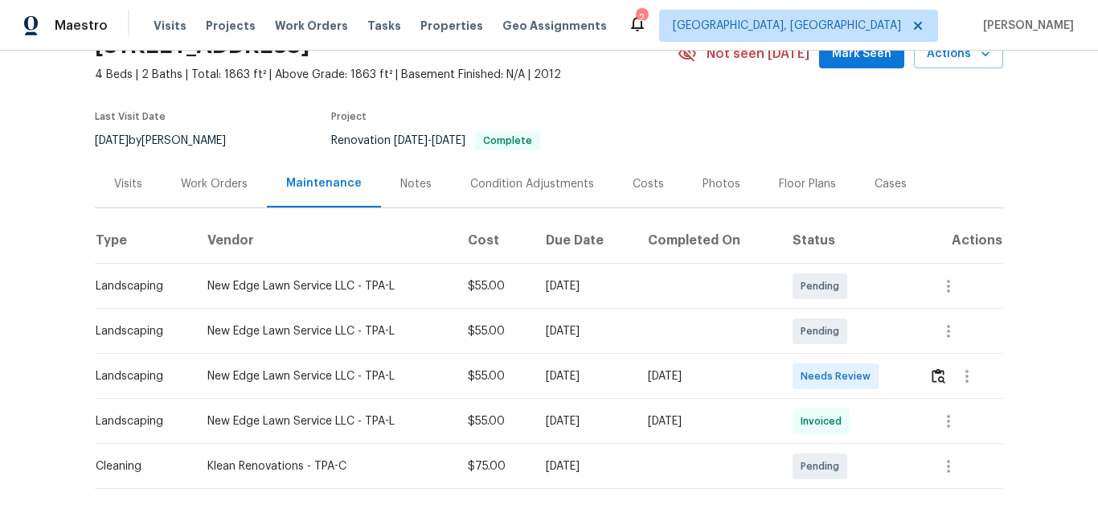
scroll to position [161, 0]
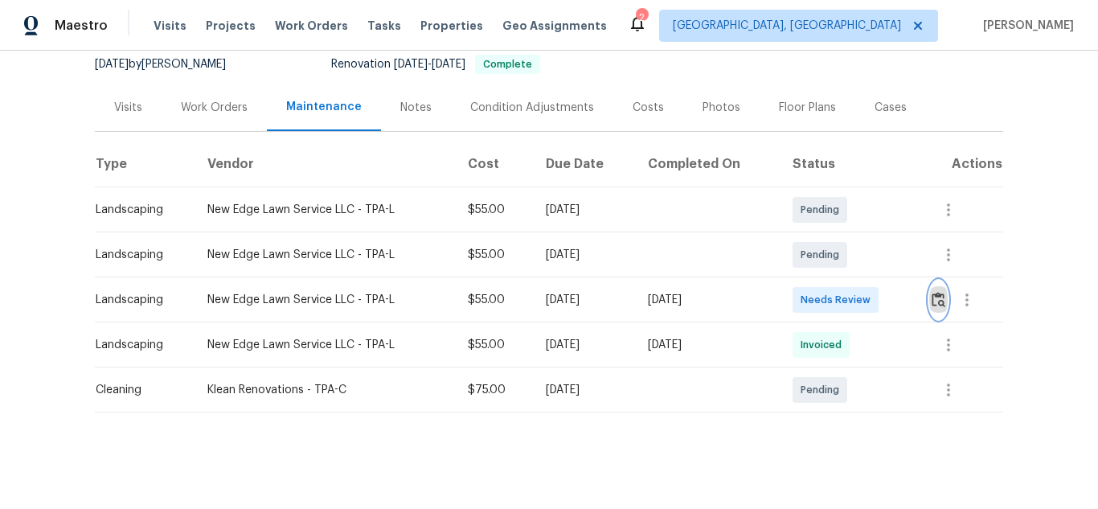
click at [935, 301] on img "button" at bounding box center [938, 299] width 14 height 15
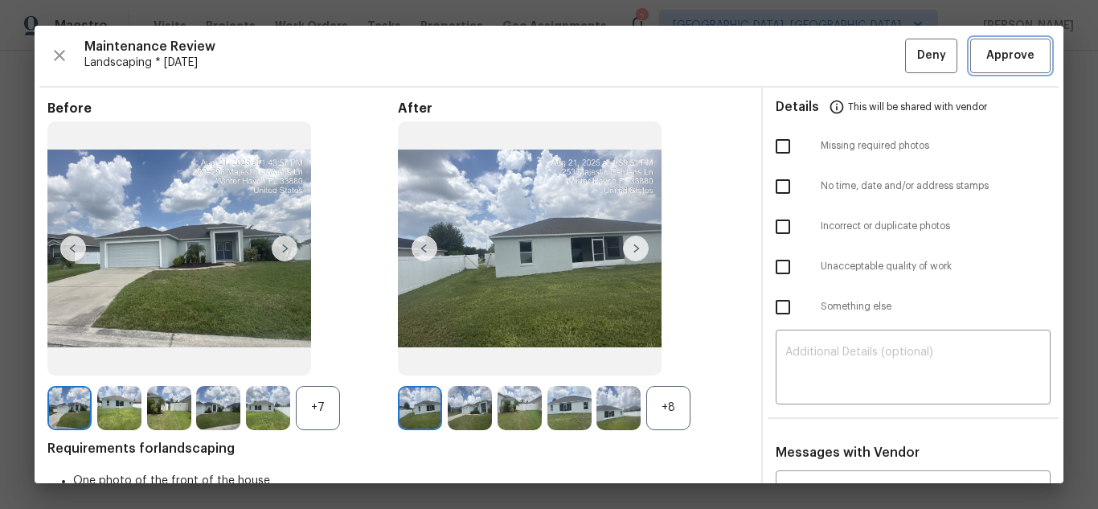
click at [1005, 55] on span "Approve" at bounding box center [1010, 56] width 48 height 20
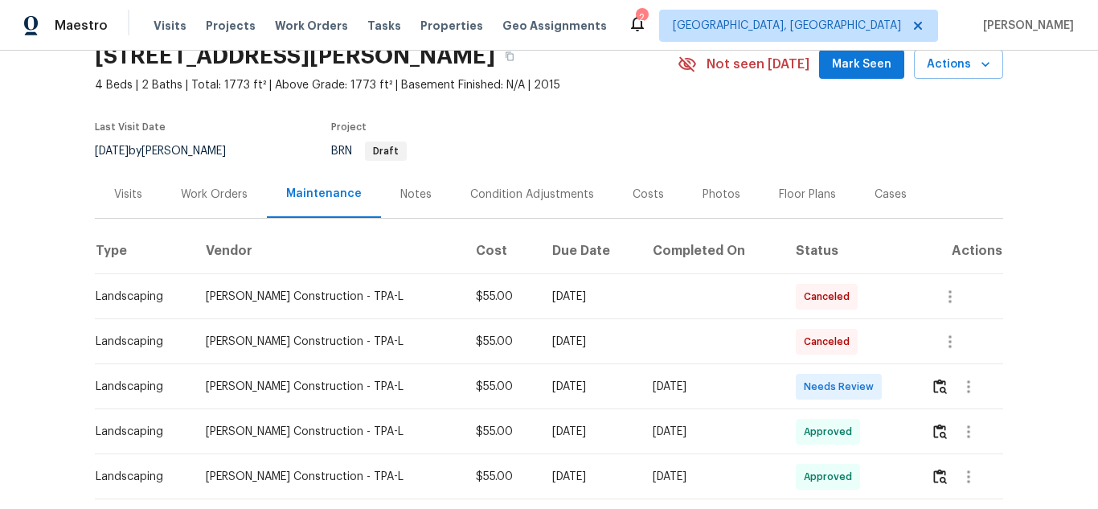
scroll to position [321, 0]
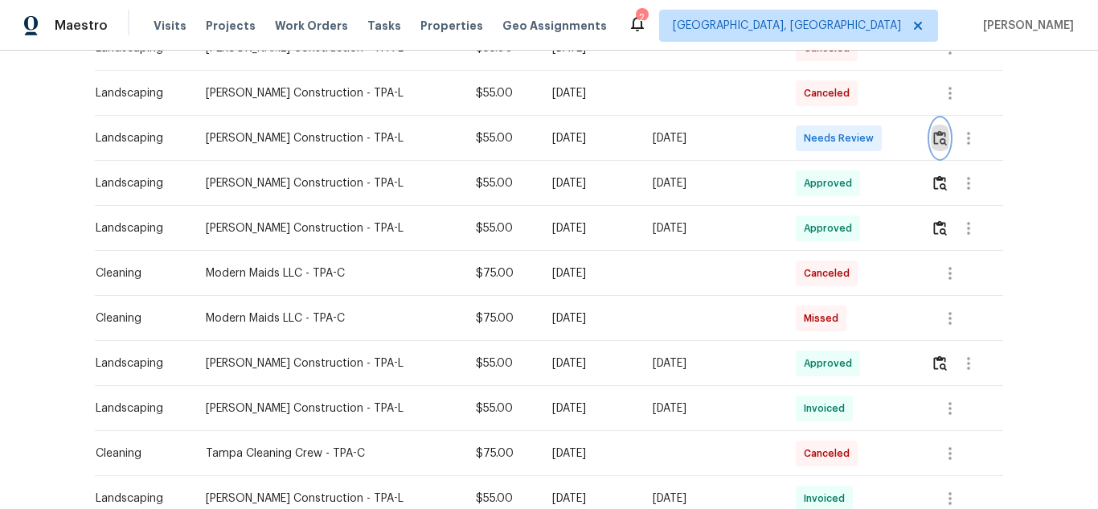
click at [933, 140] on img "button" at bounding box center [940, 137] width 14 height 15
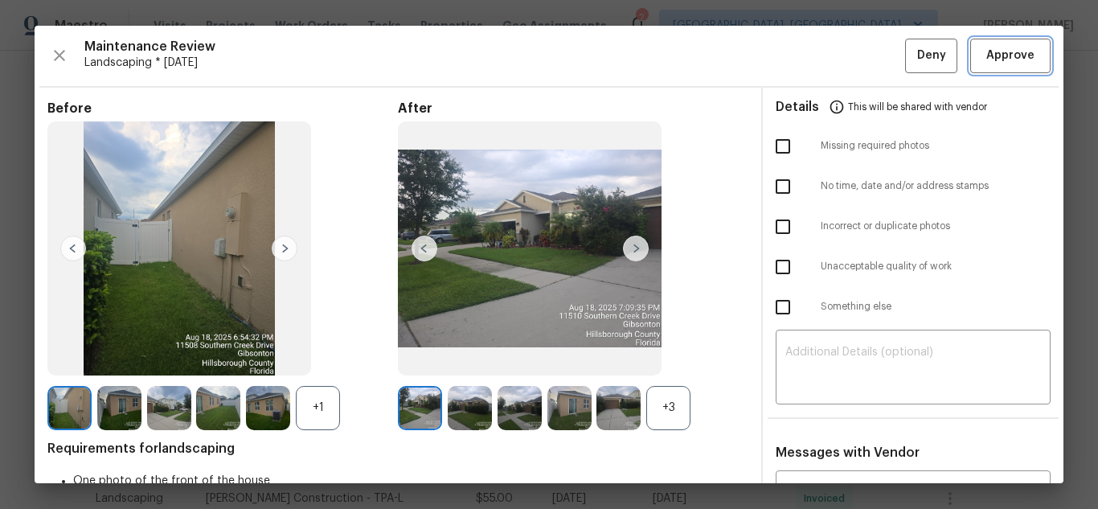
click at [987, 63] on span "Approve" at bounding box center [1010, 56] width 48 height 20
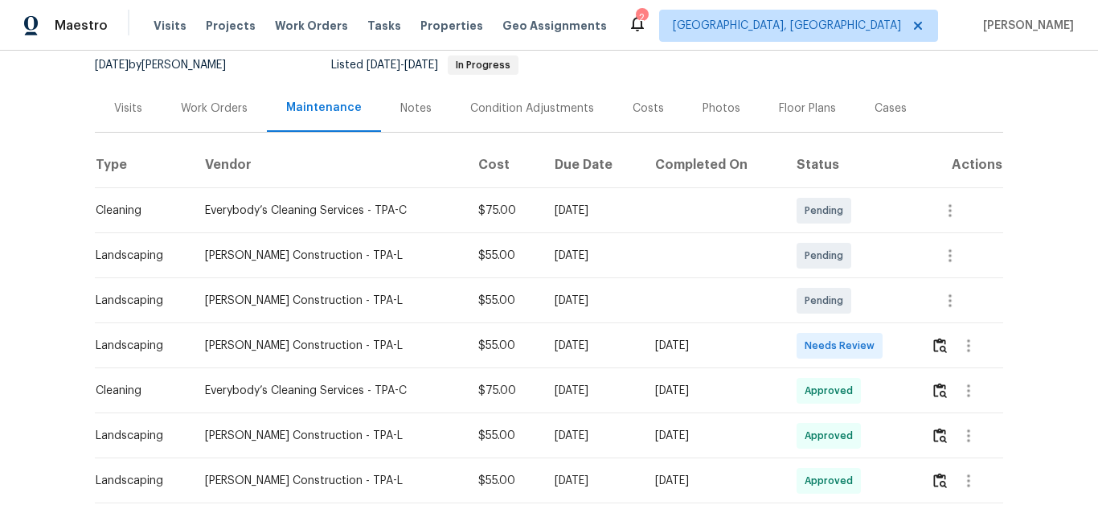
scroll to position [161, 0]
click at [940, 347] on img "button" at bounding box center [940, 343] width 14 height 15
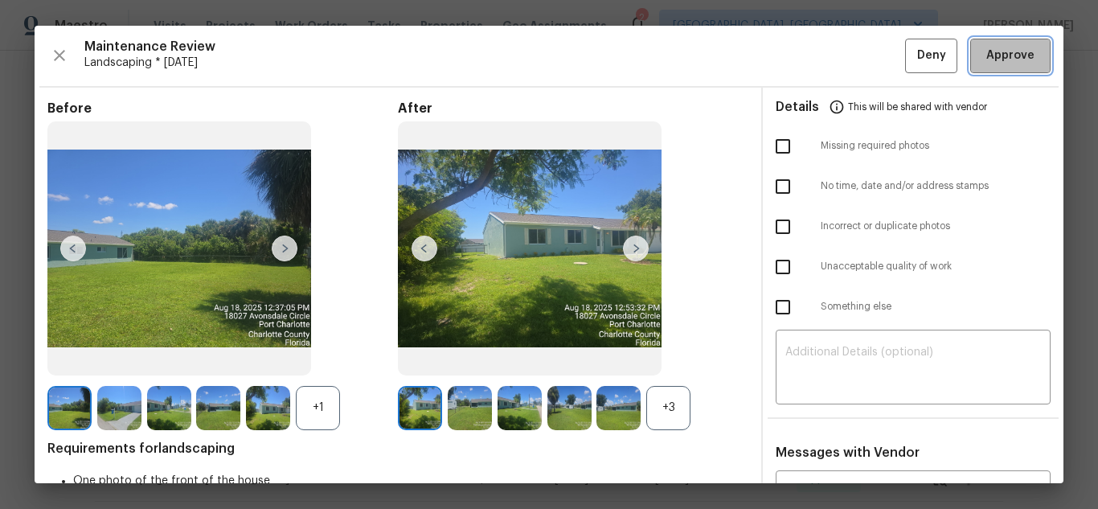
click at [986, 62] on span "Approve" at bounding box center [1010, 56] width 48 height 20
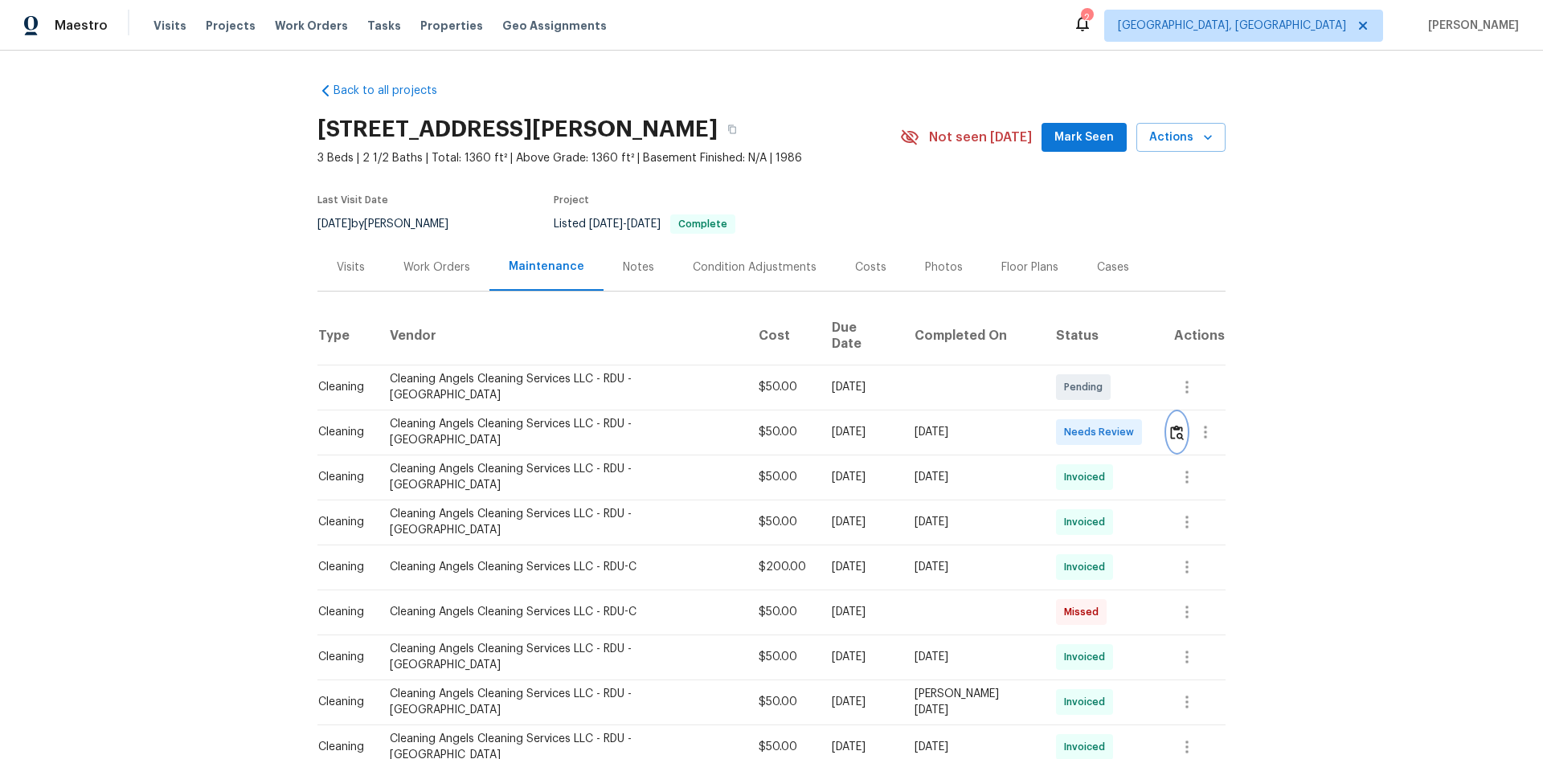
click at [1097, 418] on button "button" at bounding box center [1177, 432] width 18 height 39
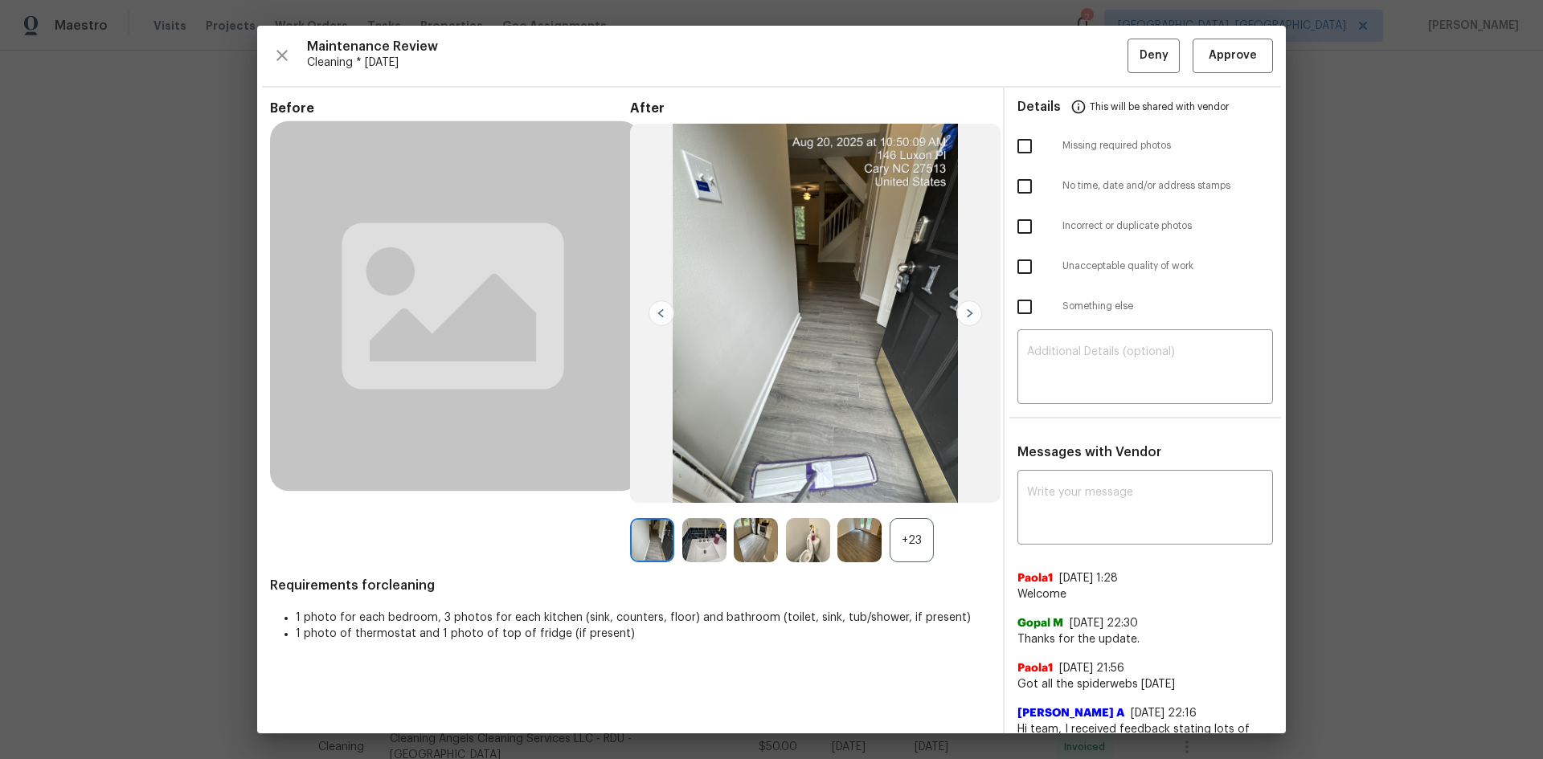
click at [1097, 59] on div "Maintenance Review Cleaning * [DATE] Deny Approve Before After +23 Requirements…" at bounding box center [771, 380] width 1029 height 708
click at [1097, 63] on span "Approve" at bounding box center [1233, 56] width 48 height 20
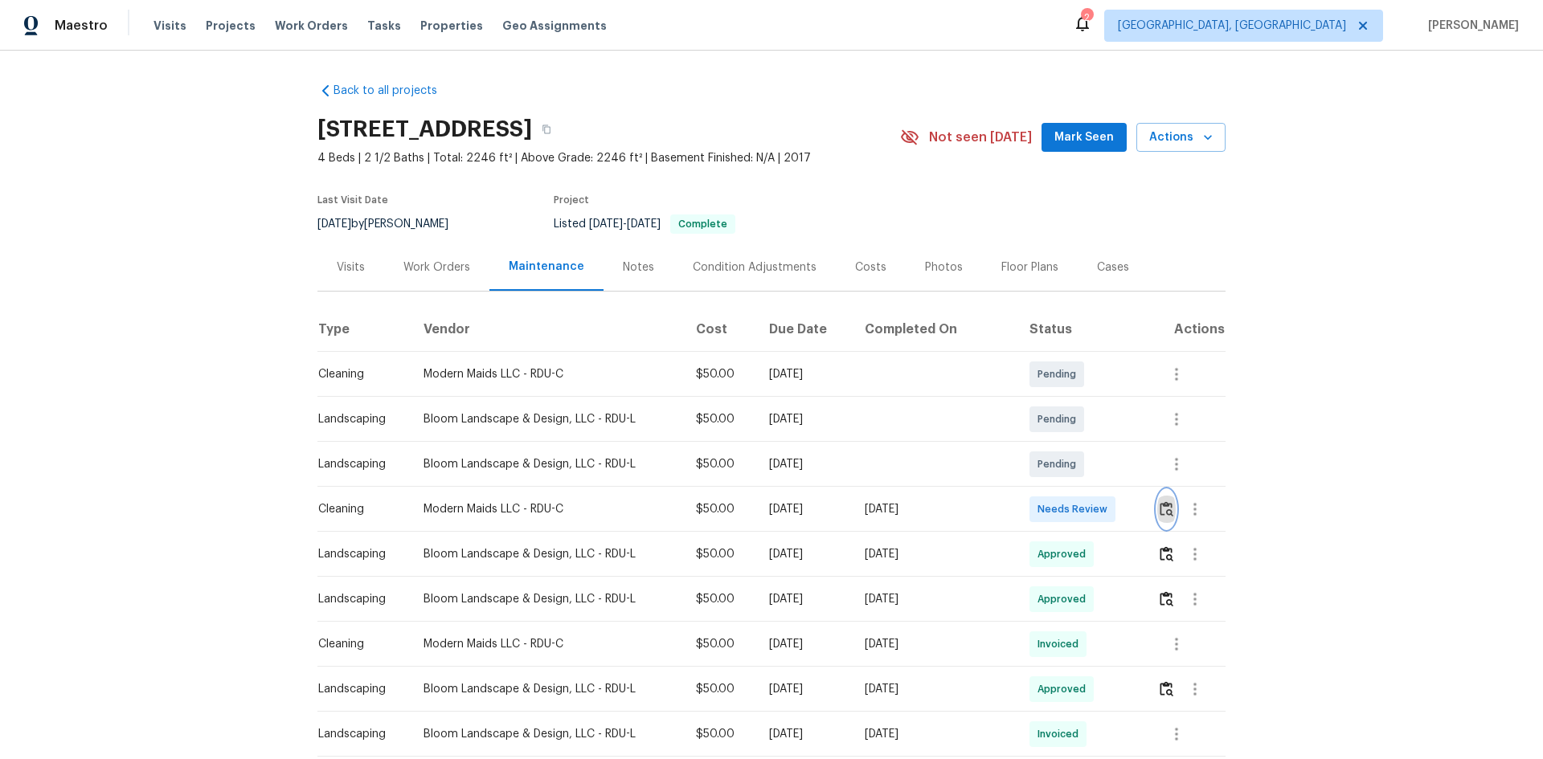
click at [1097, 506] on img "button" at bounding box center [1167, 509] width 14 height 15
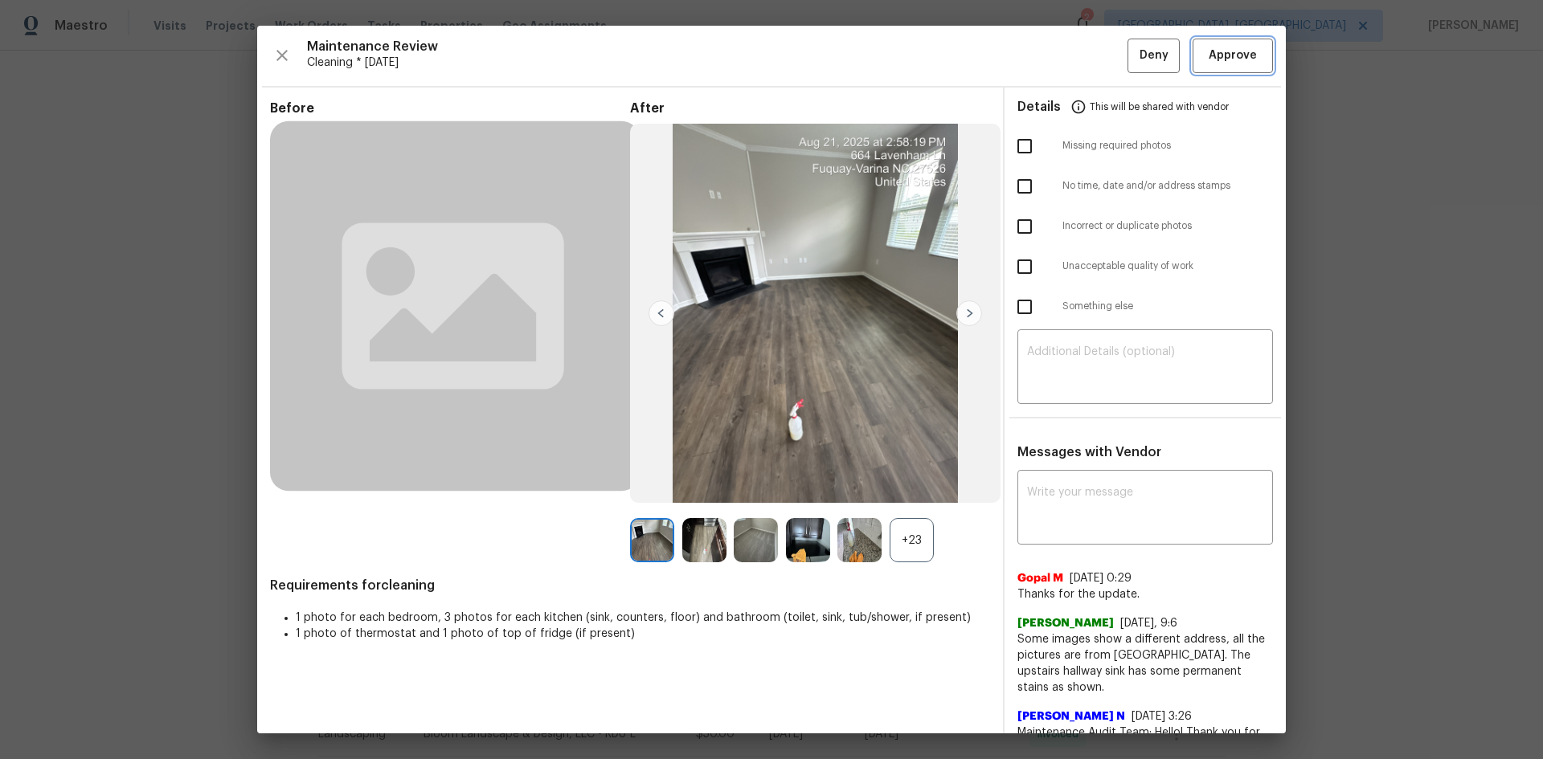
click at [1097, 40] on button "Approve" at bounding box center [1233, 56] width 80 height 35
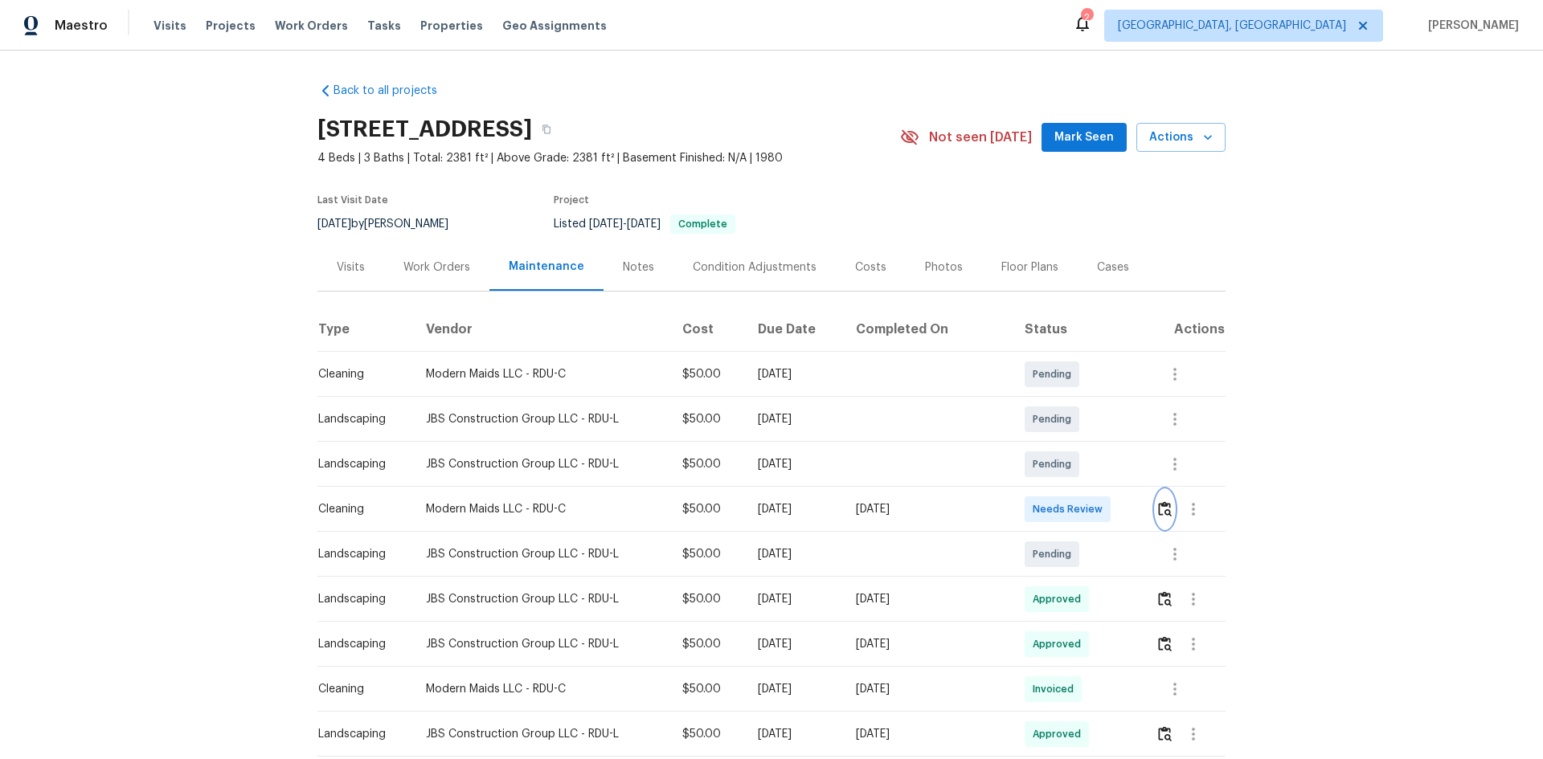
click at [1097, 501] on button "button" at bounding box center [1165, 509] width 18 height 39
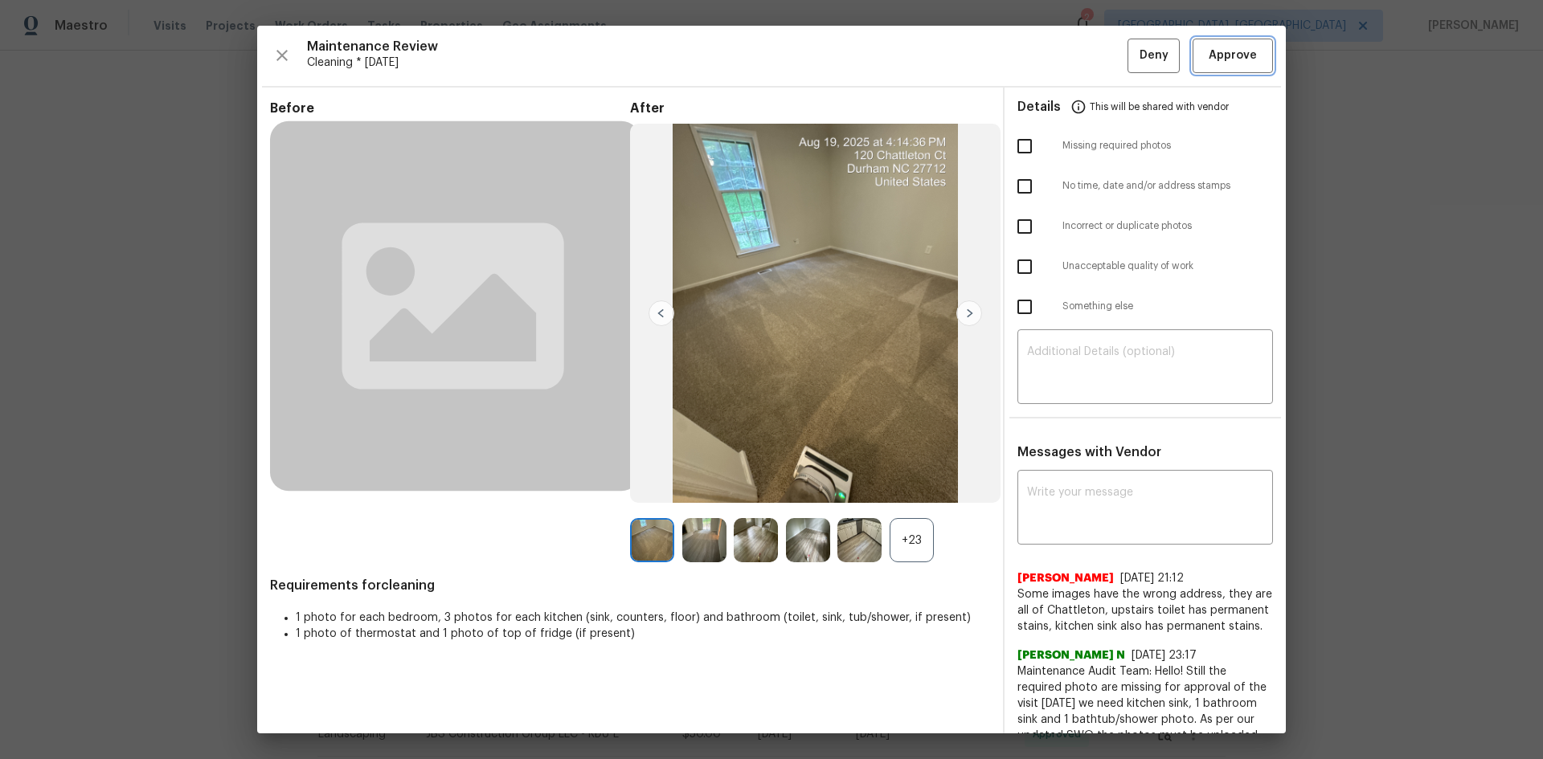
click at [1097, 44] on button "Approve" at bounding box center [1233, 56] width 80 height 35
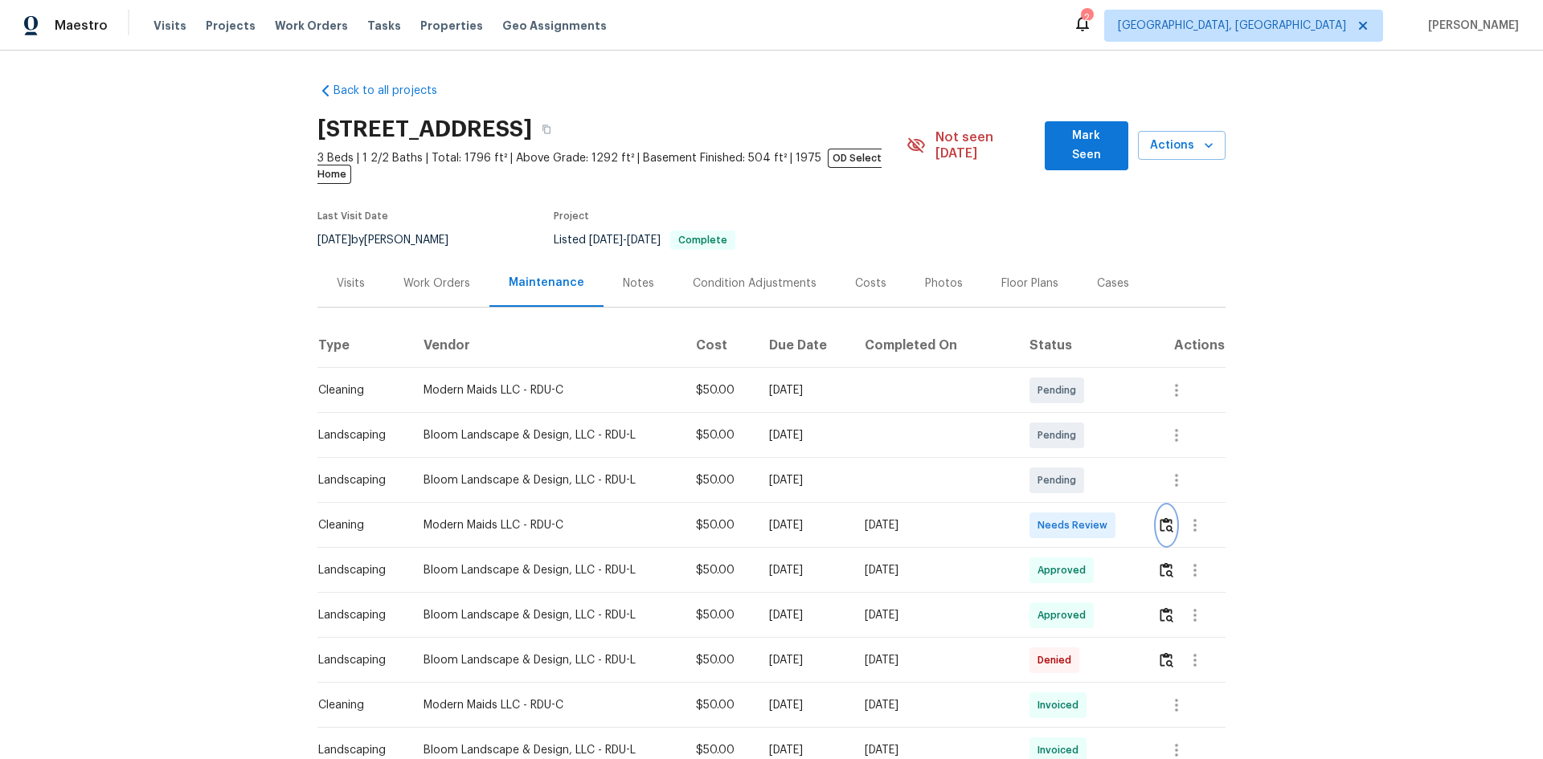
click at [1097, 506] on button "button" at bounding box center [1166, 525] width 18 height 39
click at [1097, 508] on img "button" at bounding box center [1167, 525] width 14 height 15
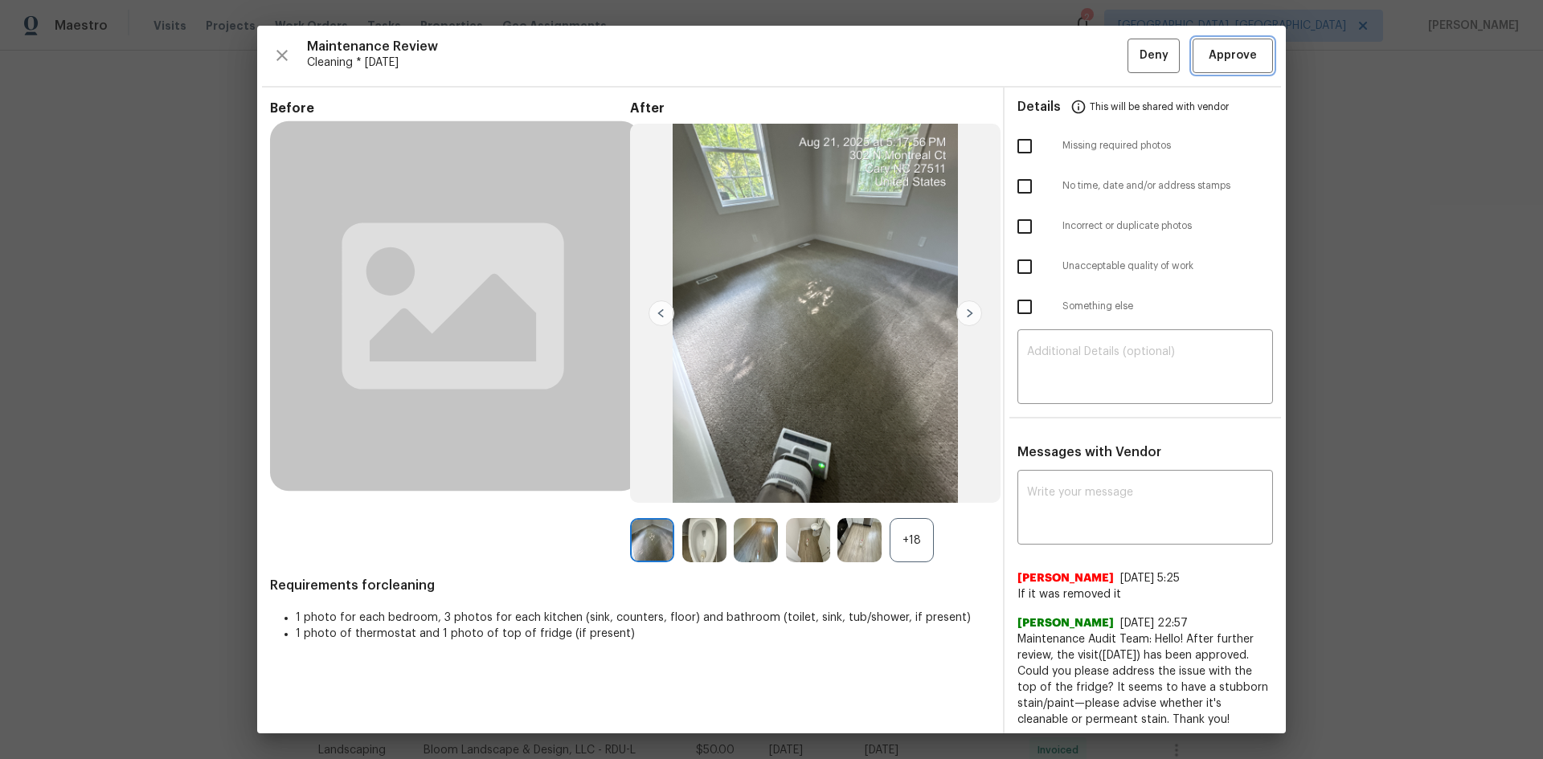
click at [1097, 53] on span "Approve" at bounding box center [1233, 56] width 48 height 20
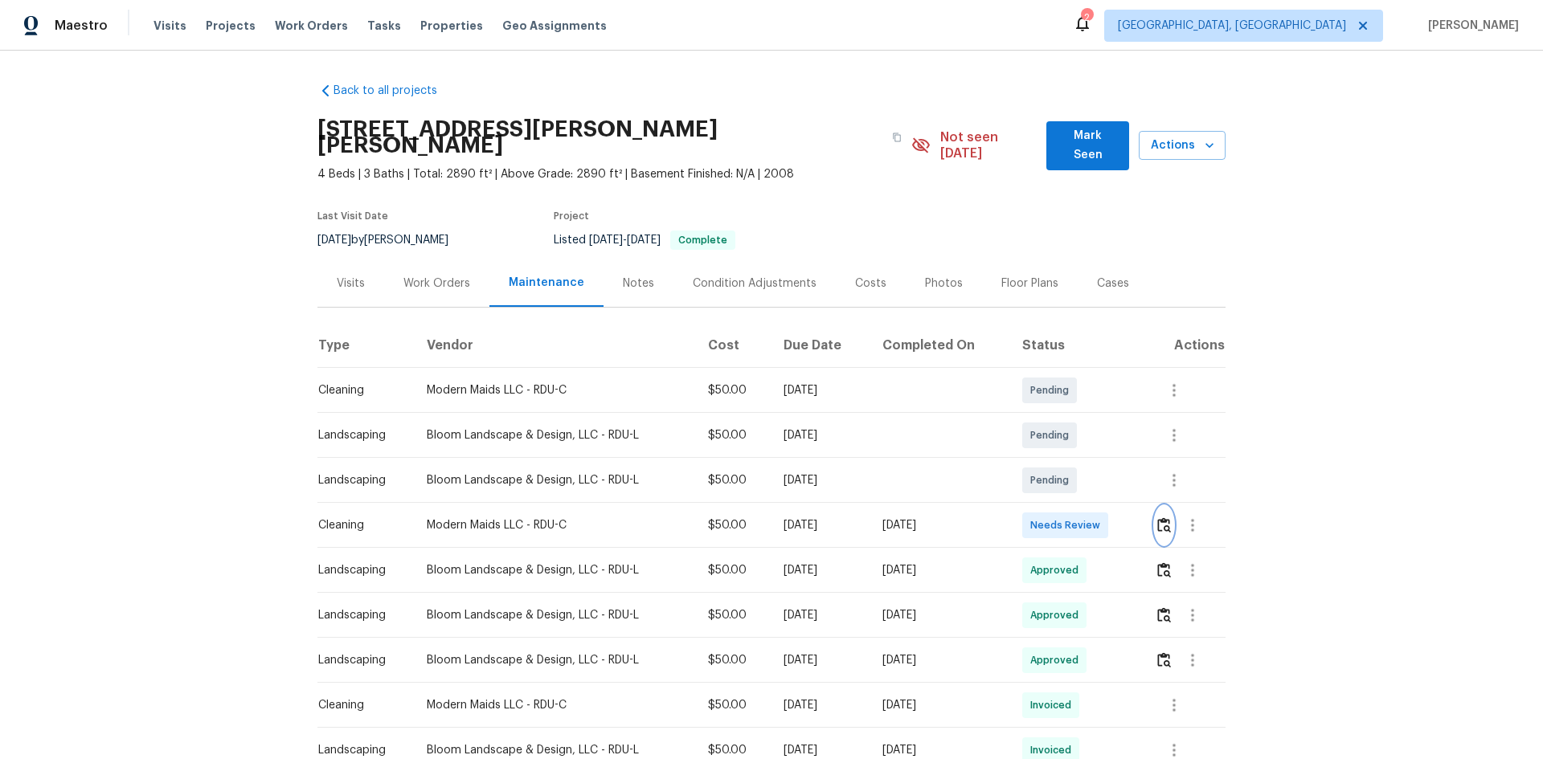
click at [1097, 508] on img "button" at bounding box center [1164, 525] width 14 height 15
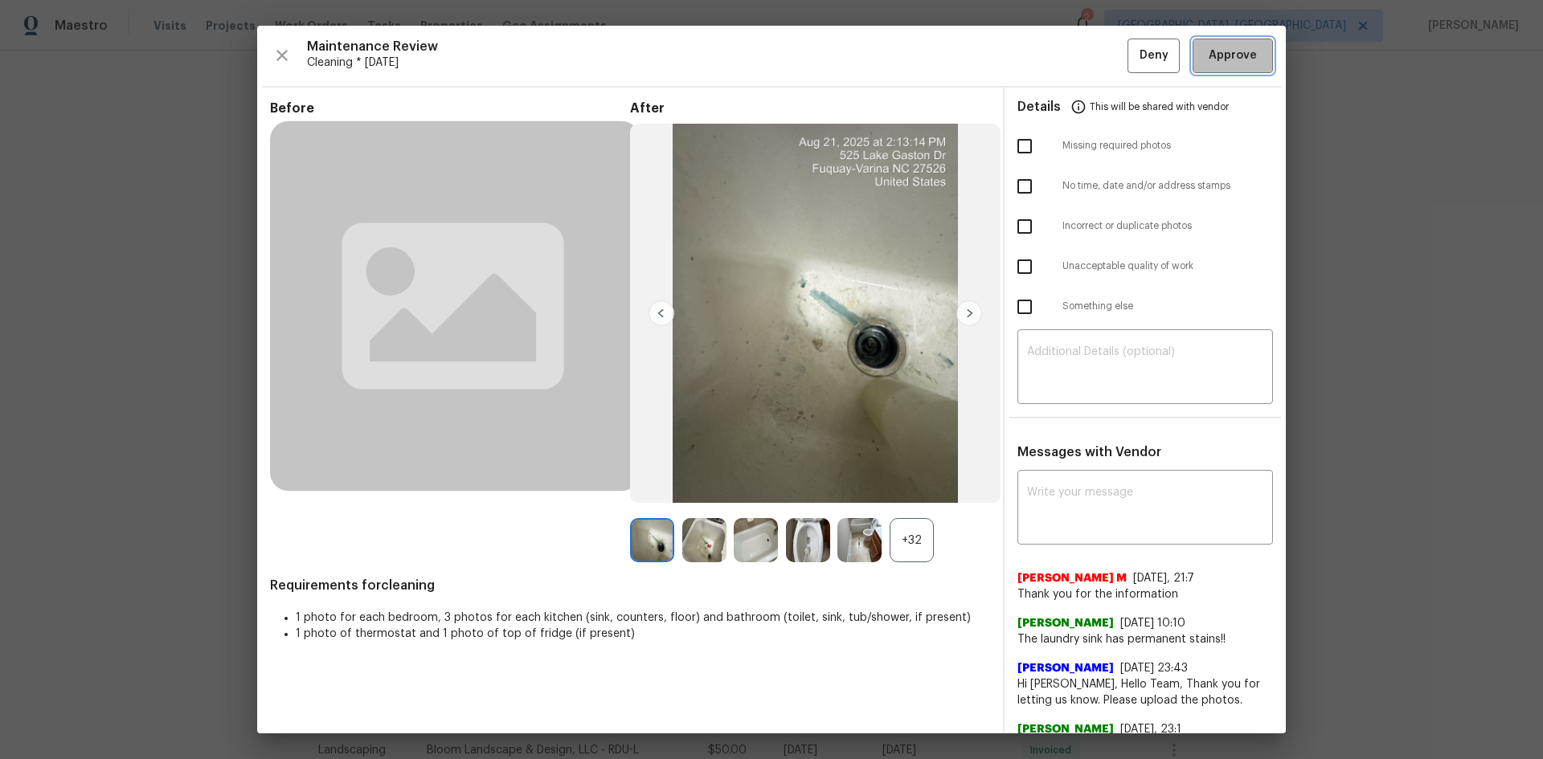
click at [1097, 56] on span "Approve" at bounding box center [1233, 56] width 48 height 20
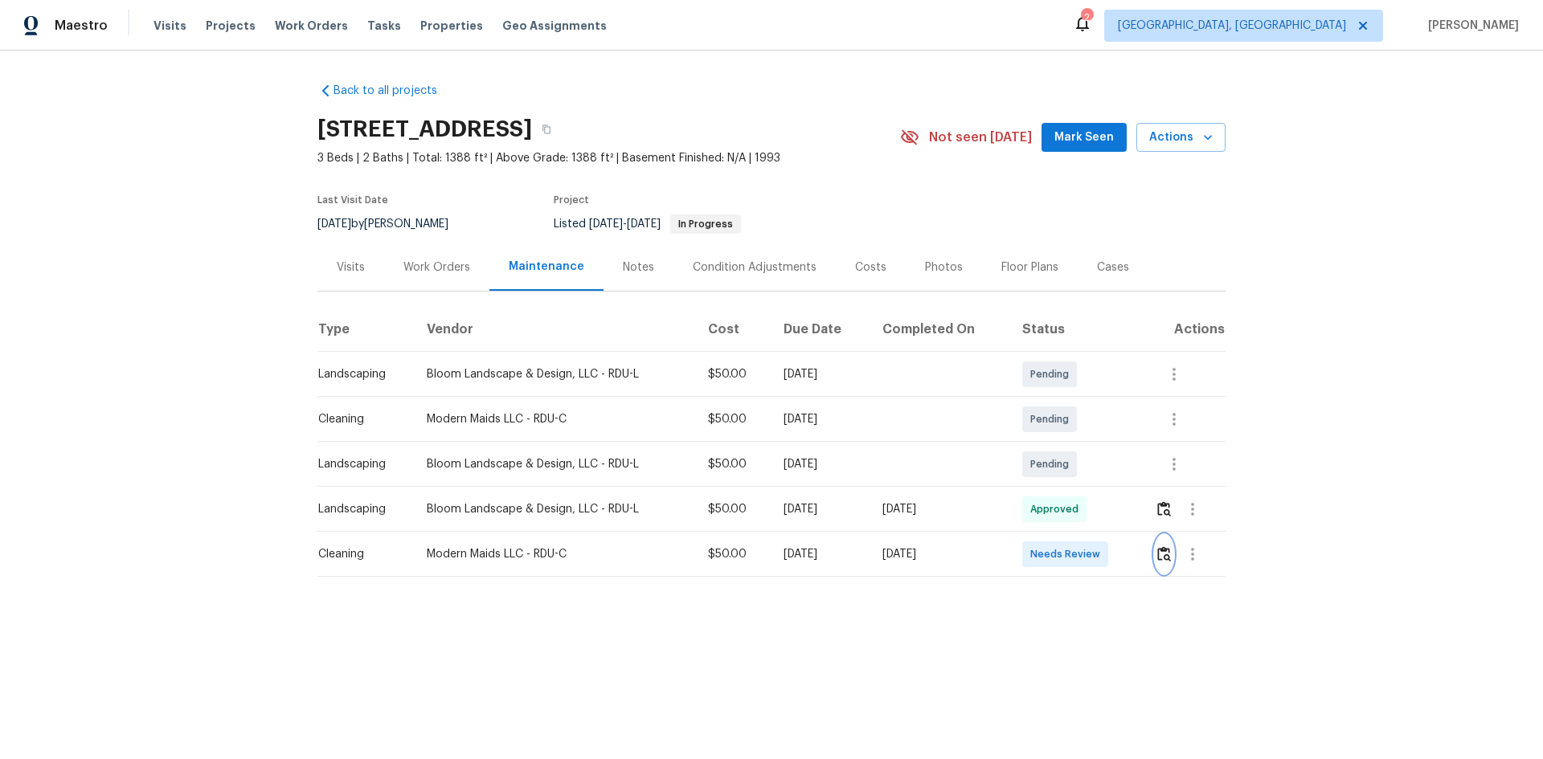
click at [1097, 508] on button "button" at bounding box center [1164, 554] width 18 height 39
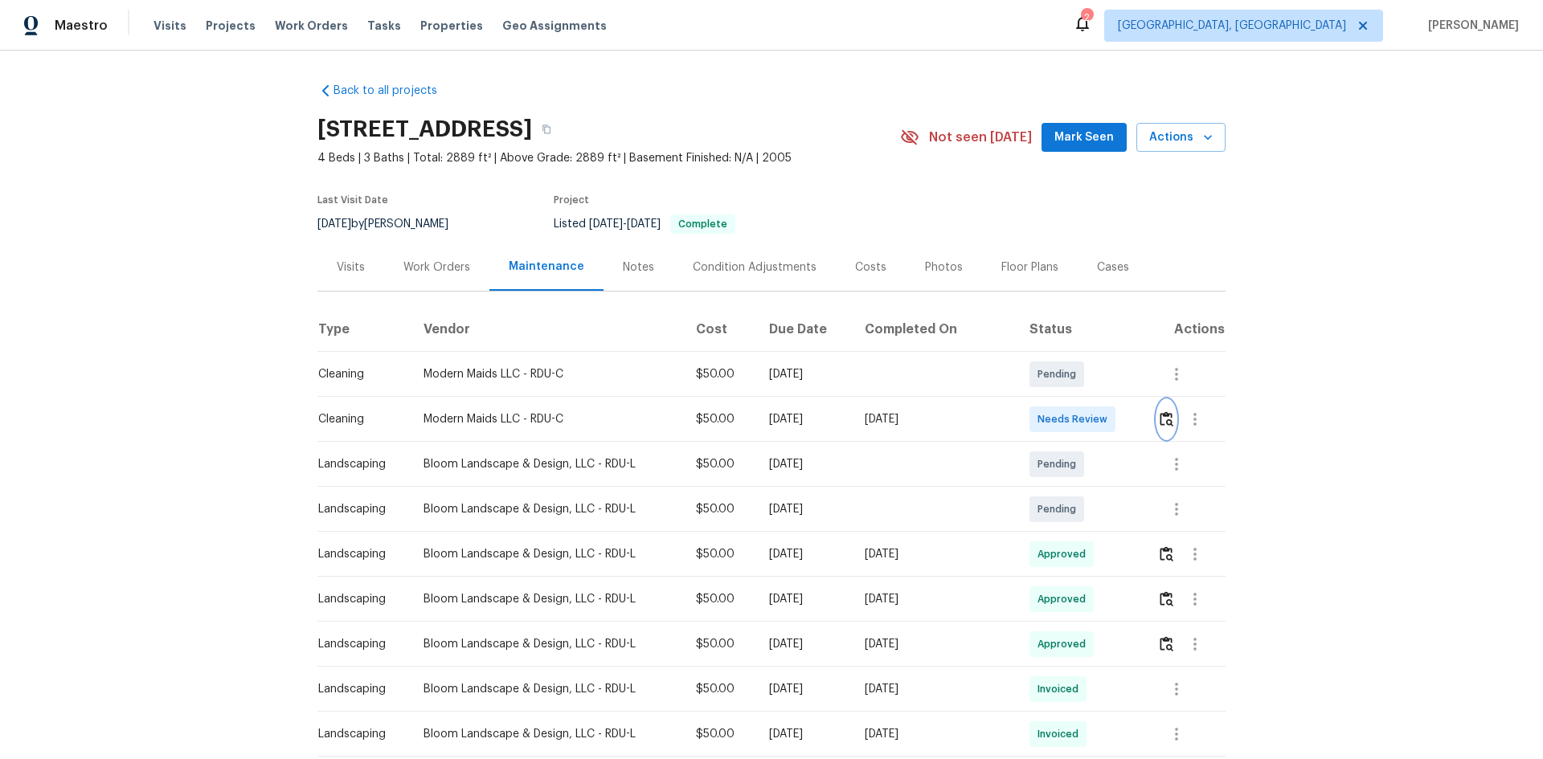
click at [1165, 414] on img "button" at bounding box center [1167, 418] width 14 height 15
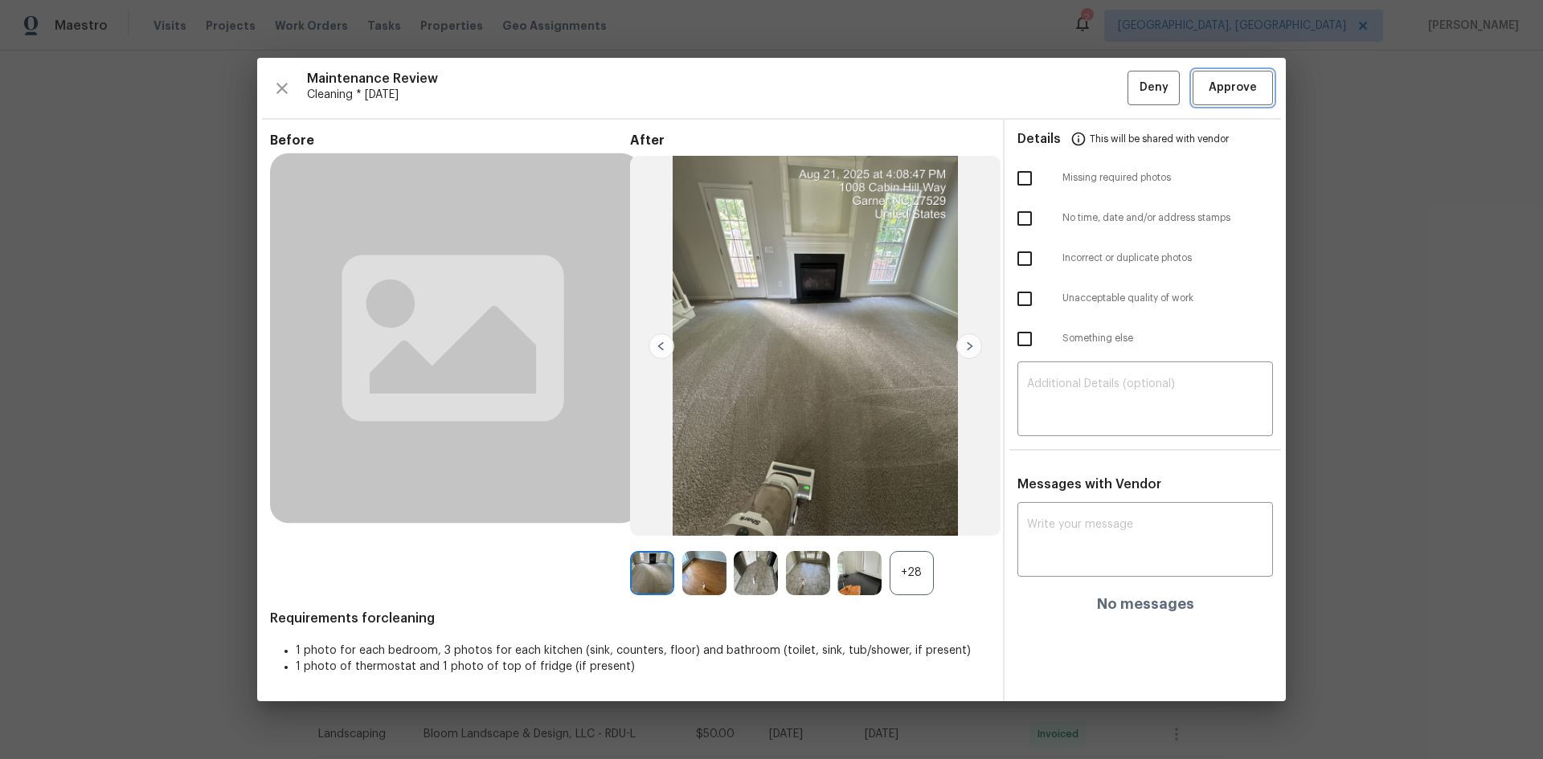
click at [1245, 91] on span "Approve" at bounding box center [1233, 88] width 48 height 20
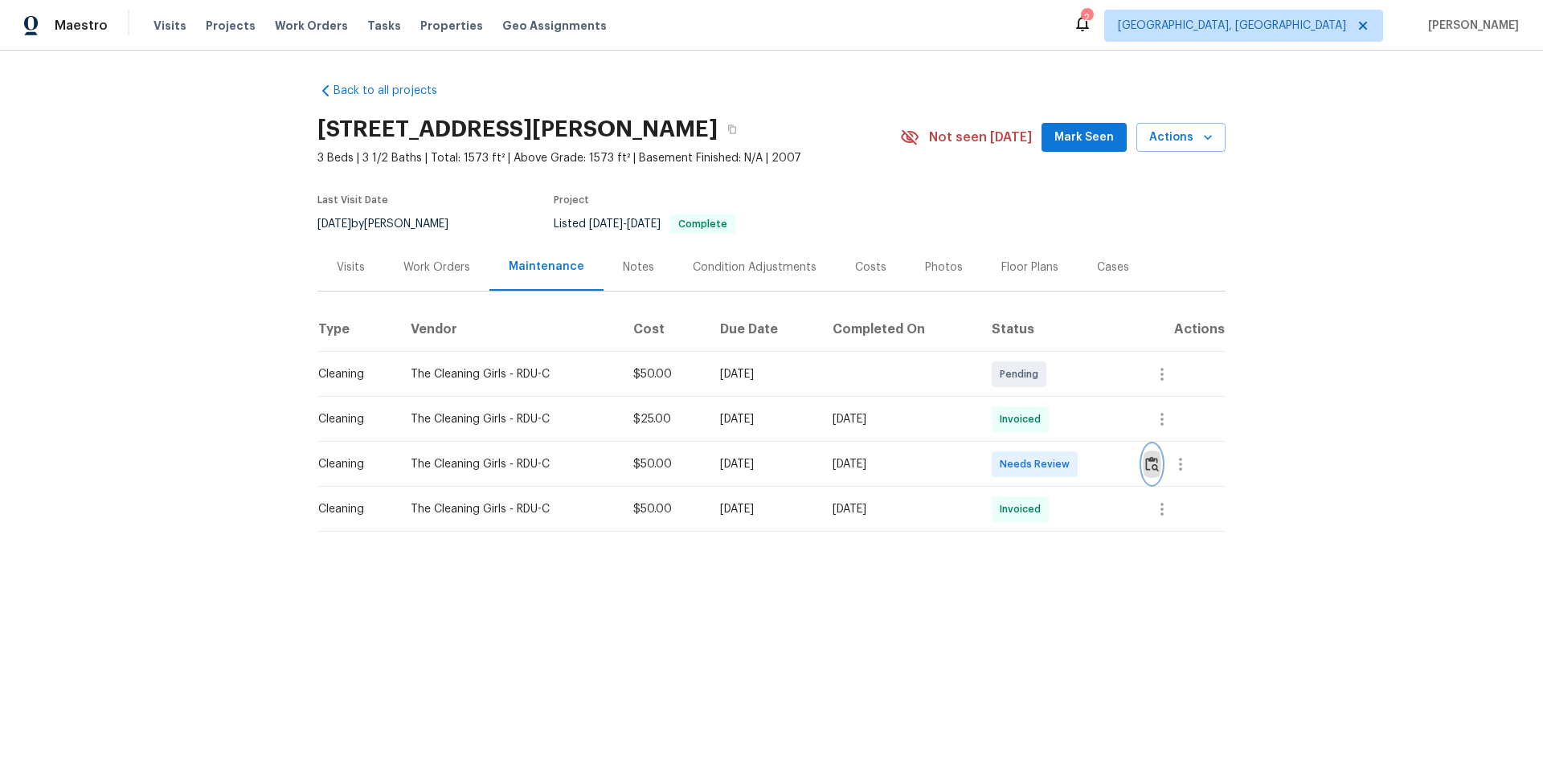
click at [1097, 448] on button "button" at bounding box center [1152, 464] width 18 height 39
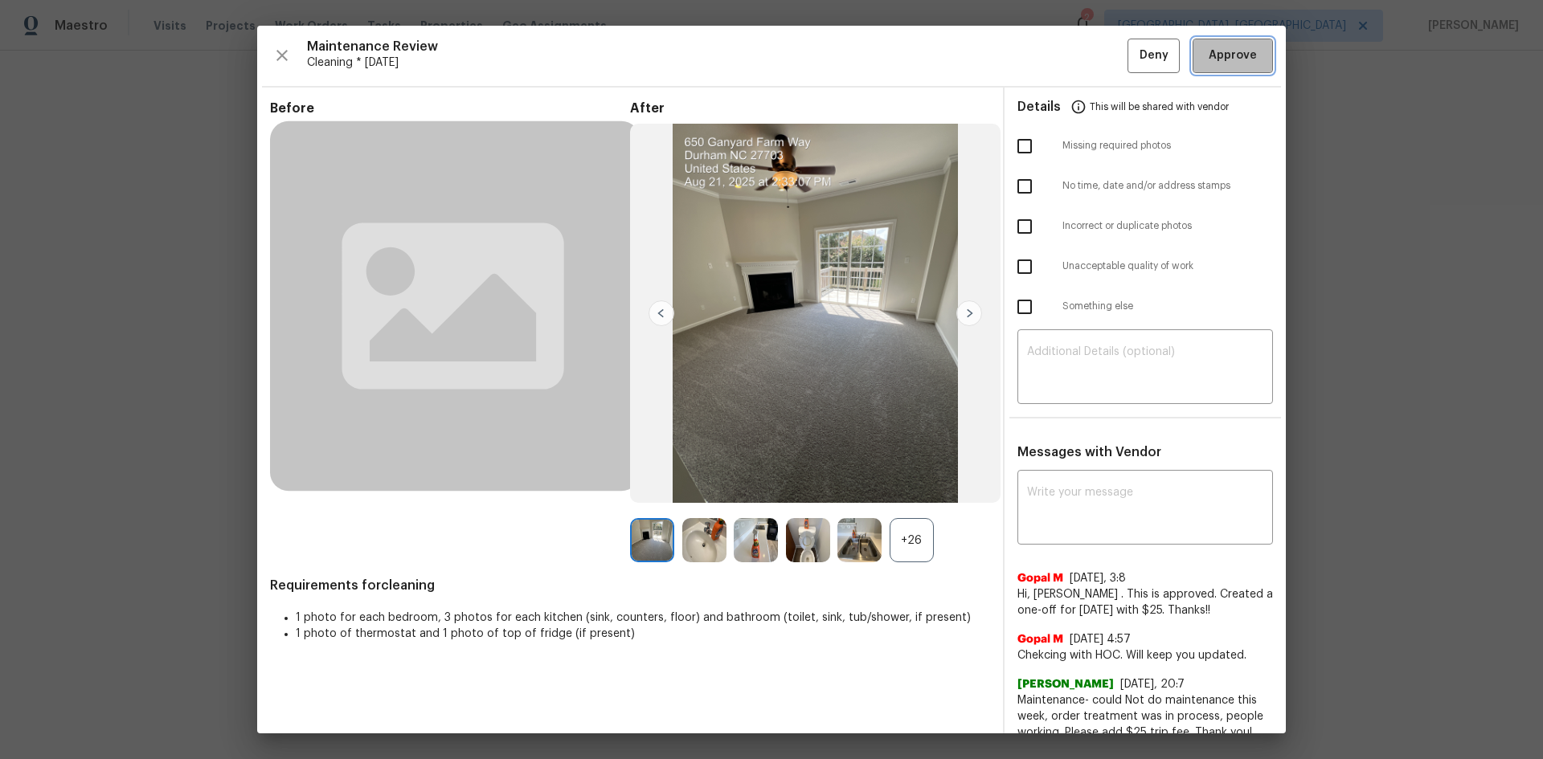
click at [1097, 56] on span "Approve" at bounding box center [1233, 56] width 48 height 20
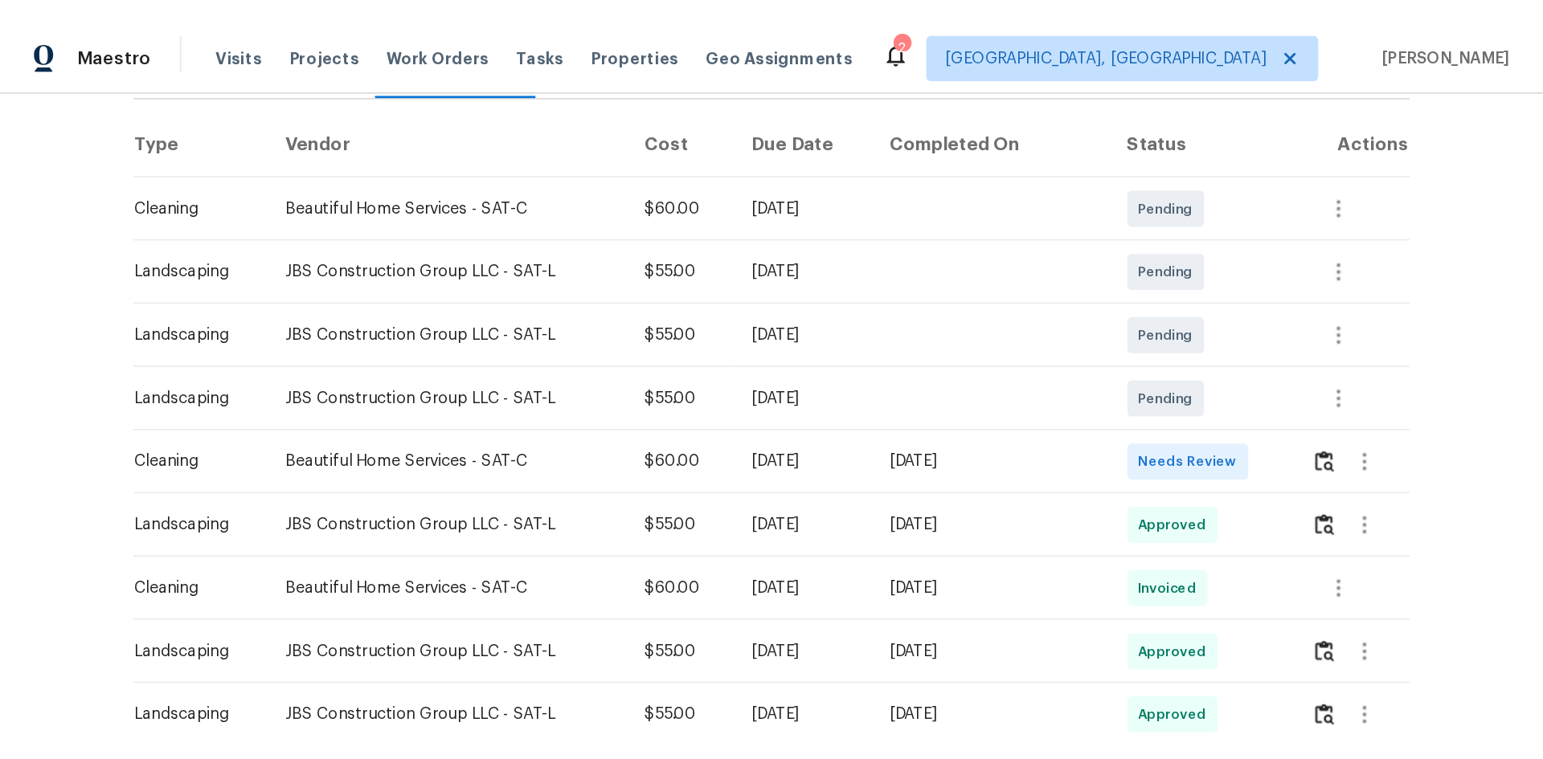
scroll to position [241, 0]
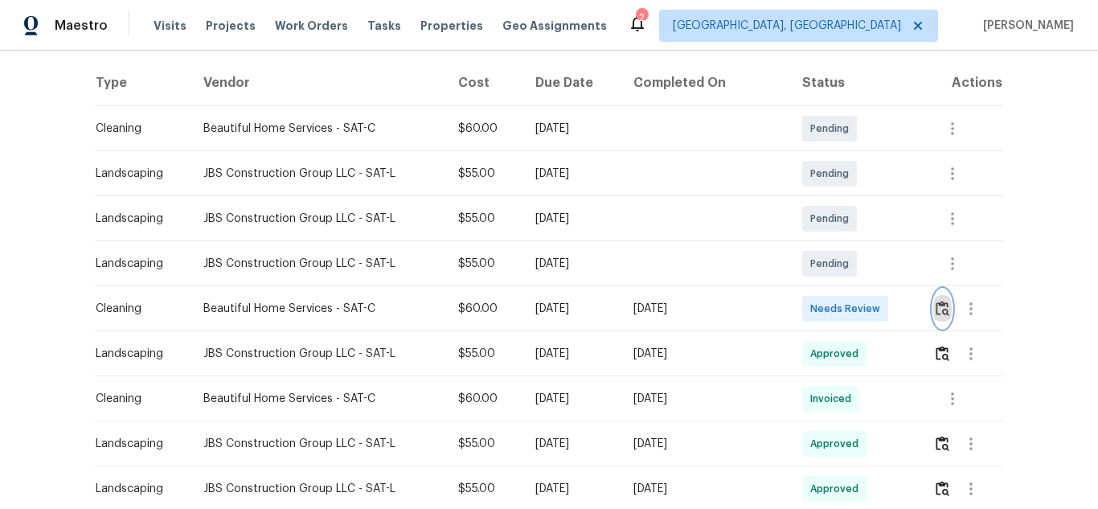
click at [935, 303] on img "button" at bounding box center [942, 308] width 14 height 15
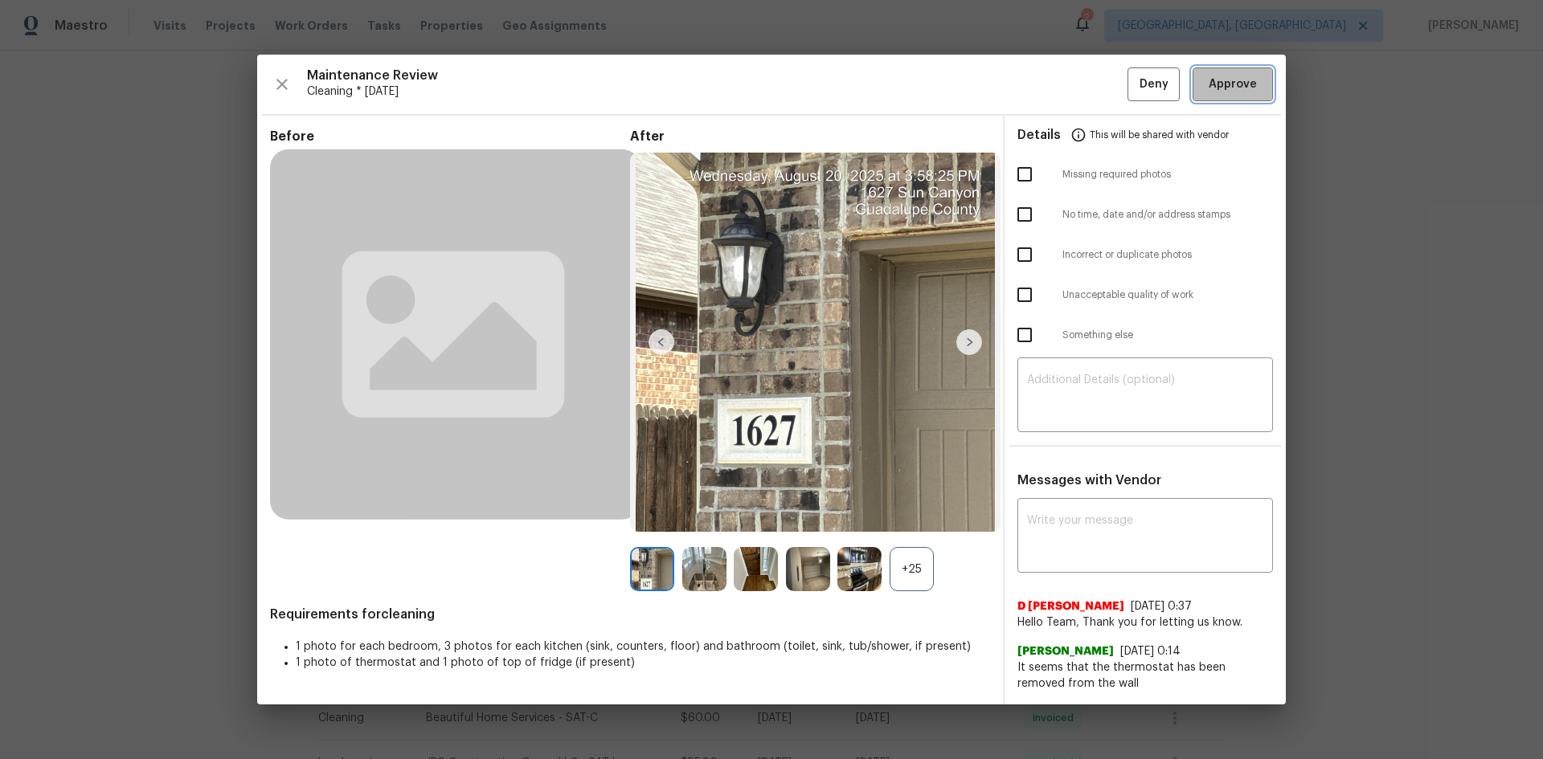
click at [1097, 85] on span "Approve" at bounding box center [1233, 85] width 48 height 20
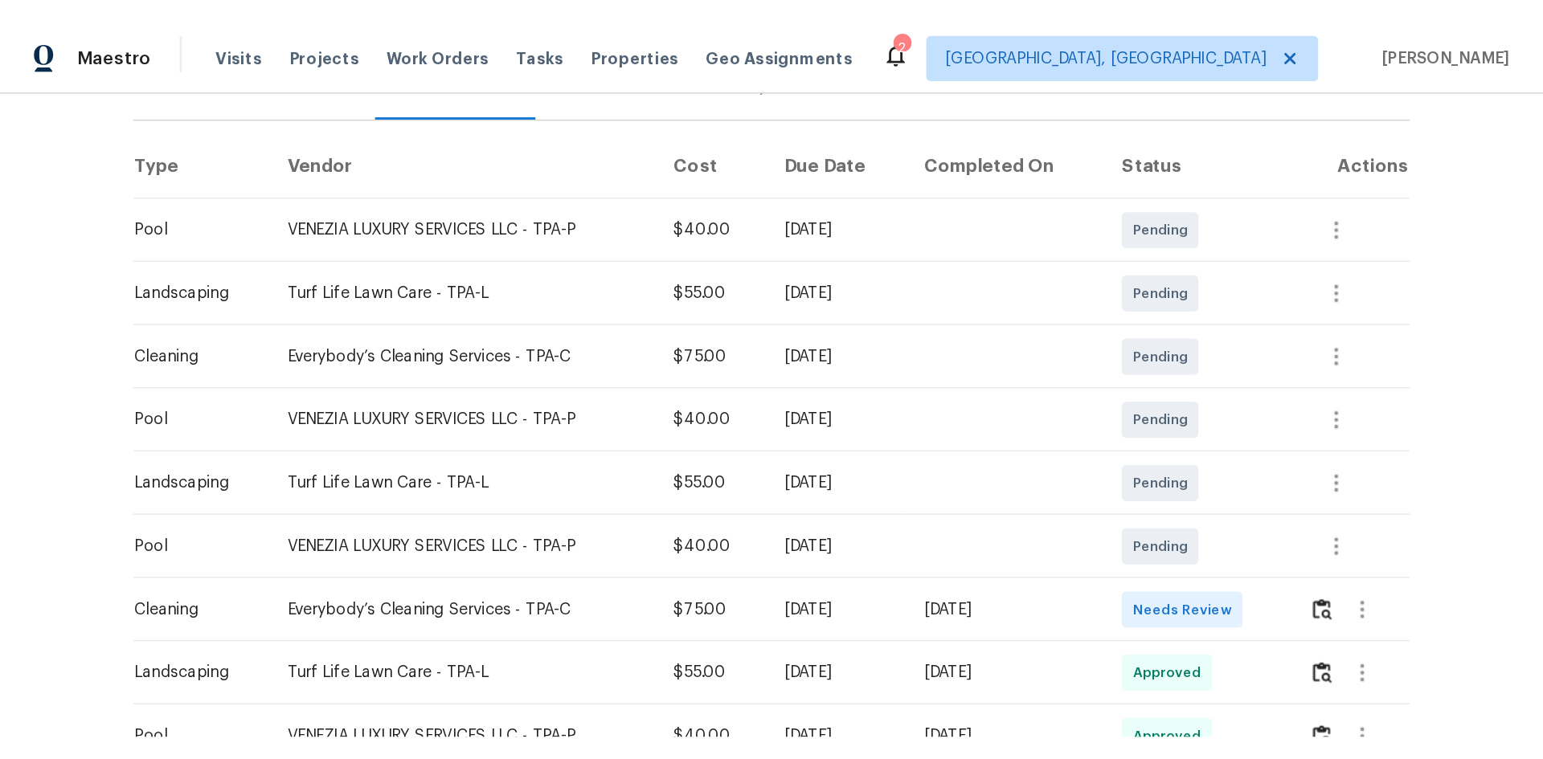
scroll to position [321, 0]
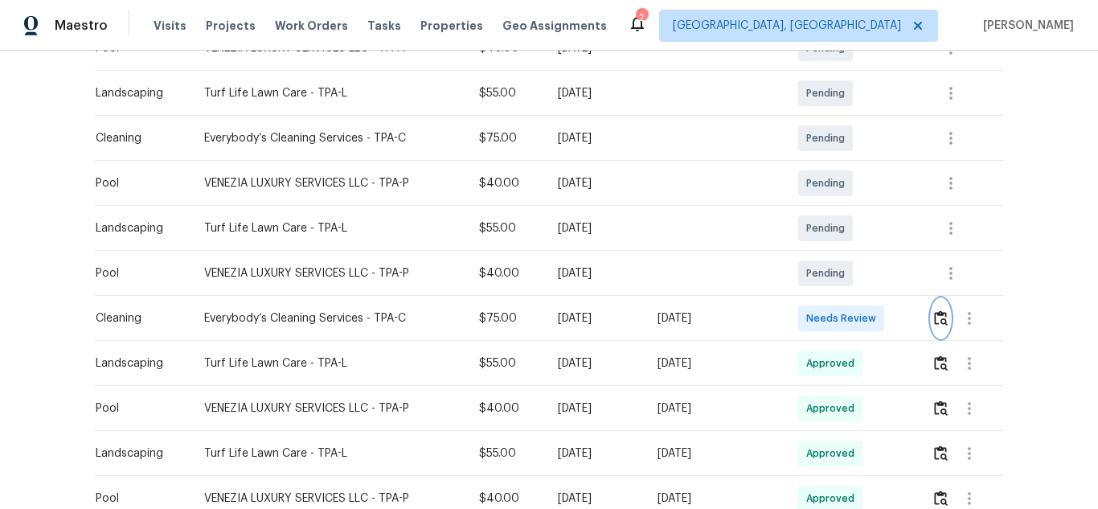
click at [934, 312] on img "button" at bounding box center [941, 317] width 14 height 15
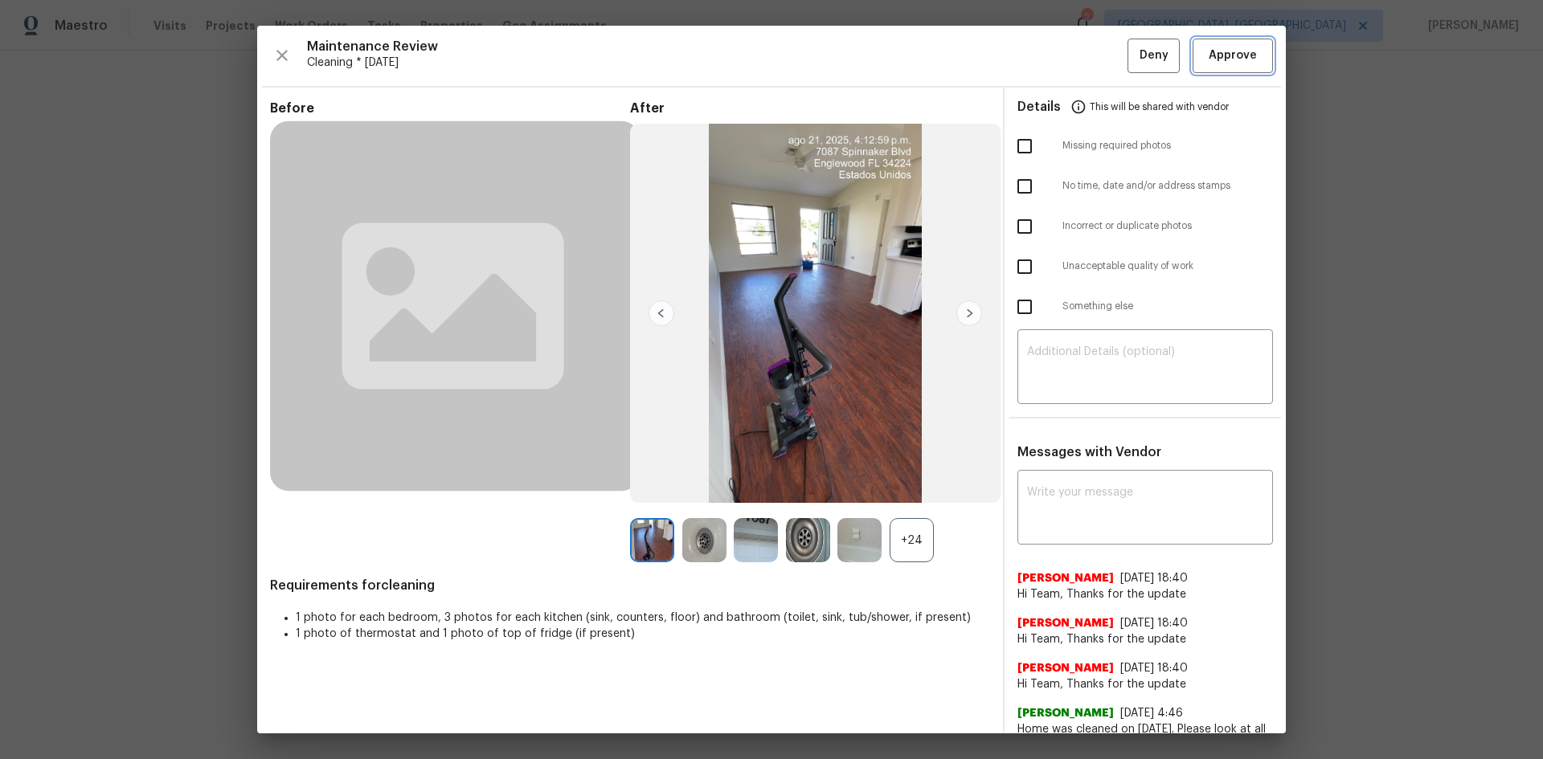
click at [1097, 51] on span "Approve" at bounding box center [1233, 56] width 55 height 20
